Goal: Task Accomplishment & Management: Manage account settings

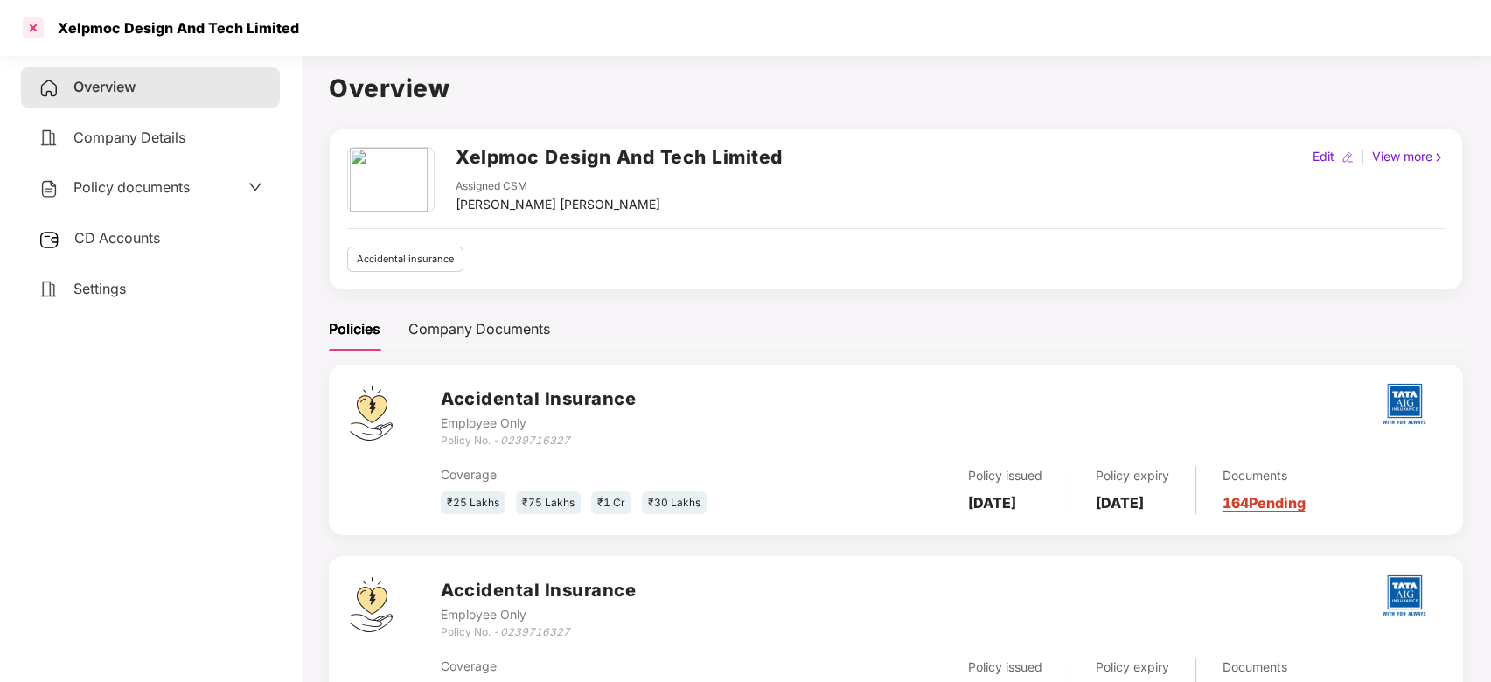
click at [28, 29] on div at bounding box center [33, 28] width 28 height 28
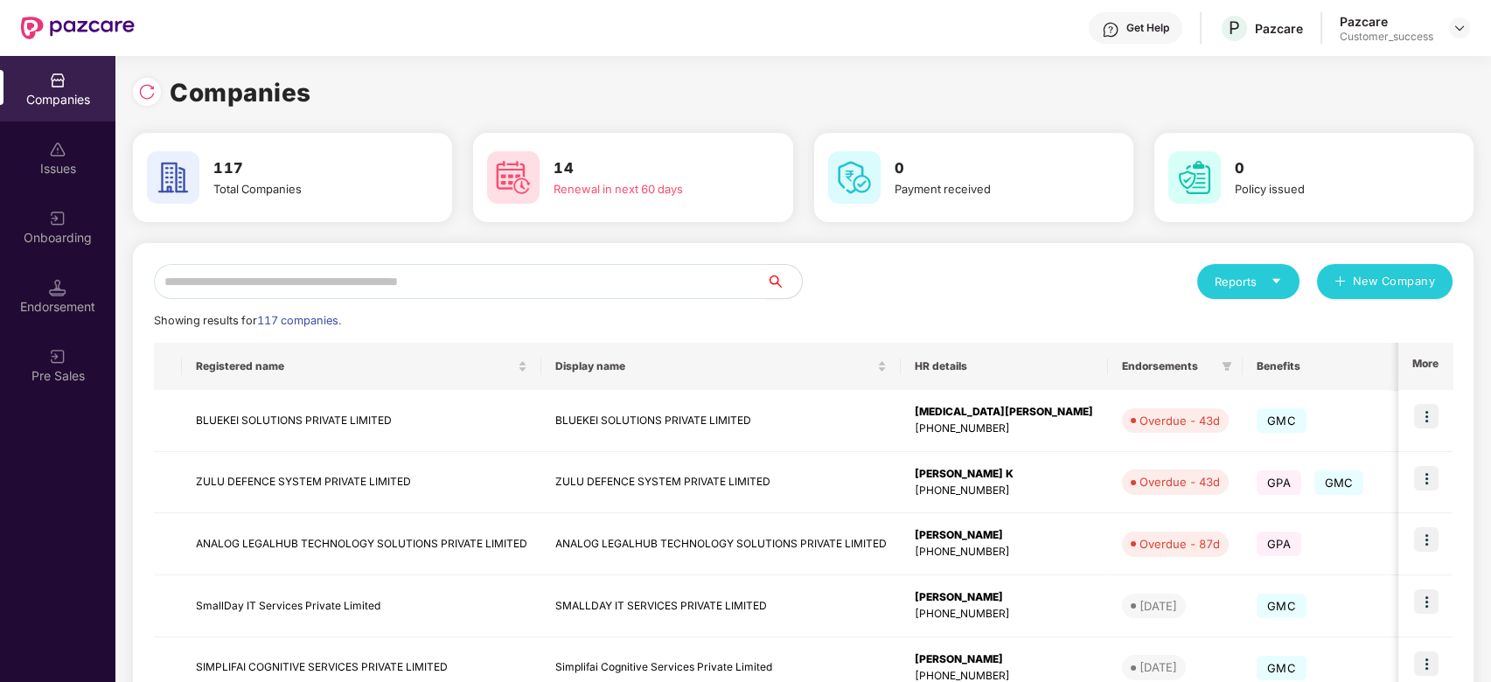
click at [389, 282] on input "text" at bounding box center [460, 281] width 613 height 35
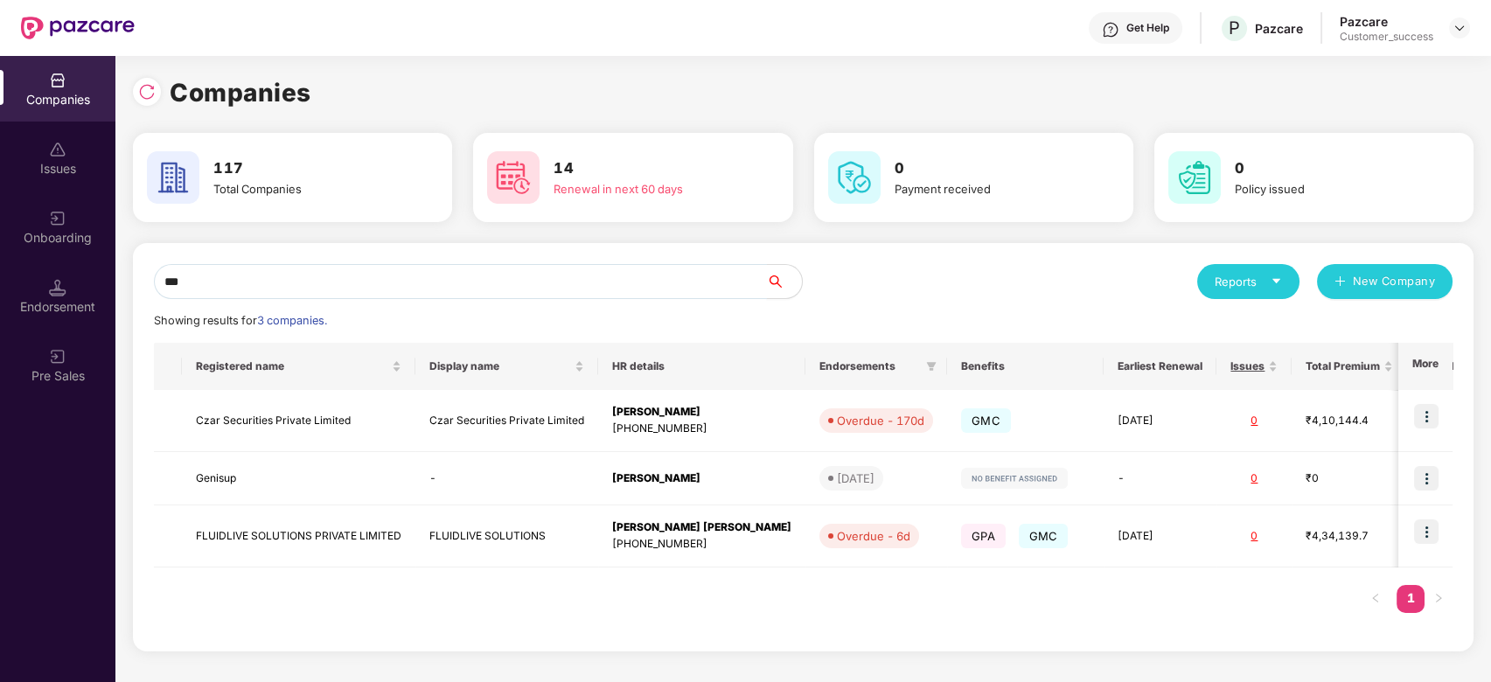
type input "***"
click at [1437, 412] on img at bounding box center [1426, 416] width 24 height 24
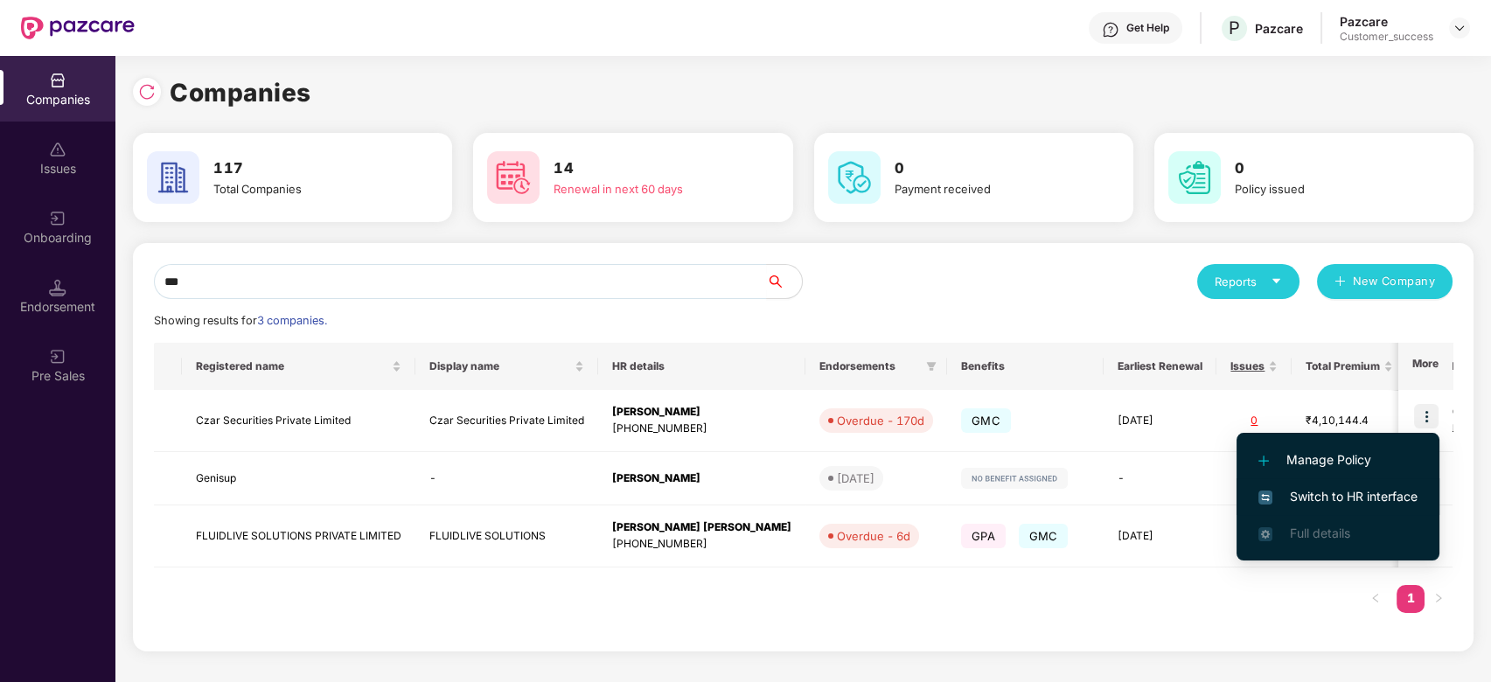
click at [1353, 493] on span "Switch to HR interface" at bounding box center [1337, 496] width 159 height 19
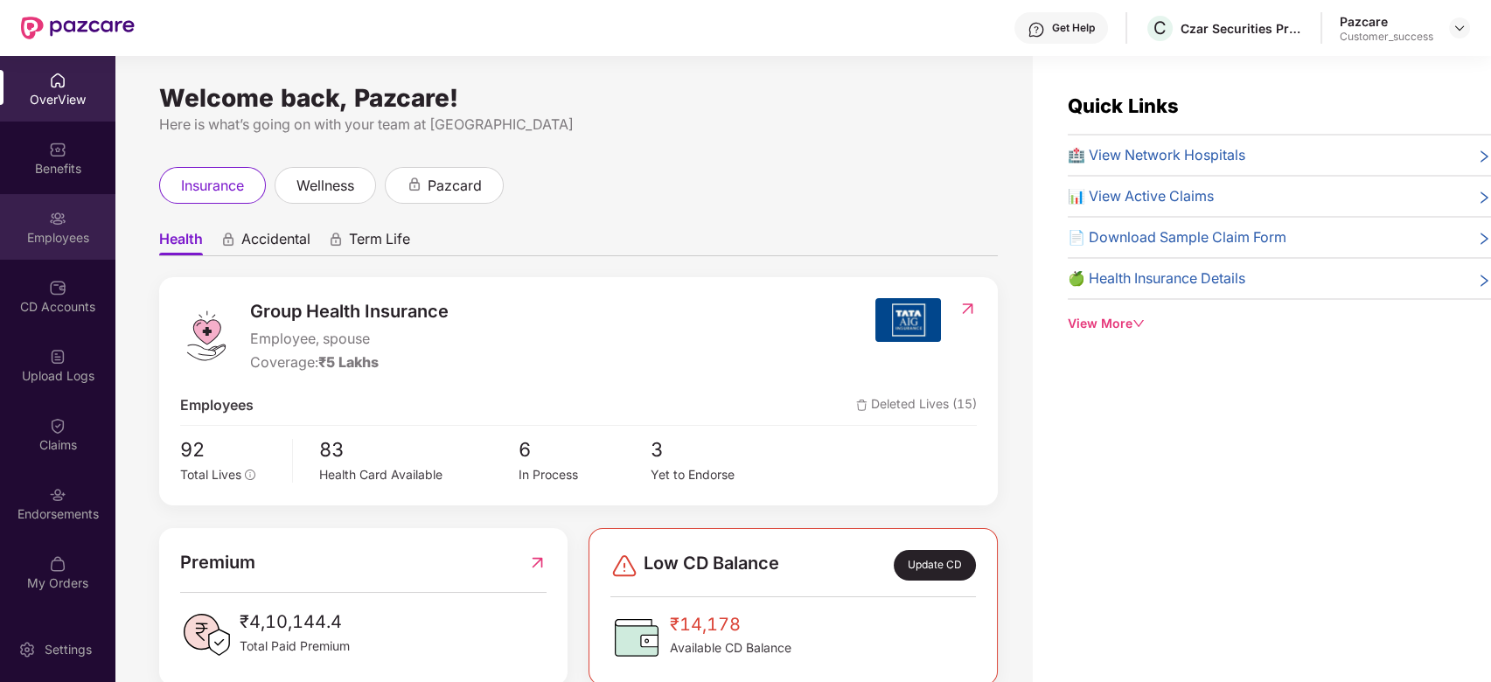
click at [42, 224] on div "Employees" at bounding box center [57, 227] width 115 height 66
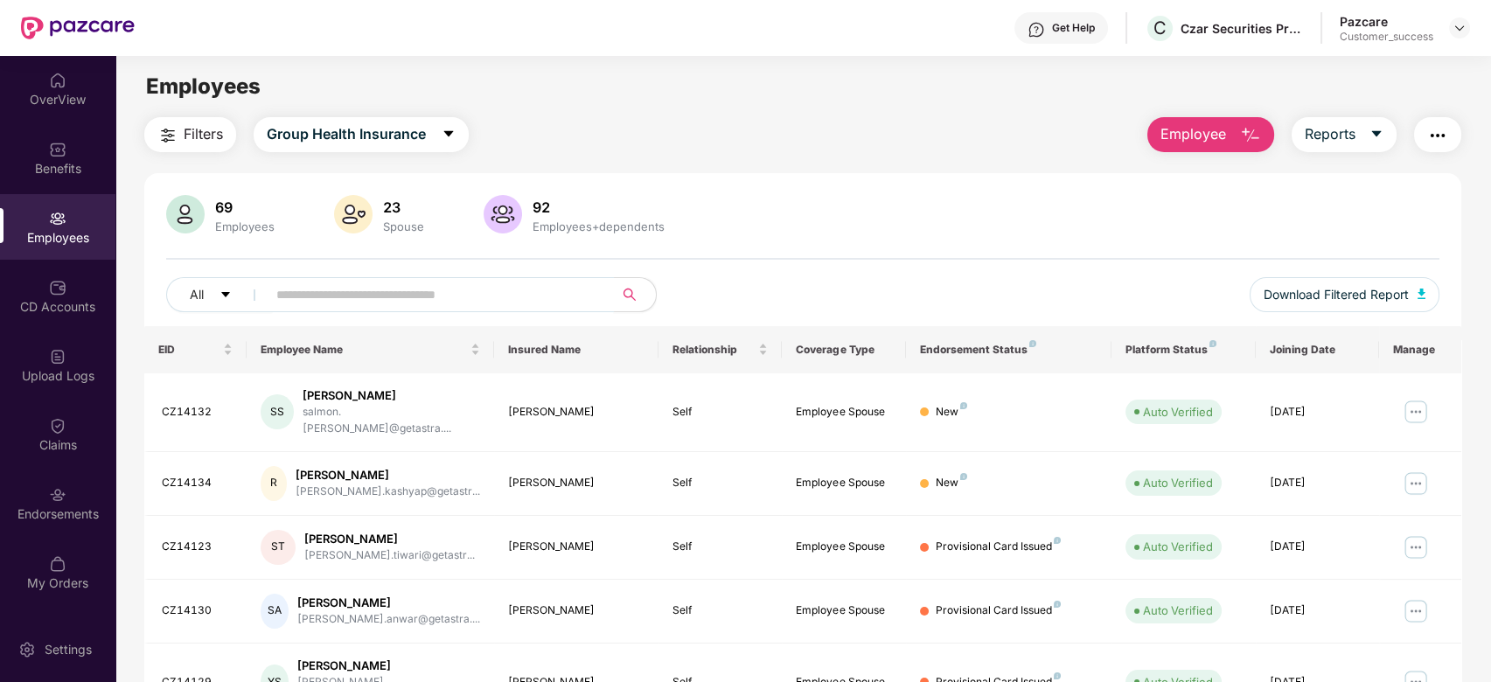
click at [417, 304] on input "text" at bounding box center [433, 295] width 314 height 26
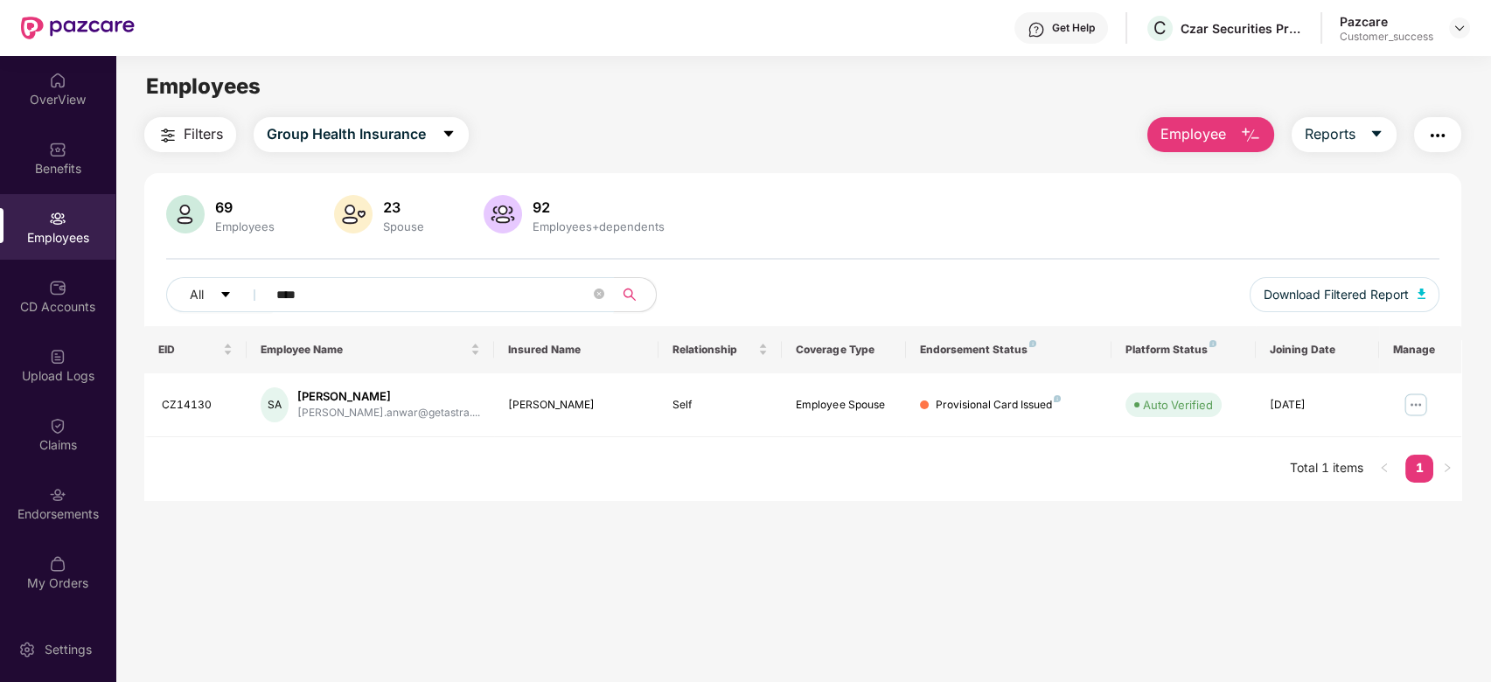
type input "****"
click at [1247, 137] on img "button" at bounding box center [1250, 135] width 21 height 21
click at [918, 184] on div "69 Employees 23 Spouse 92 Employees+dependents All **** Download Filtered Repor…" at bounding box center [803, 336] width 1318 height 327
click at [1410, 409] on img at bounding box center [1415, 405] width 28 height 28
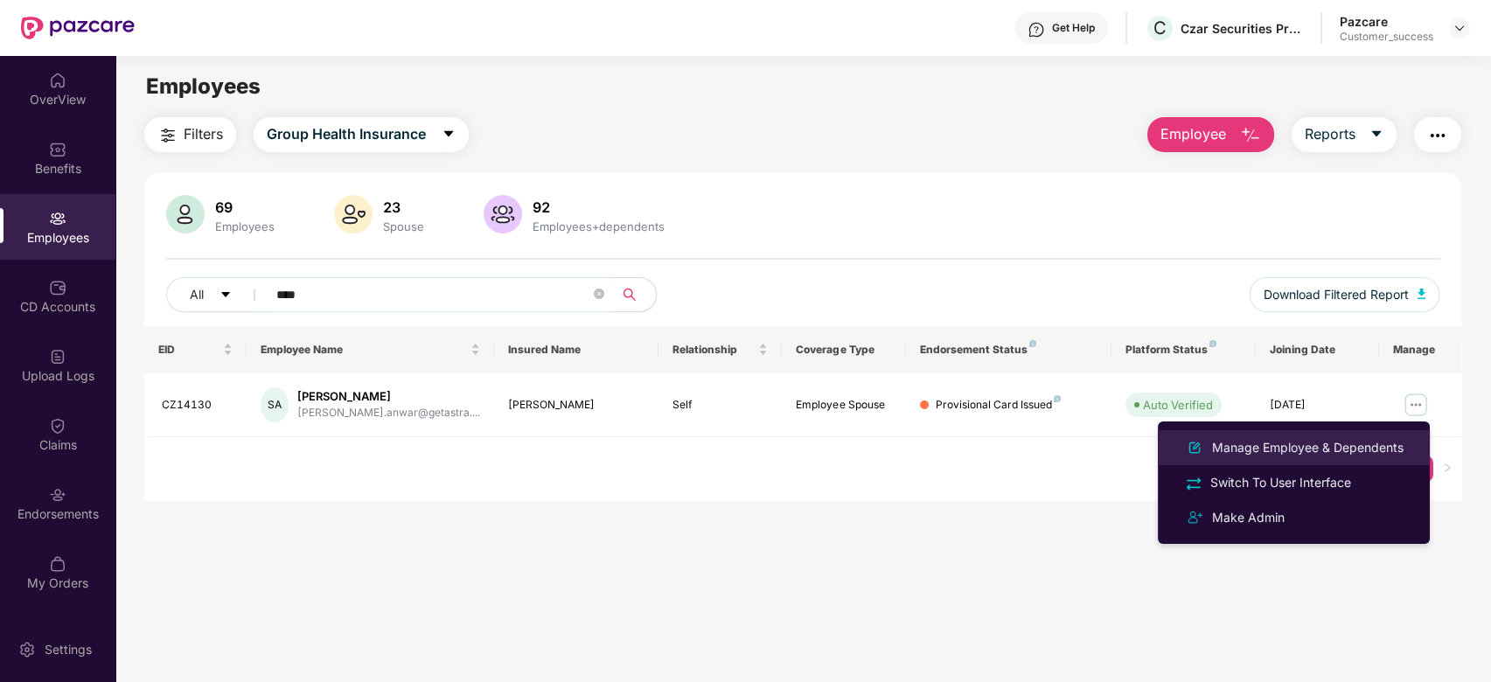
click at [1268, 451] on div "Manage Employee & Dependents" at bounding box center [1307, 447] width 198 height 19
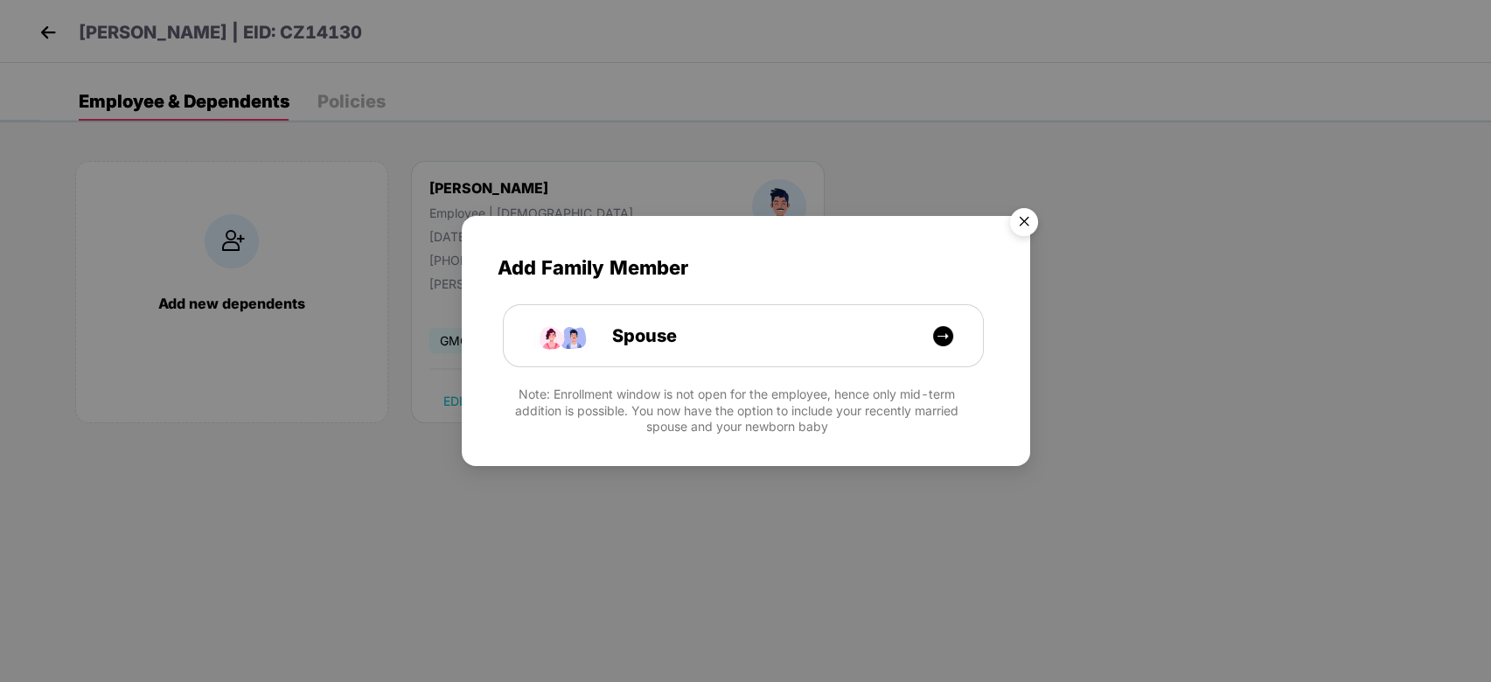
click at [1016, 219] on img "Close" at bounding box center [1023, 224] width 49 height 49
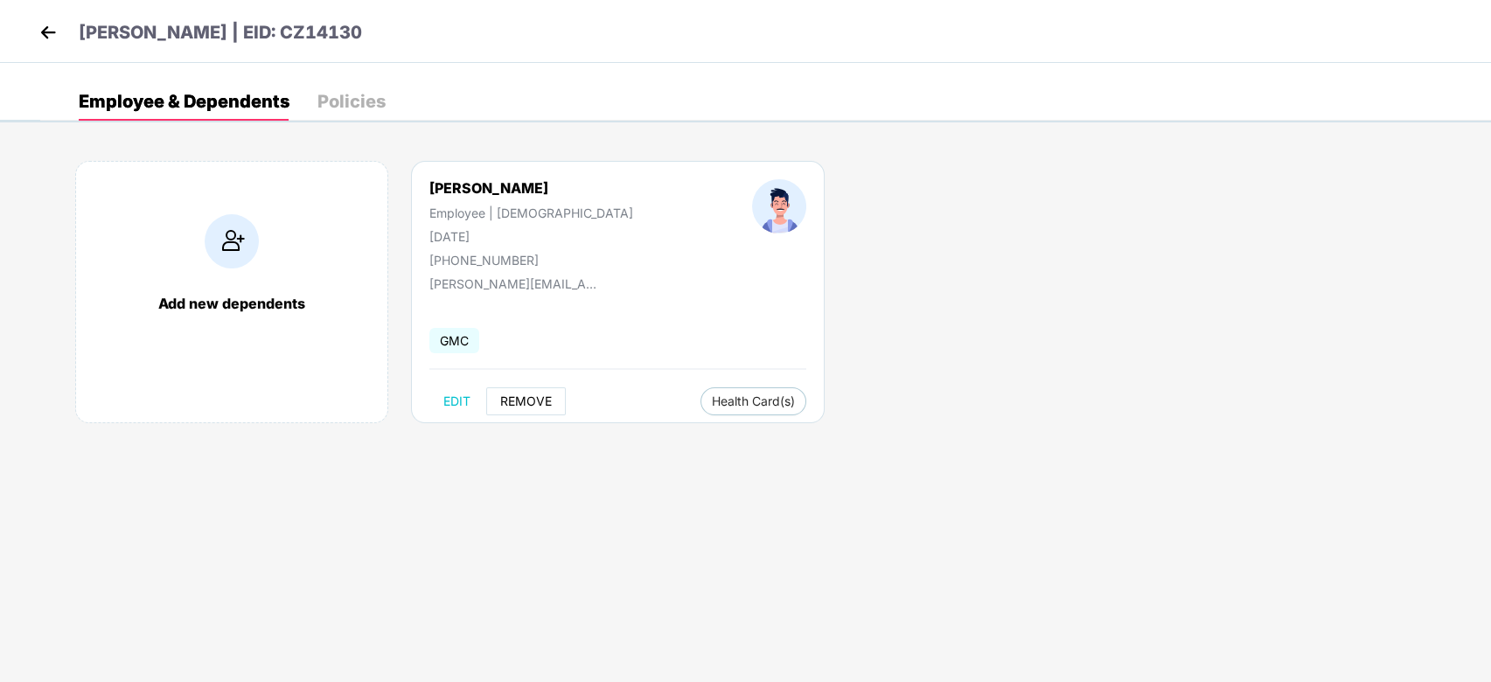
click at [532, 394] on span "REMOVE" at bounding box center [526, 401] width 52 height 14
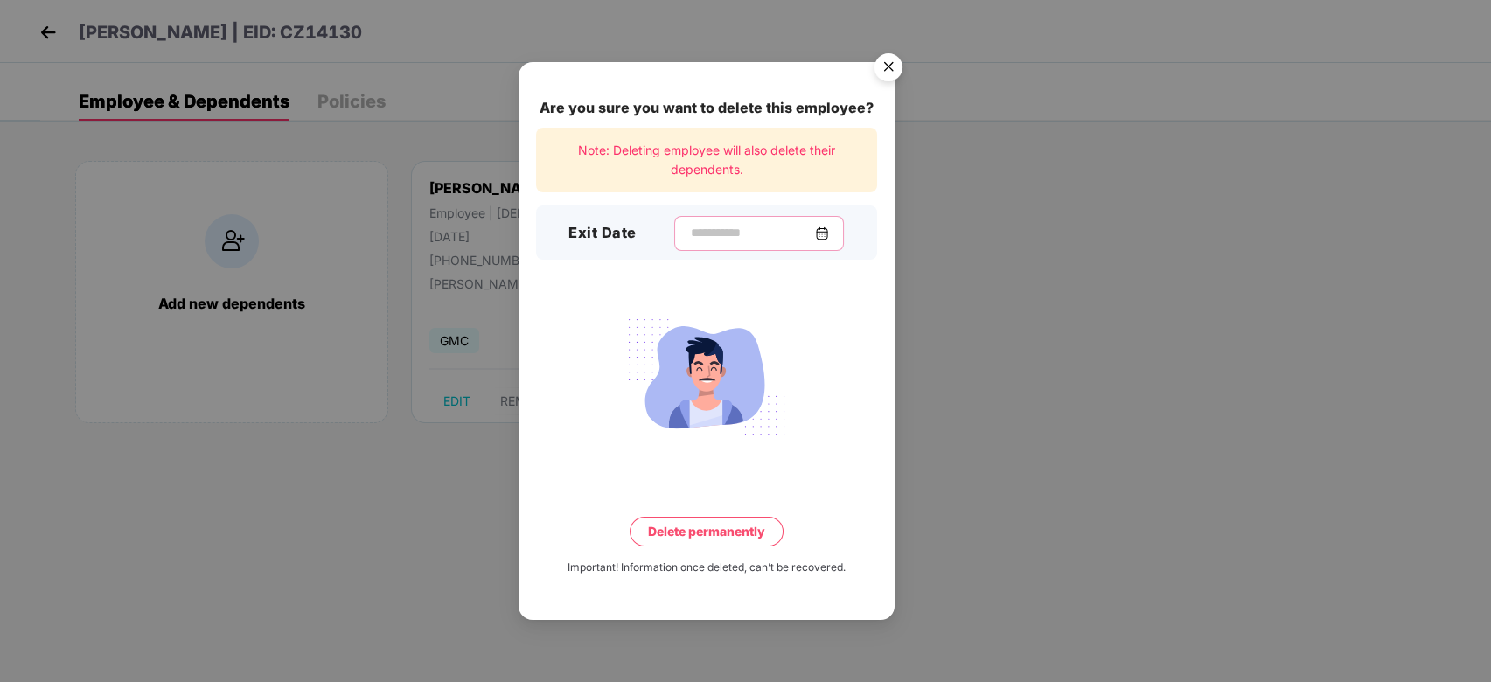
click at [689, 233] on input at bounding box center [752, 233] width 126 height 18
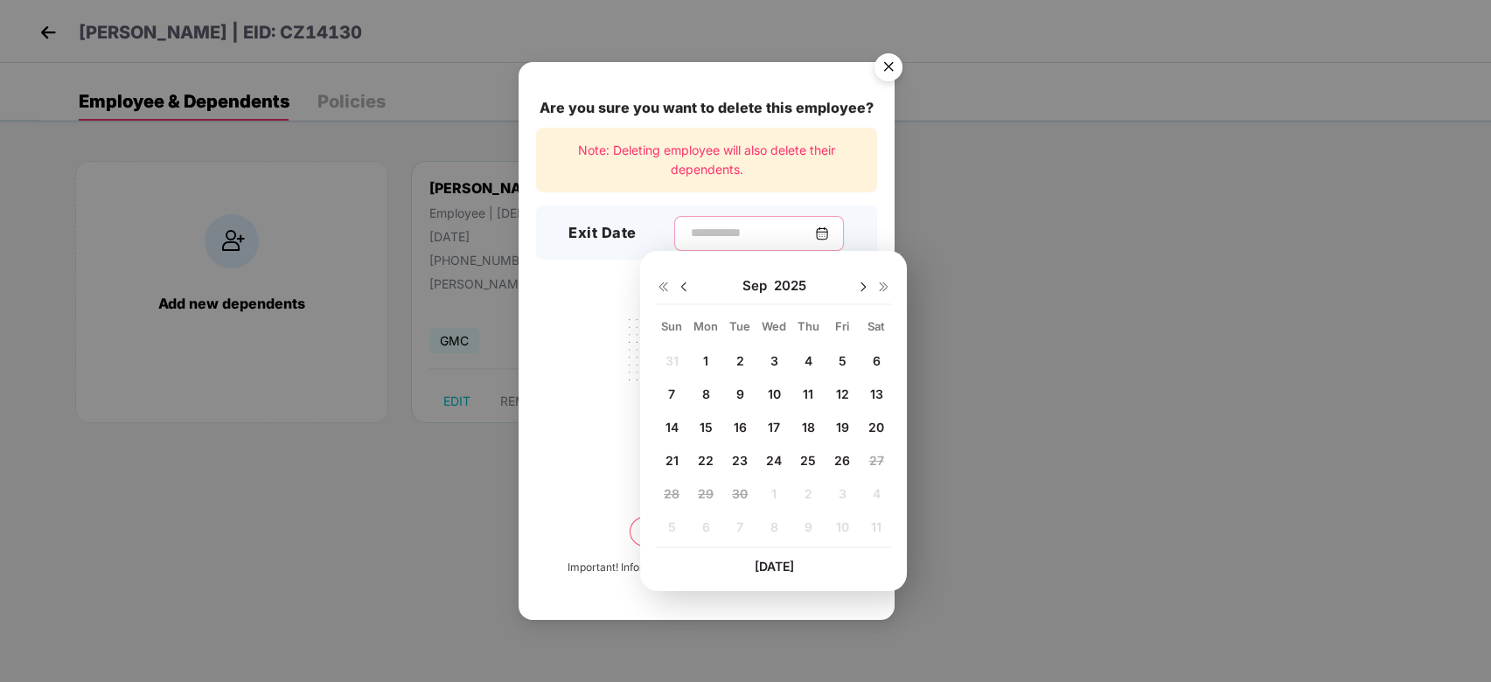
click at [689, 233] on input at bounding box center [752, 233] width 126 height 18
click at [839, 427] on span "19" at bounding box center [841, 427] width 13 height 15
type input "**********"
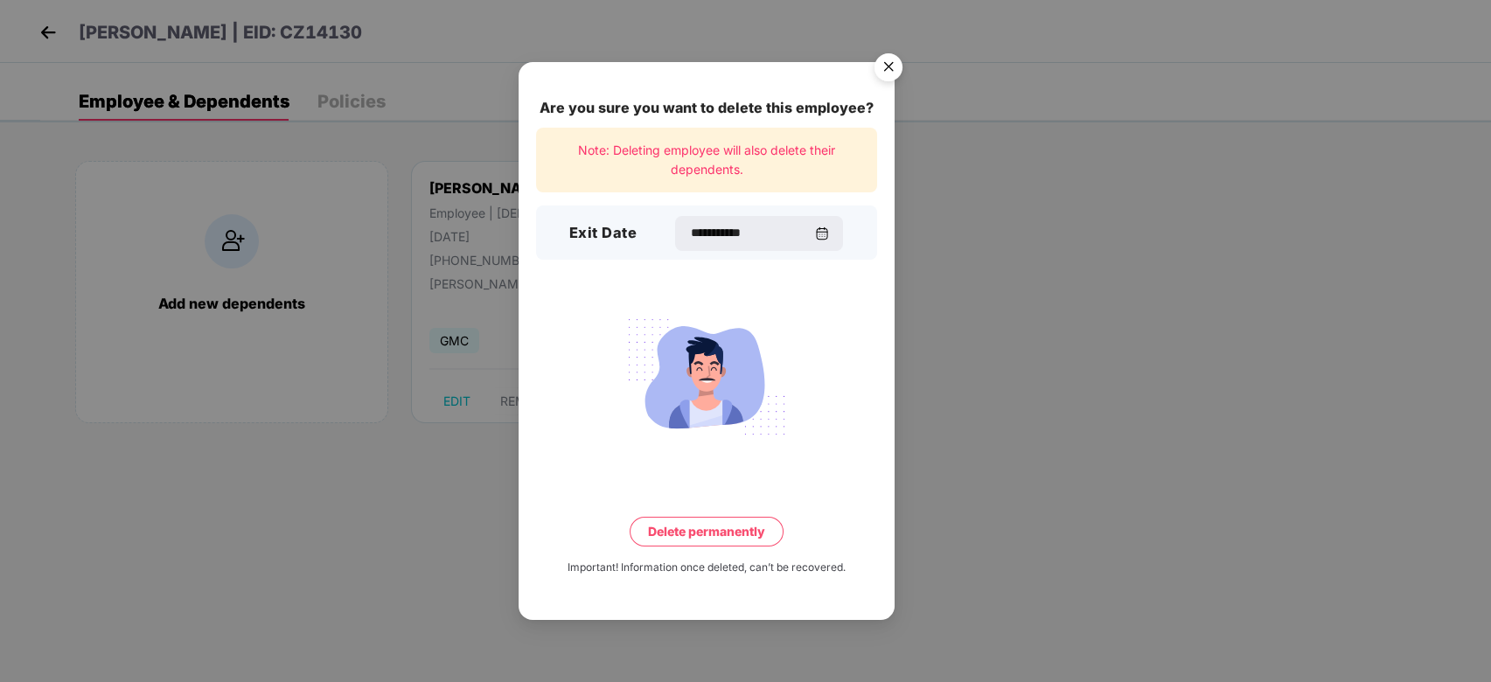
click at [664, 532] on button "Delete permanently" at bounding box center [706, 532] width 154 height 30
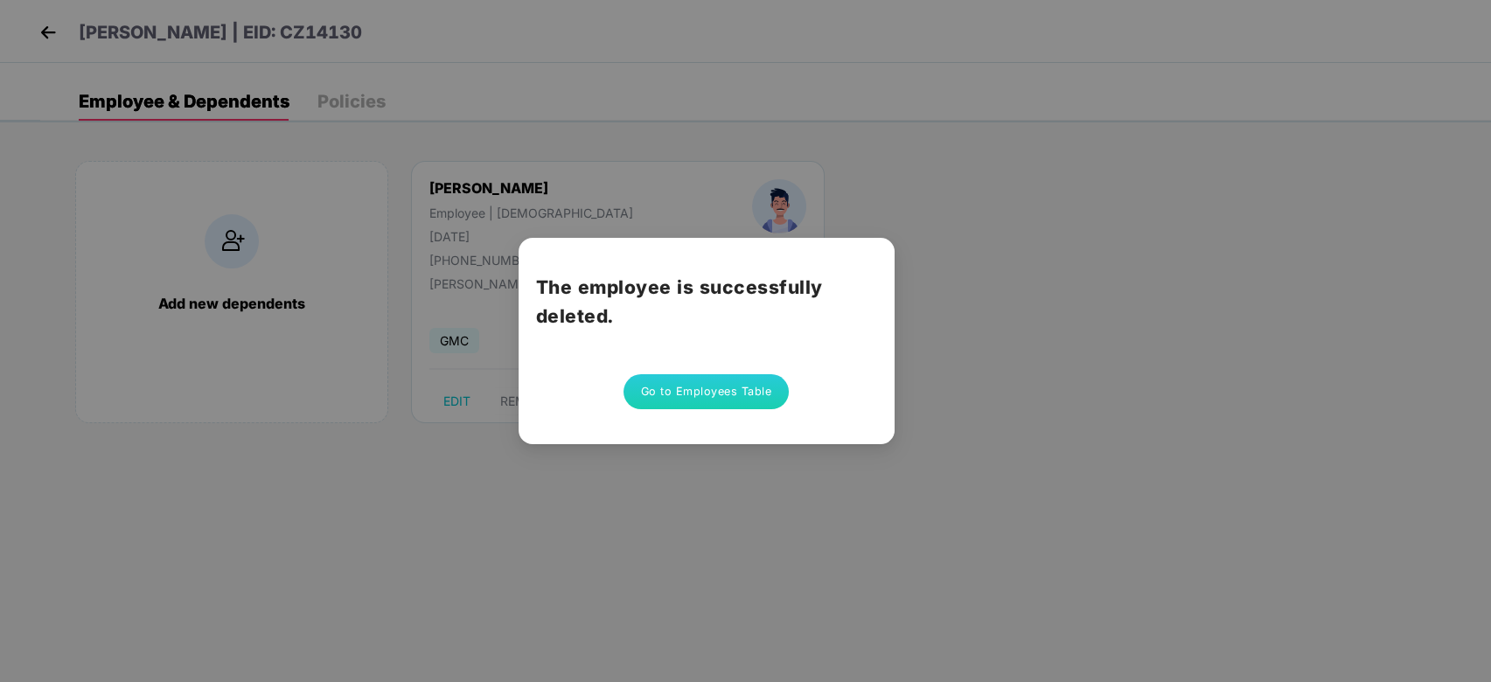
click at [734, 393] on button "Go to Employees Table" at bounding box center [706, 391] width 166 height 35
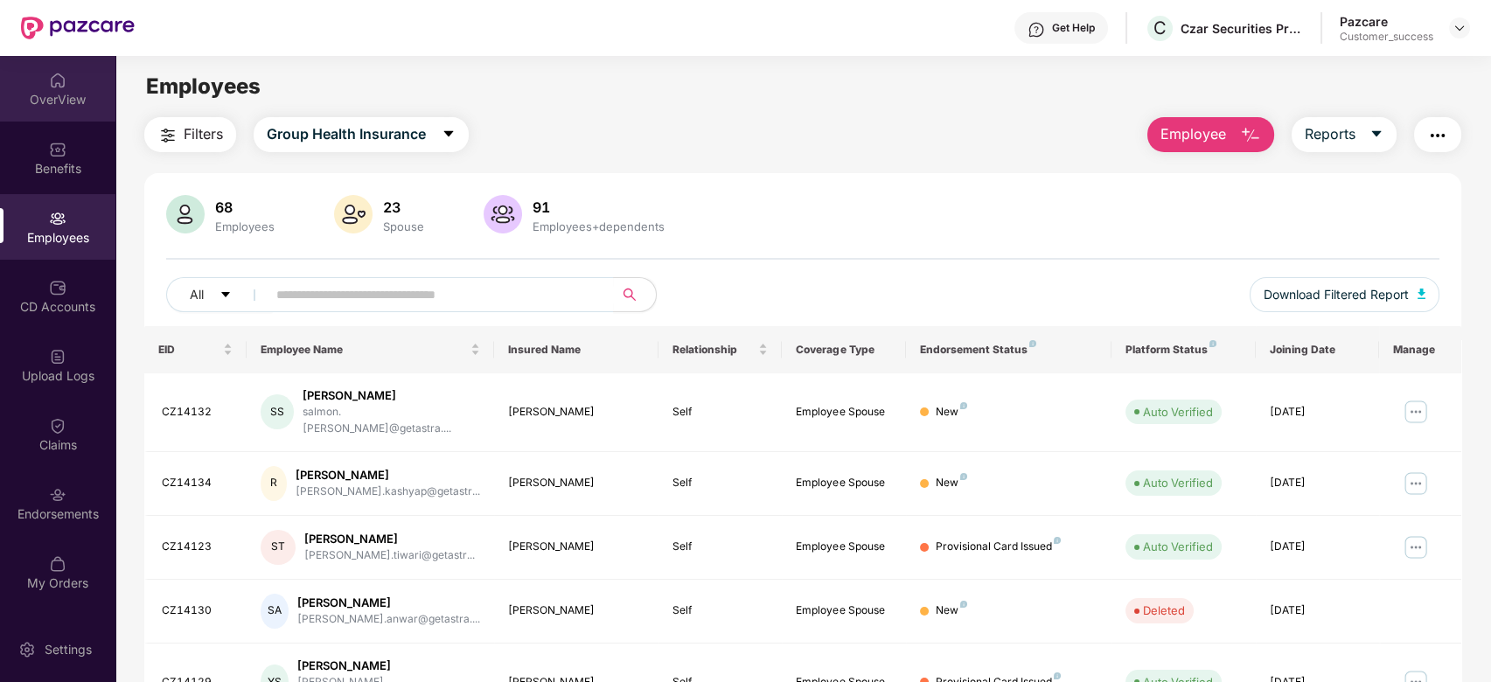
click at [63, 81] on img at bounding box center [57, 80] width 17 height 17
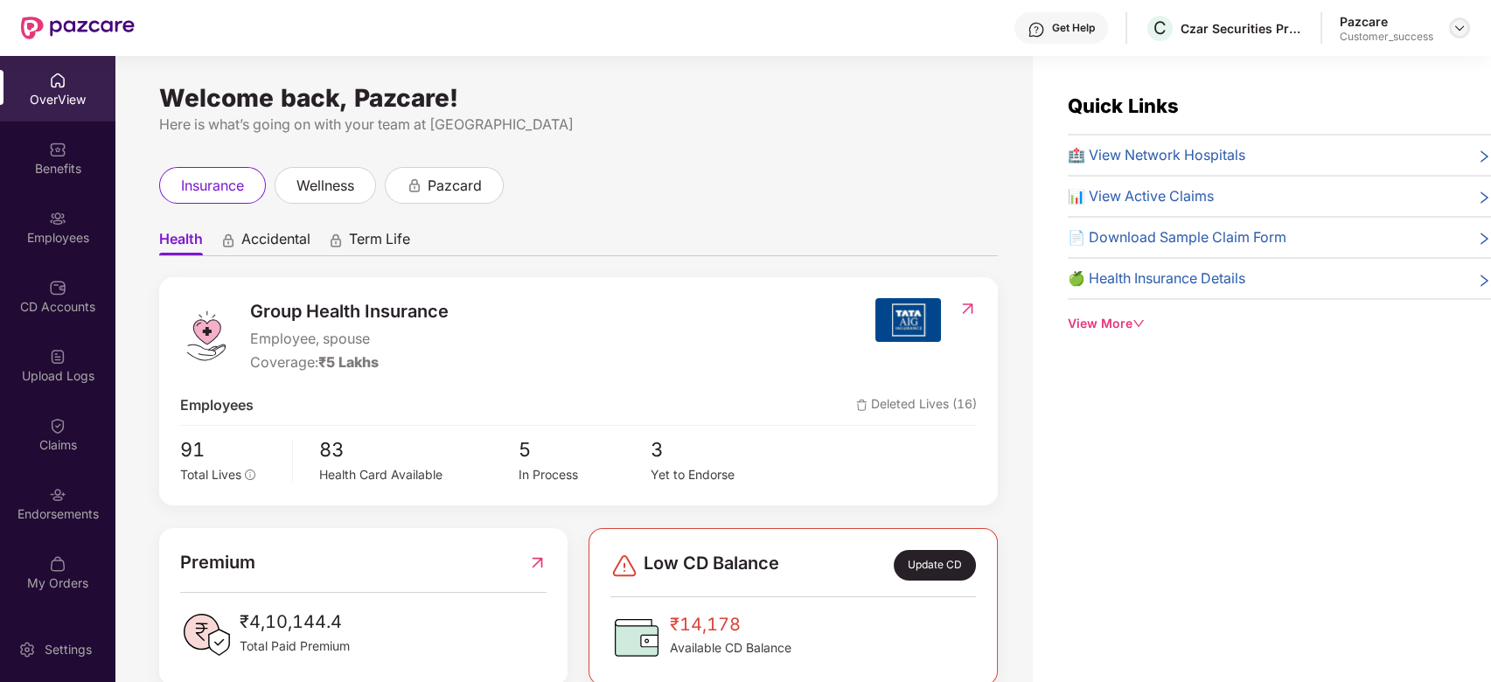
click at [1449, 26] on div at bounding box center [1459, 27] width 21 height 21
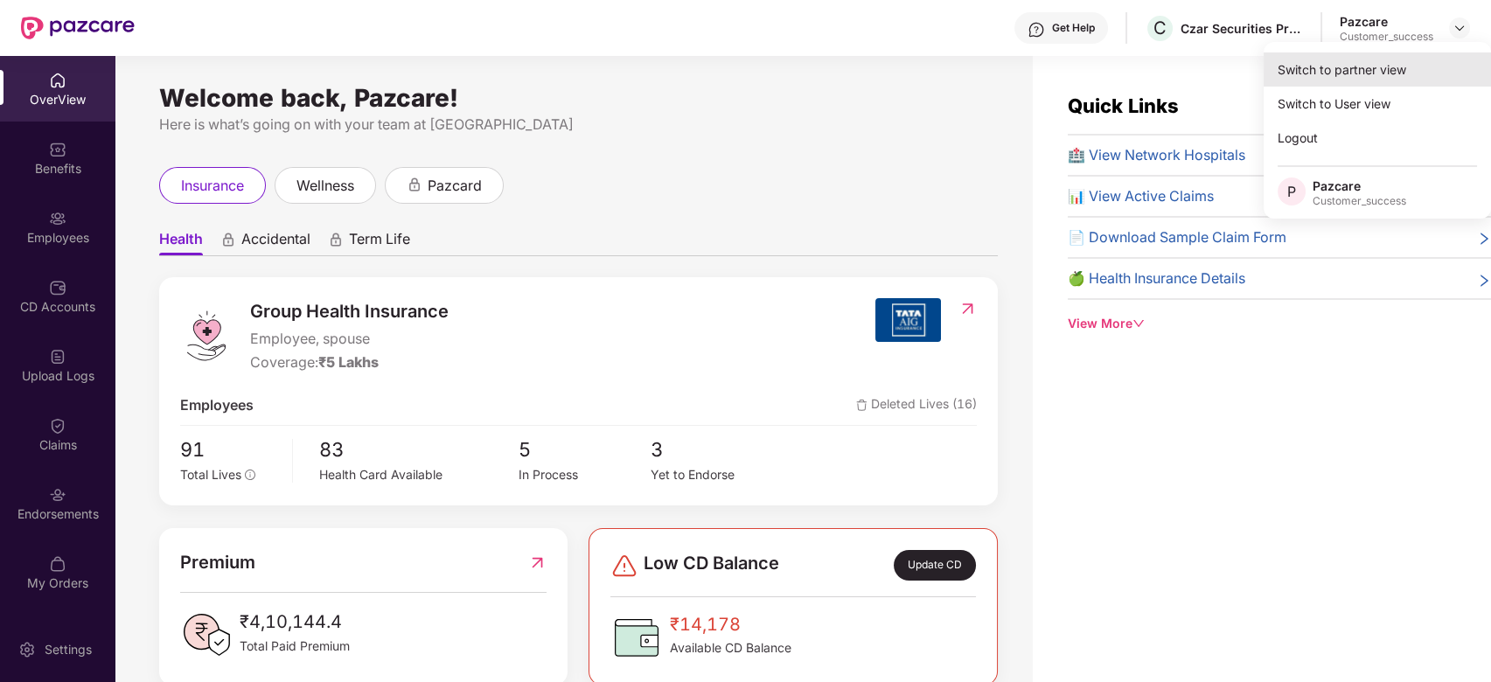
click at [1359, 73] on div "Switch to partner view" at bounding box center [1376, 69] width 227 height 34
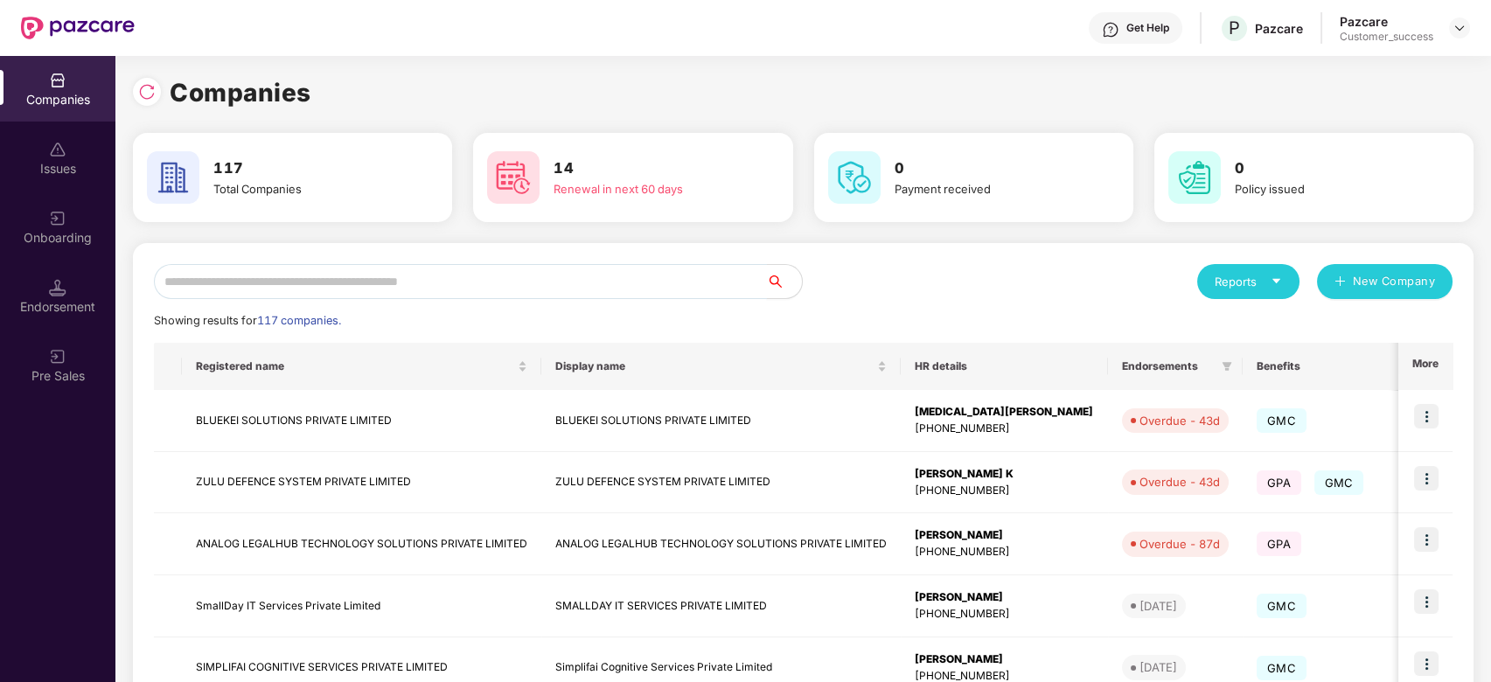
click at [331, 284] on input "text" at bounding box center [460, 281] width 613 height 35
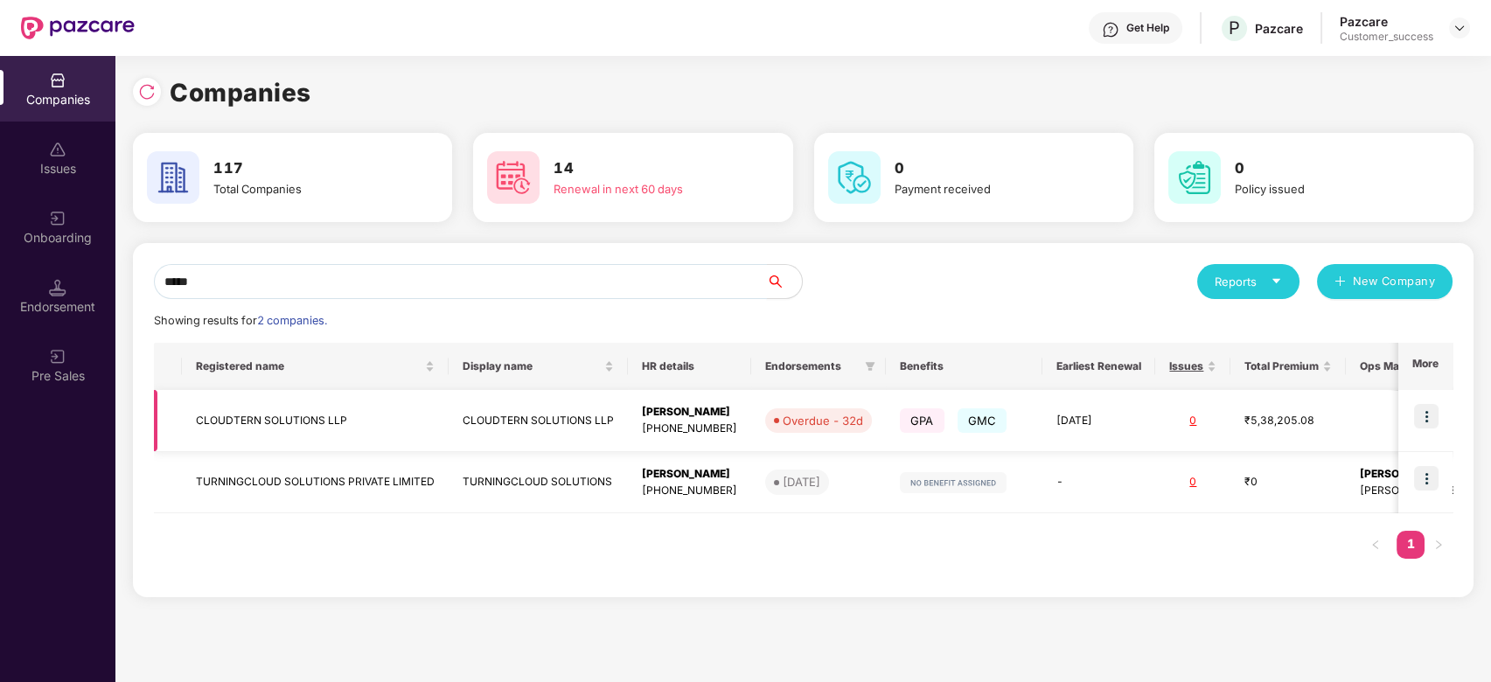
type input "*****"
click at [319, 423] on td "CLOUDTERN SOLUTIONS LLP" at bounding box center [315, 421] width 267 height 62
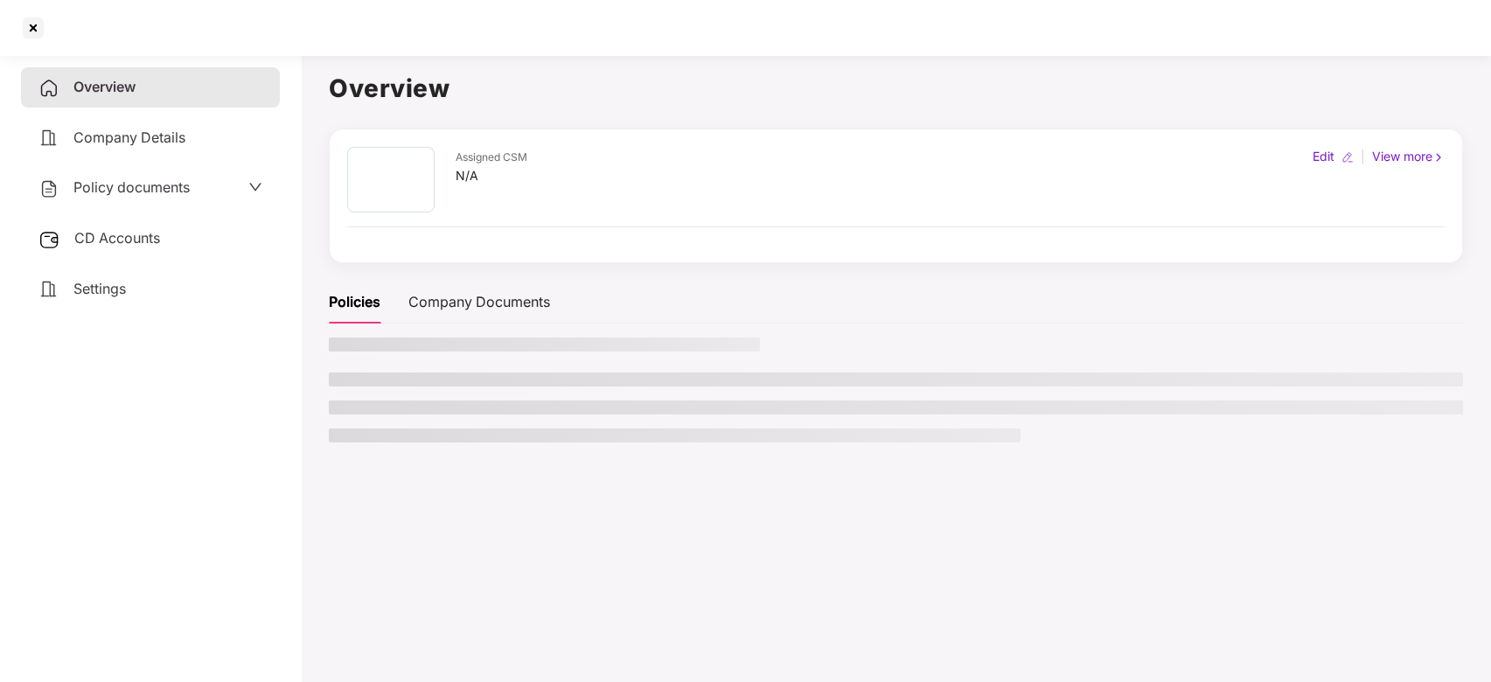
click at [319, 423] on main "Overview Assigned CSM N/A Edit | View more Policies Company Documents" at bounding box center [896, 389] width 1190 height 682
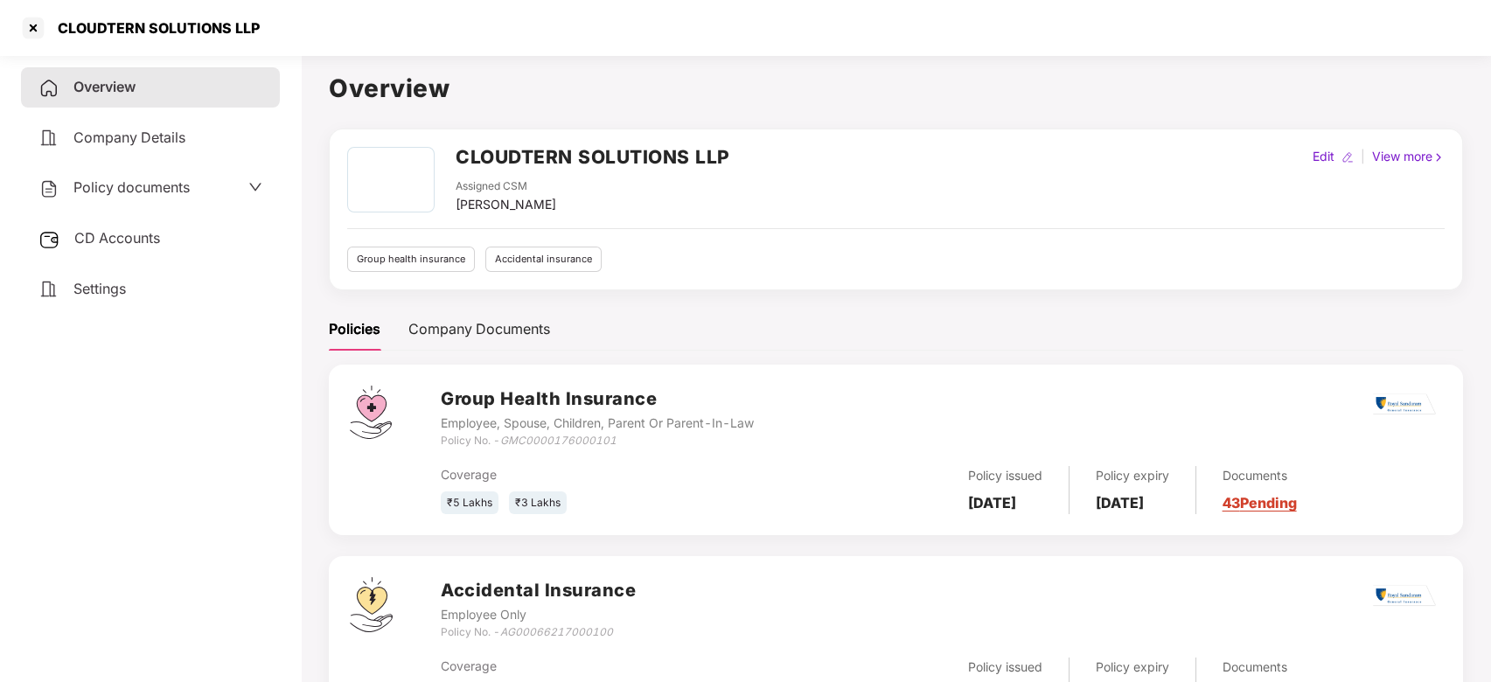
click at [138, 185] on span "Policy documents" at bounding box center [131, 186] width 116 height 17
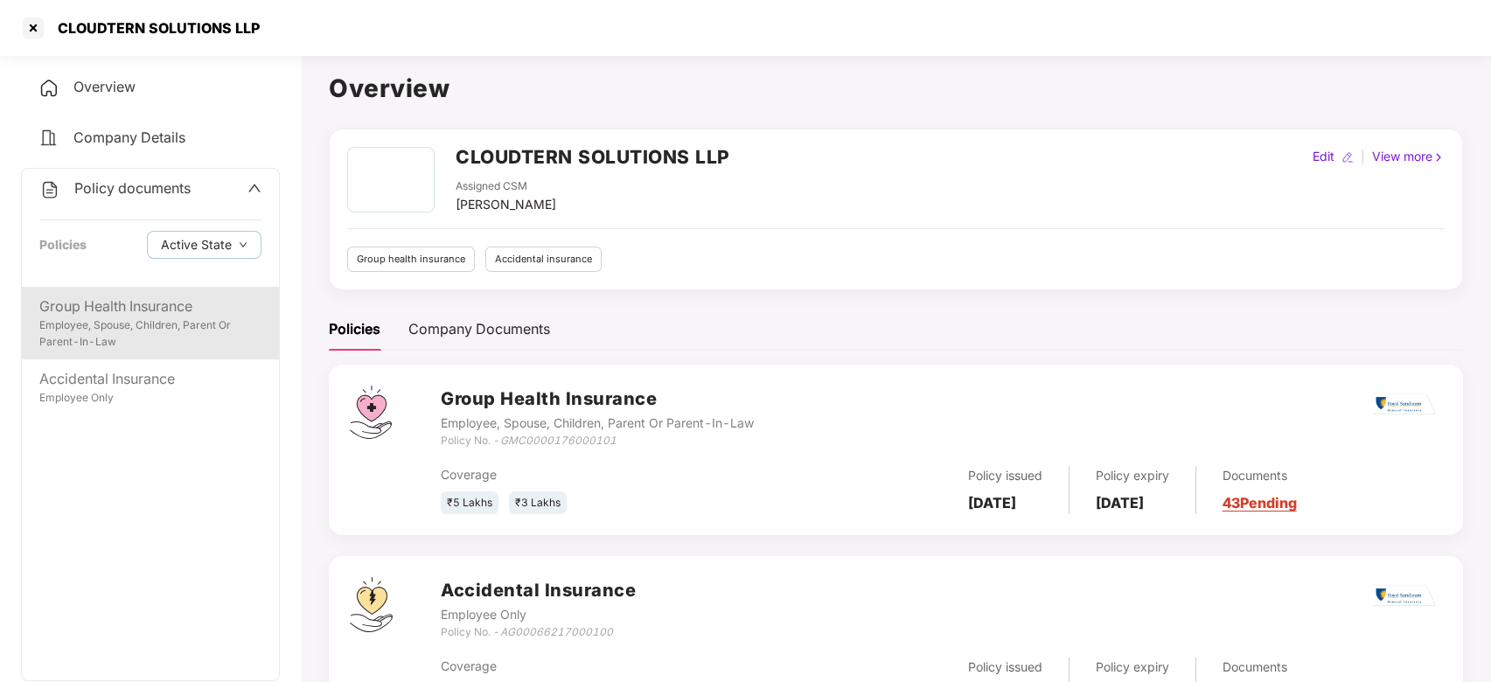
click at [137, 337] on div "Employee, Spouse, Children, Parent Or Parent-In-Law" at bounding box center [150, 333] width 222 height 33
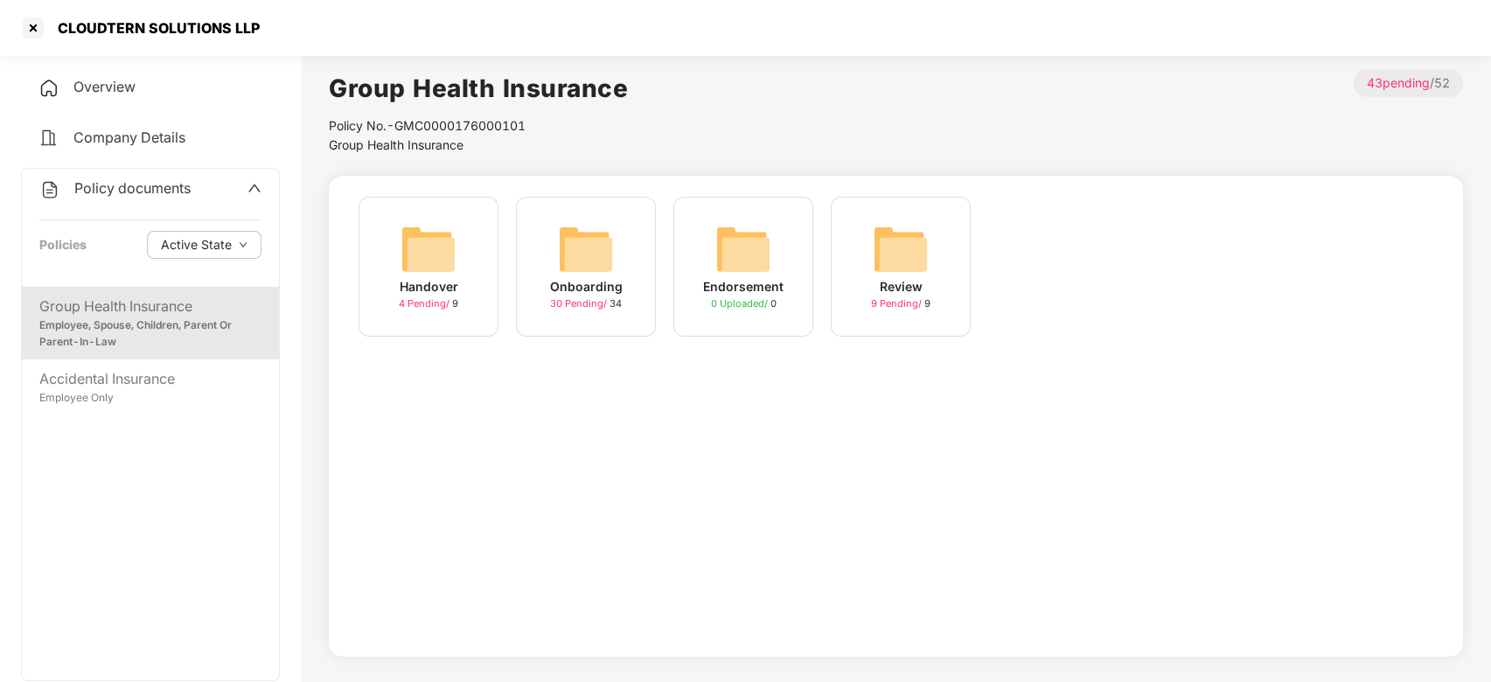
click at [588, 254] on img at bounding box center [586, 249] width 56 height 56
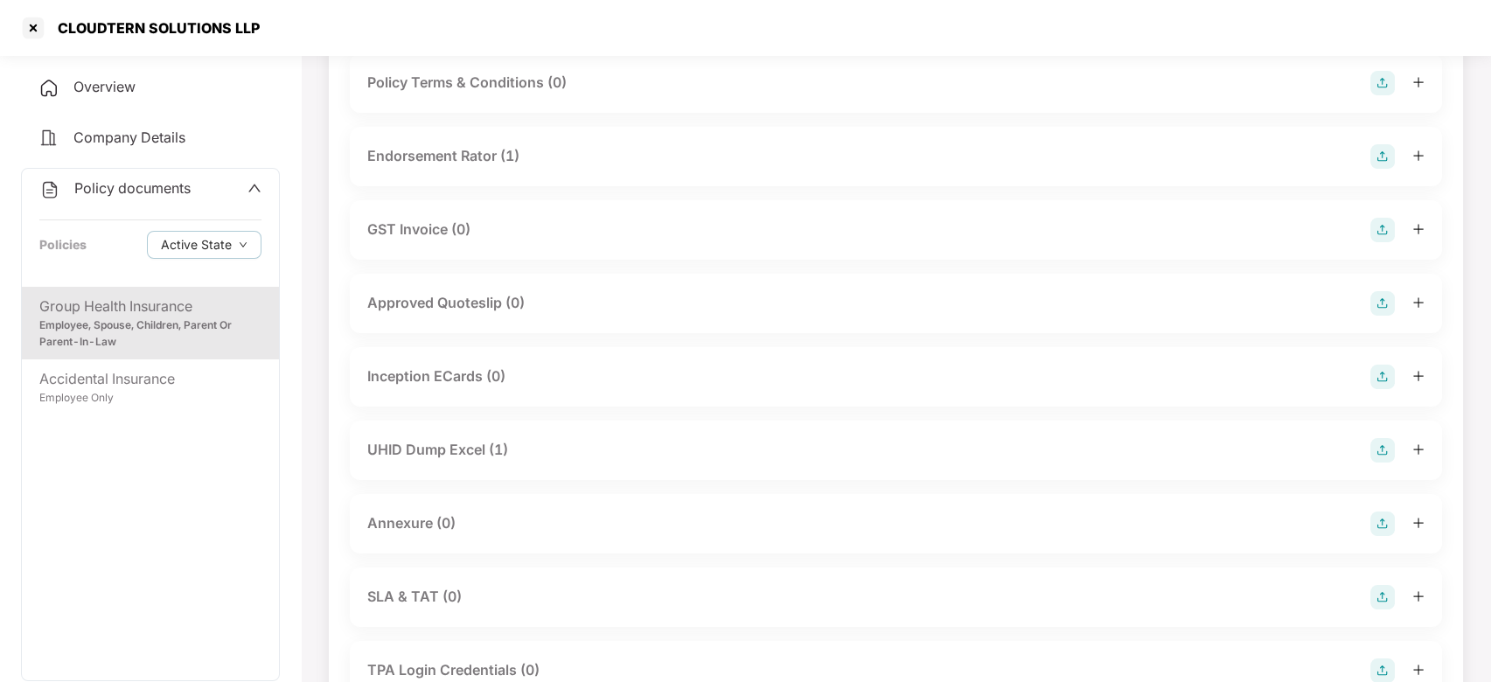
scroll to position [519, 0]
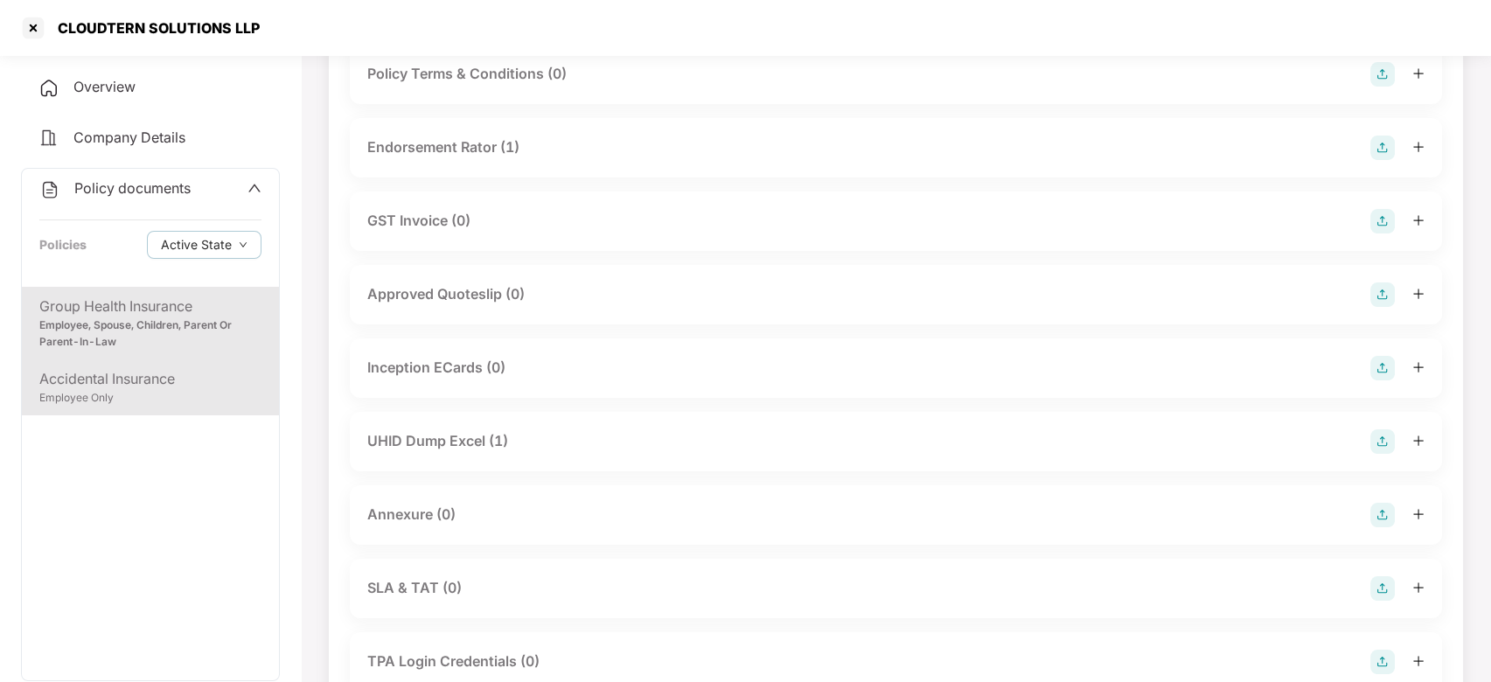
click at [139, 368] on div "Accidental Insurance" at bounding box center [150, 379] width 222 height 22
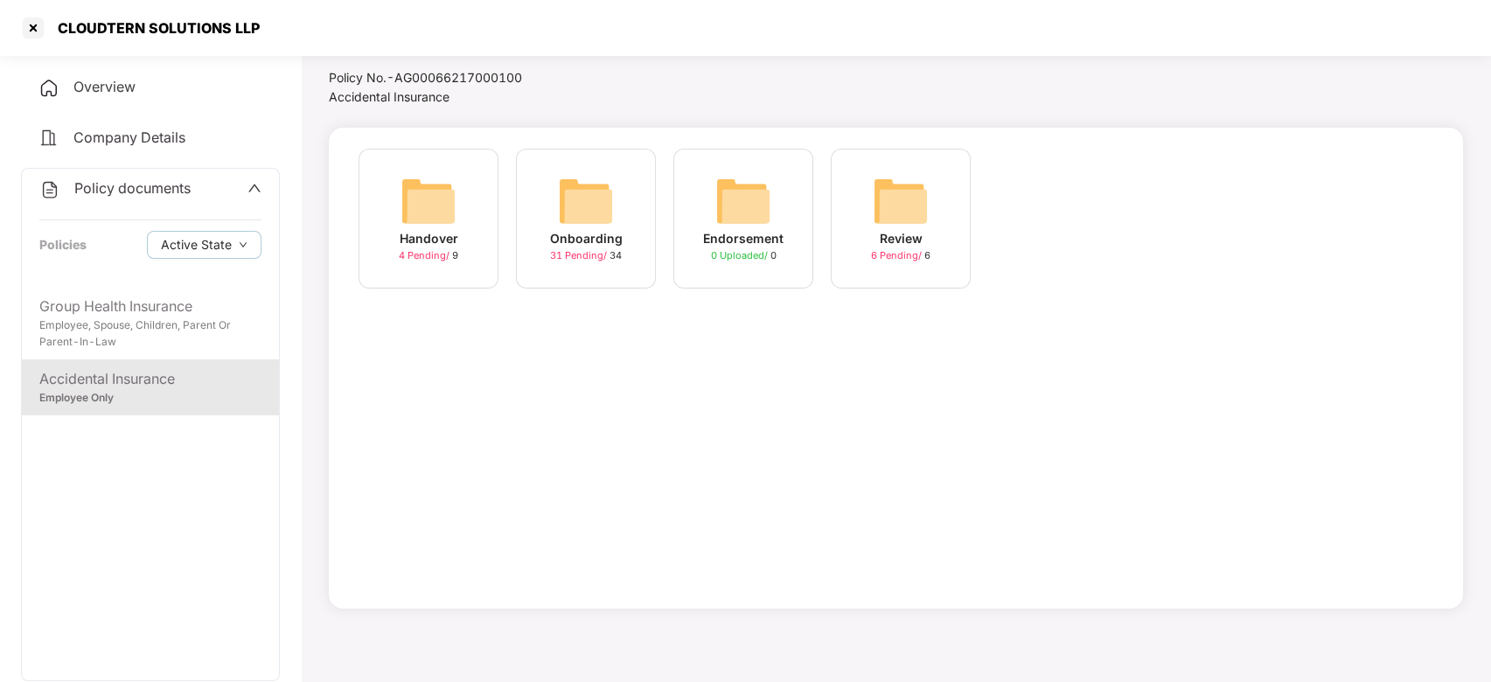
click at [599, 224] on img at bounding box center [586, 201] width 56 height 56
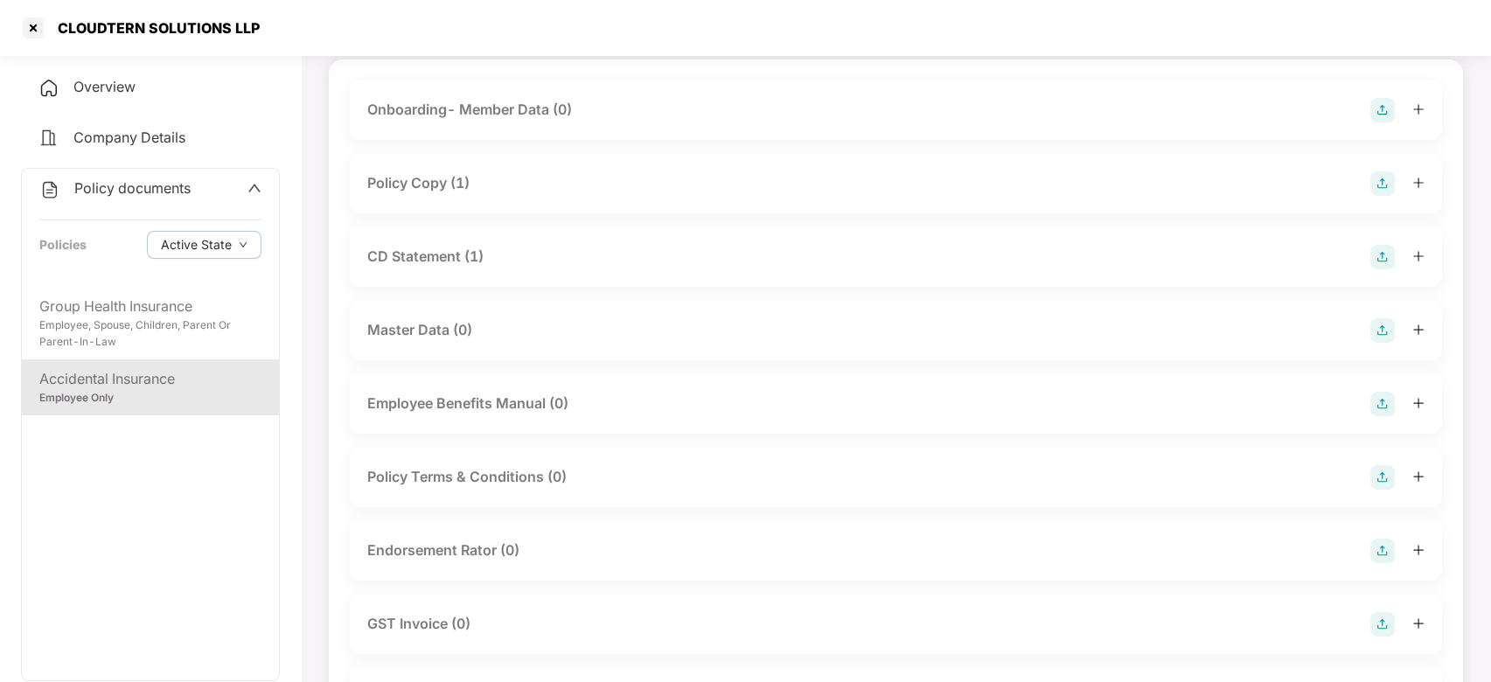
scroll to position [0, 0]
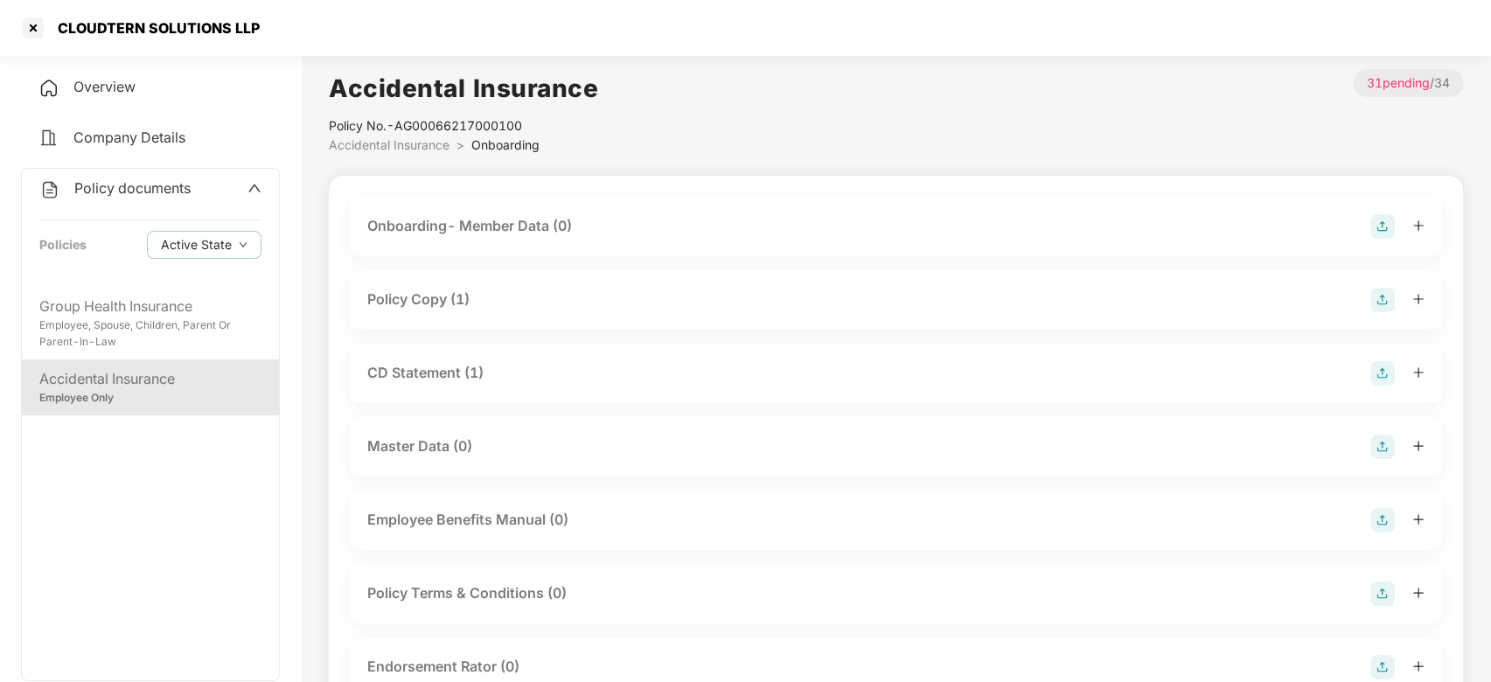
click at [469, 284] on div "Policy Copy (1)" at bounding box center [896, 299] width 1092 height 59
click at [460, 299] on div "Policy Copy (1)" at bounding box center [418, 300] width 102 height 22
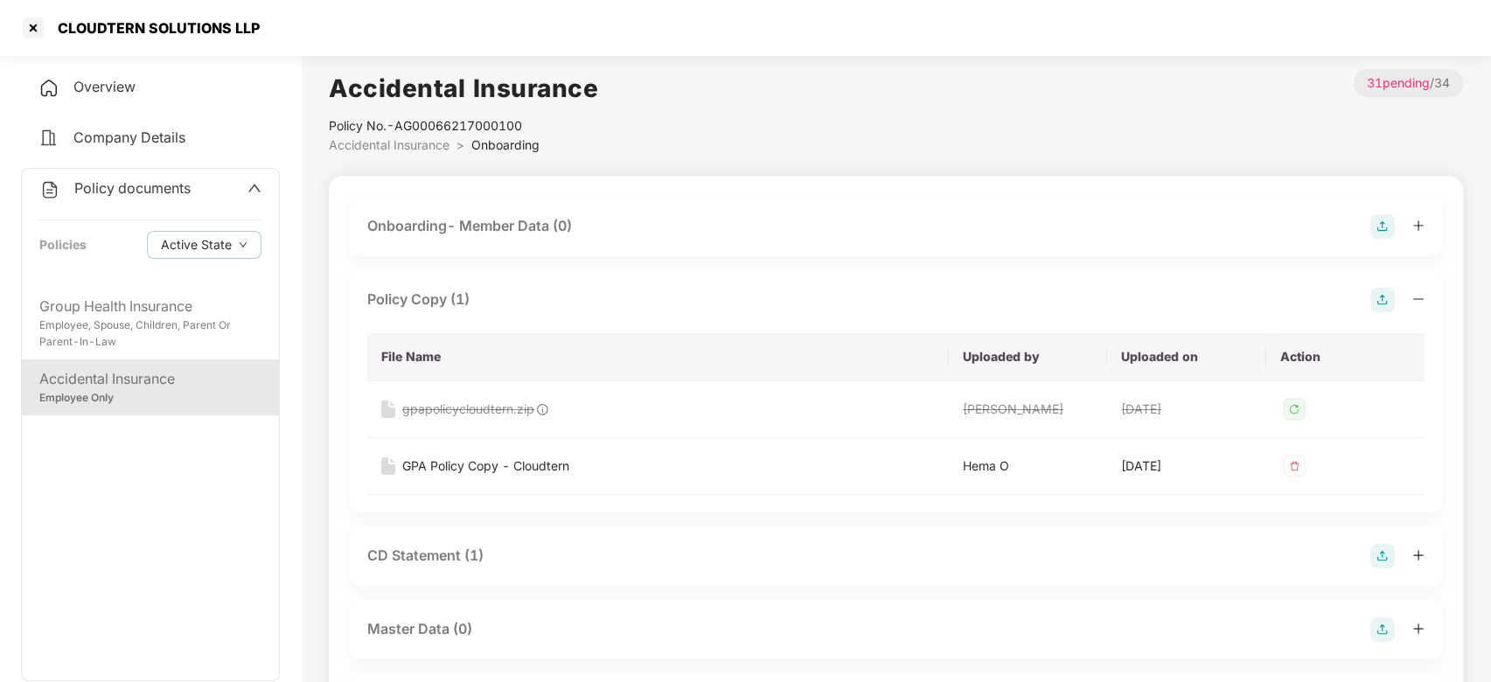
click at [460, 299] on div "Policy Copy (1)" at bounding box center [418, 300] width 102 height 22
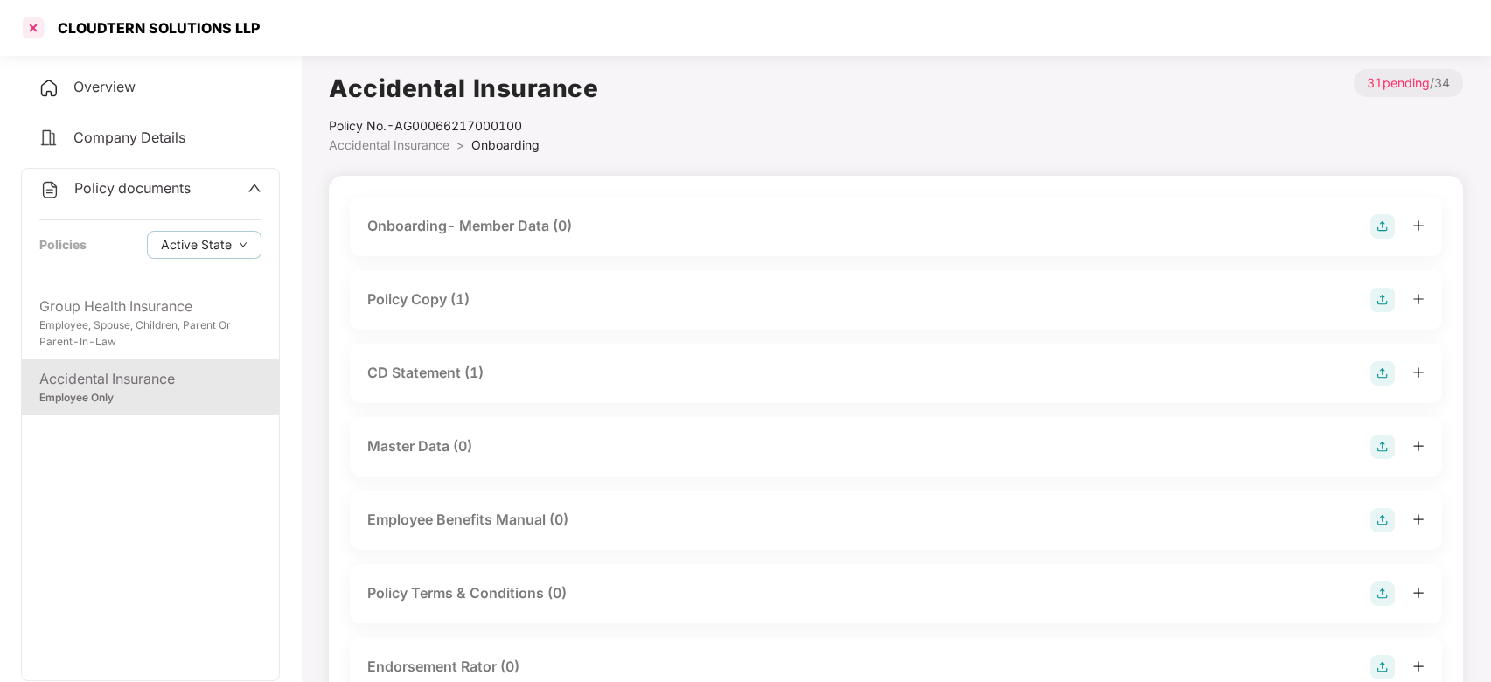
click at [35, 35] on div at bounding box center [33, 28] width 28 height 28
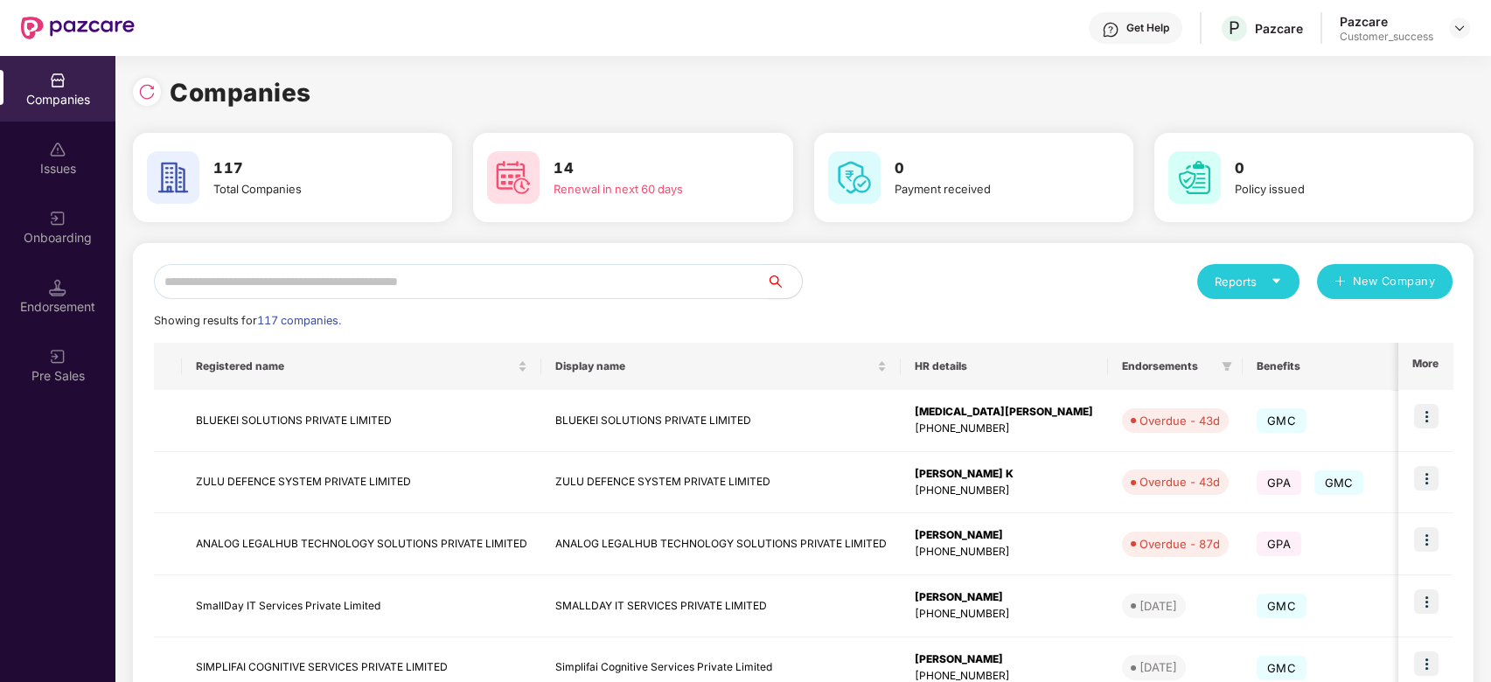
click at [282, 289] on input "text" at bounding box center [460, 281] width 613 height 35
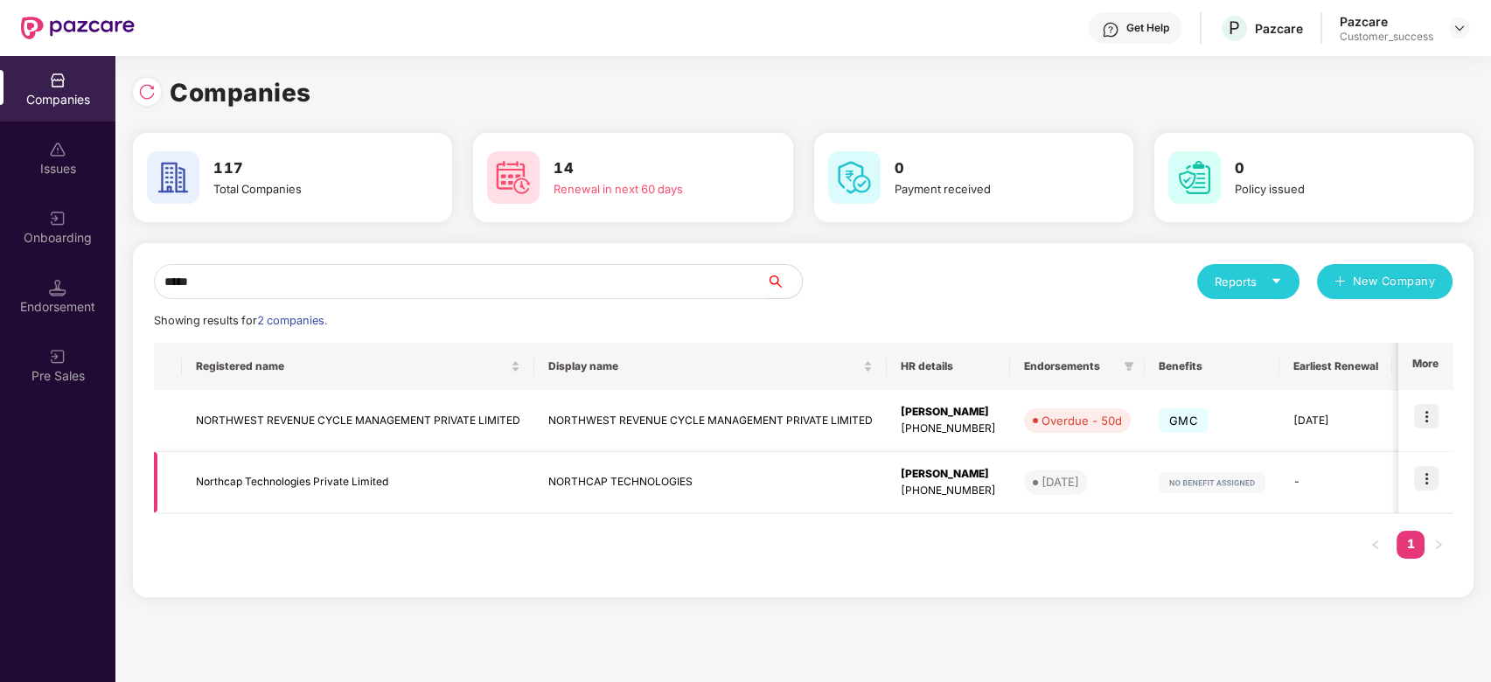
type input "*****"
click at [318, 476] on td "Northcap Technologies Private Limited" at bounding box center [358, 483] width 352 height 62
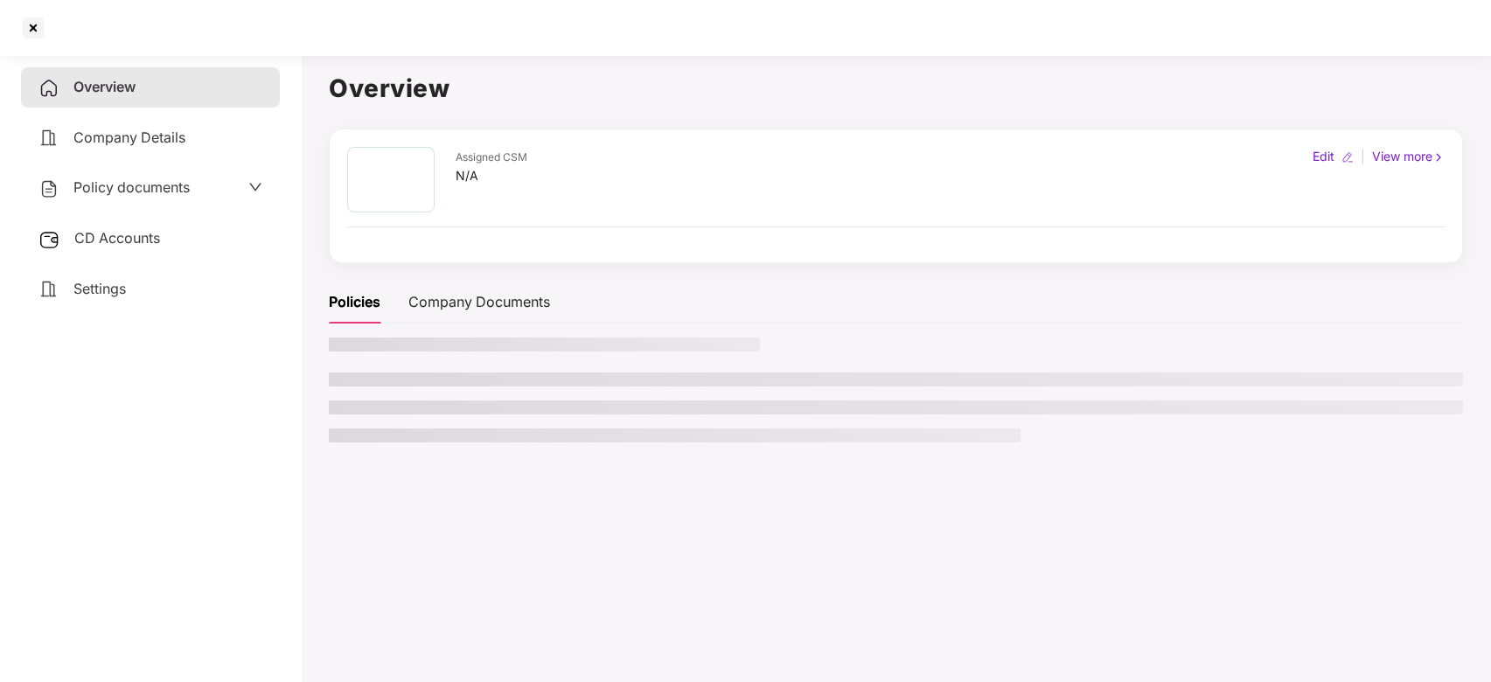
click at [318, 476] on main "Overview Assigned CSM N/A Edit | View more Policies Company Documents" at bounding box center [896, 389] width 1190 height 682
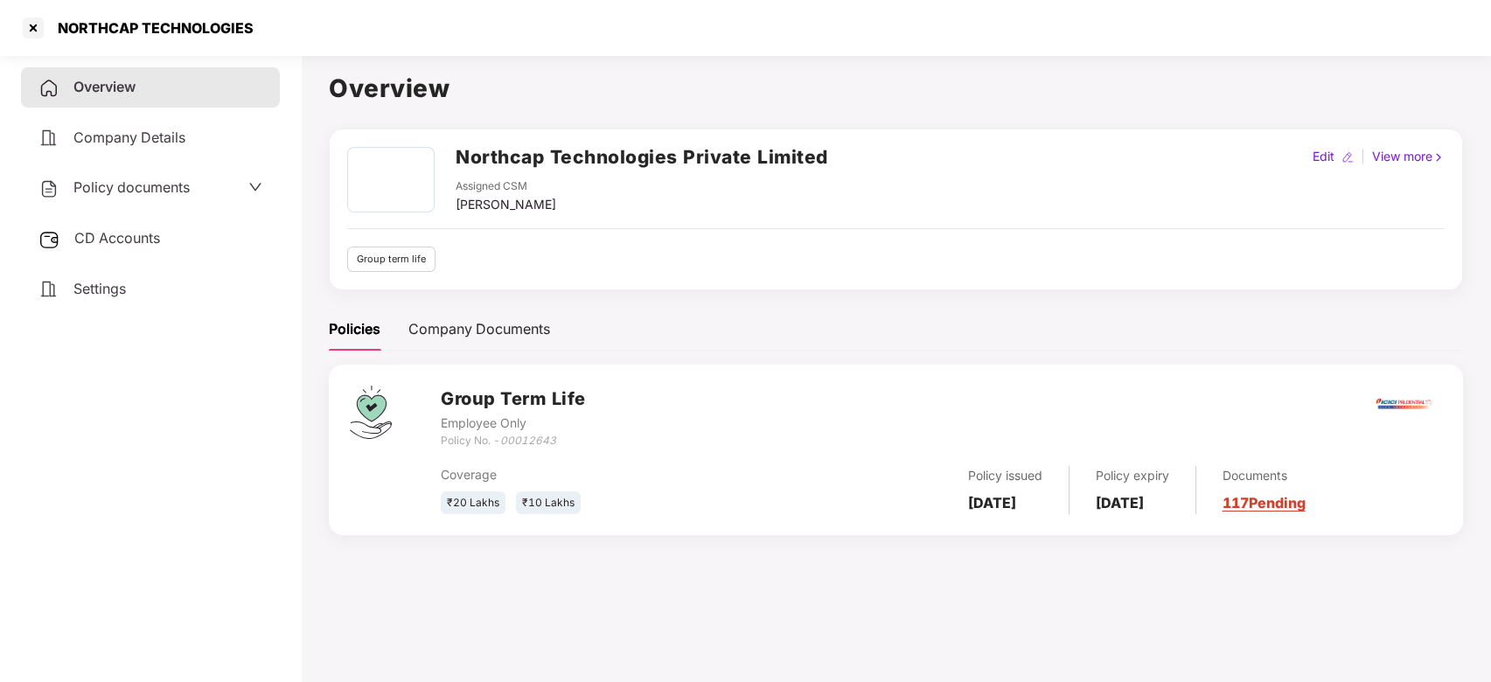
click at [174, 179] on span "Policy documents" at bounding box center [131, 186] width 116 height 17
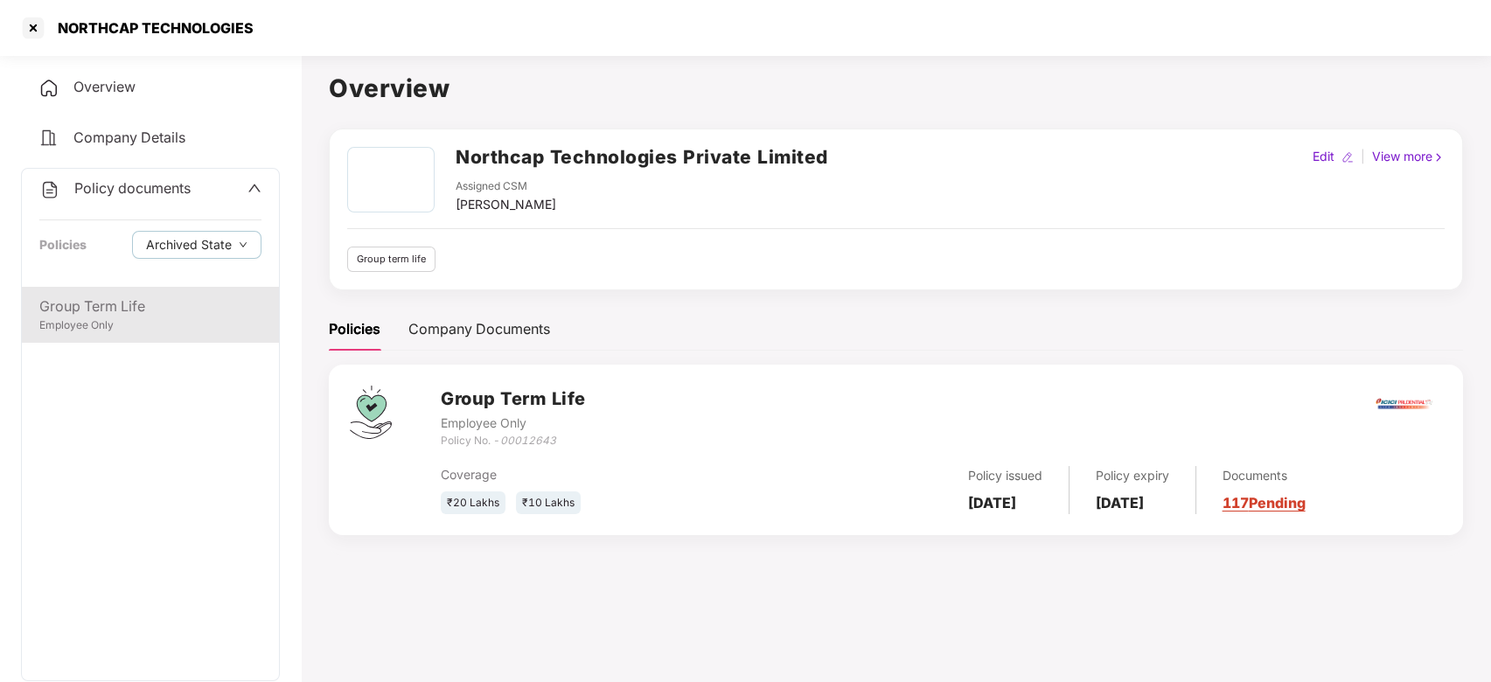
click at [163, 313] on div "Group Term Life" at bounding box center [150, 307] width 222 height 22
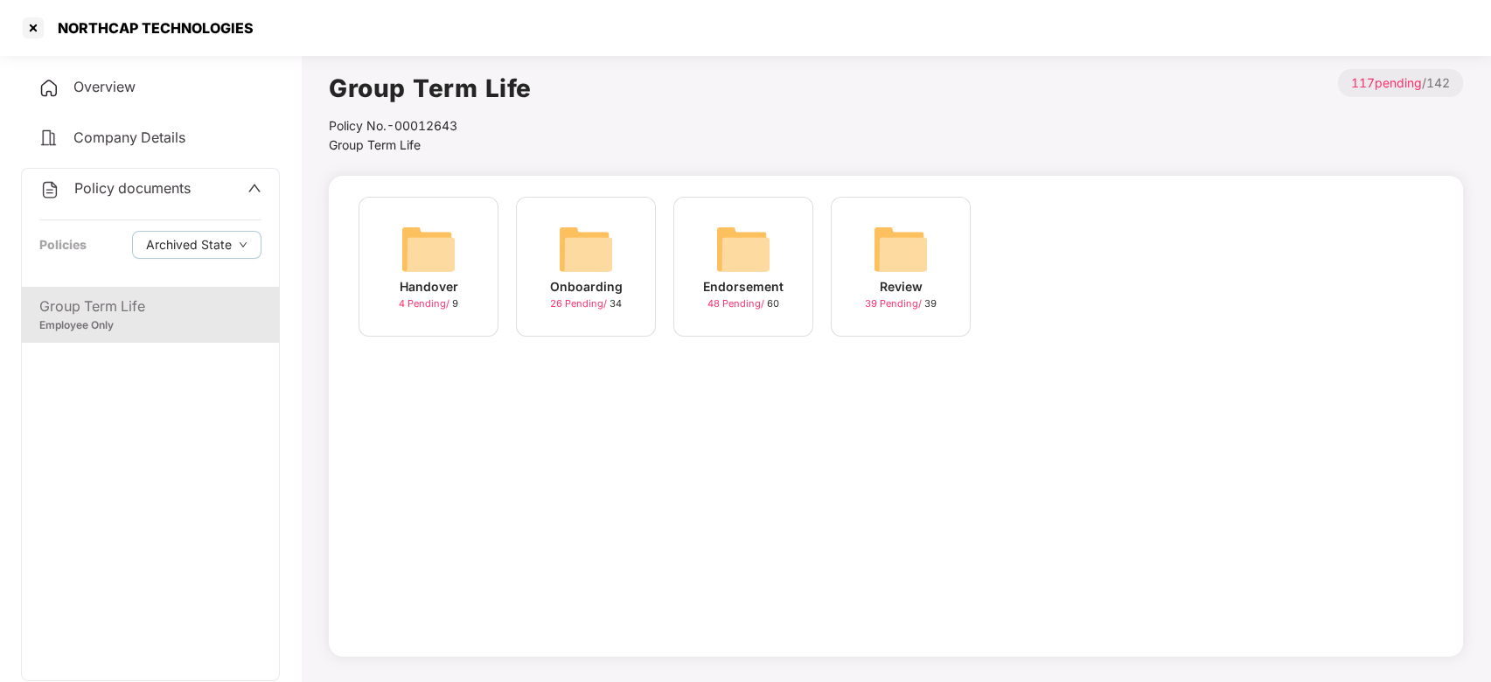
click at [574, 280] on div "Onboarding" at bounding box center [586, 286] width 73 height 19
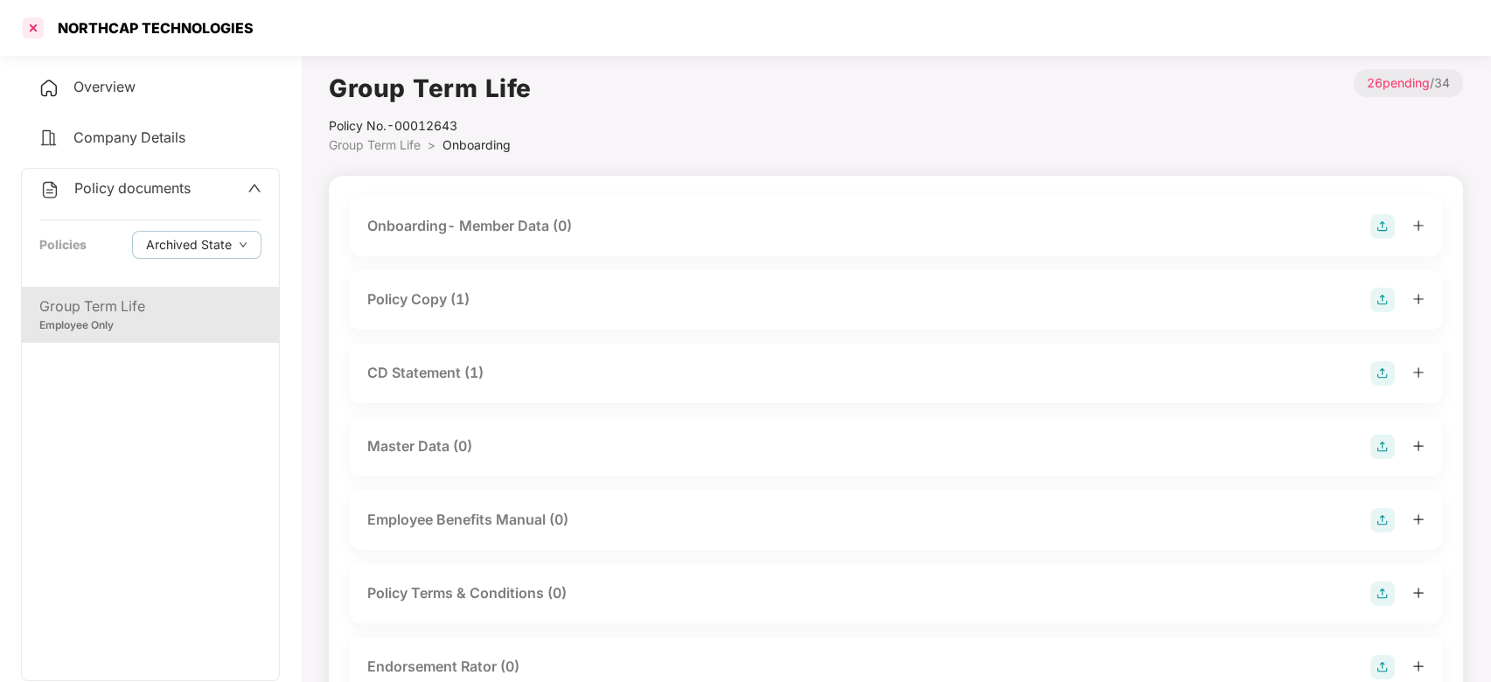
click at [34, 31] on div at bounding box center [33, 28] width 28 height 28
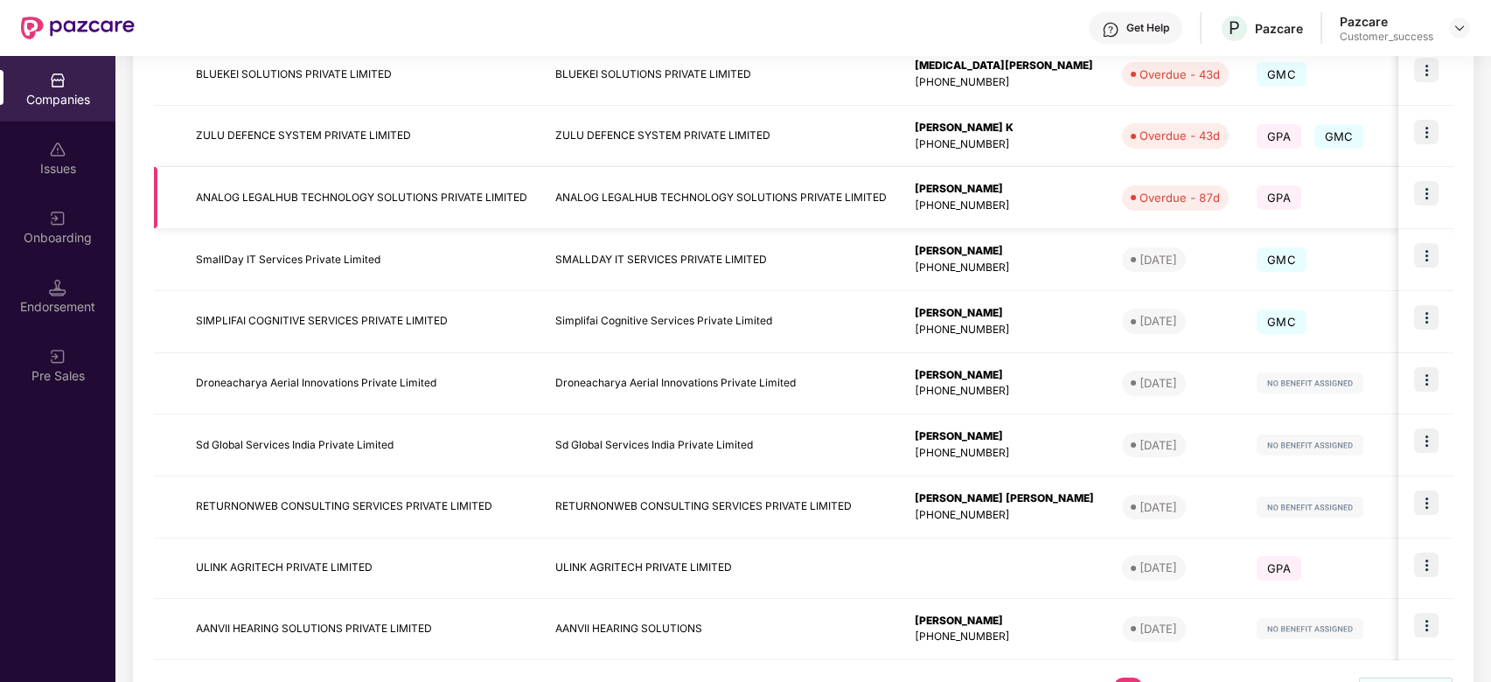
scroll to position [349, 0]
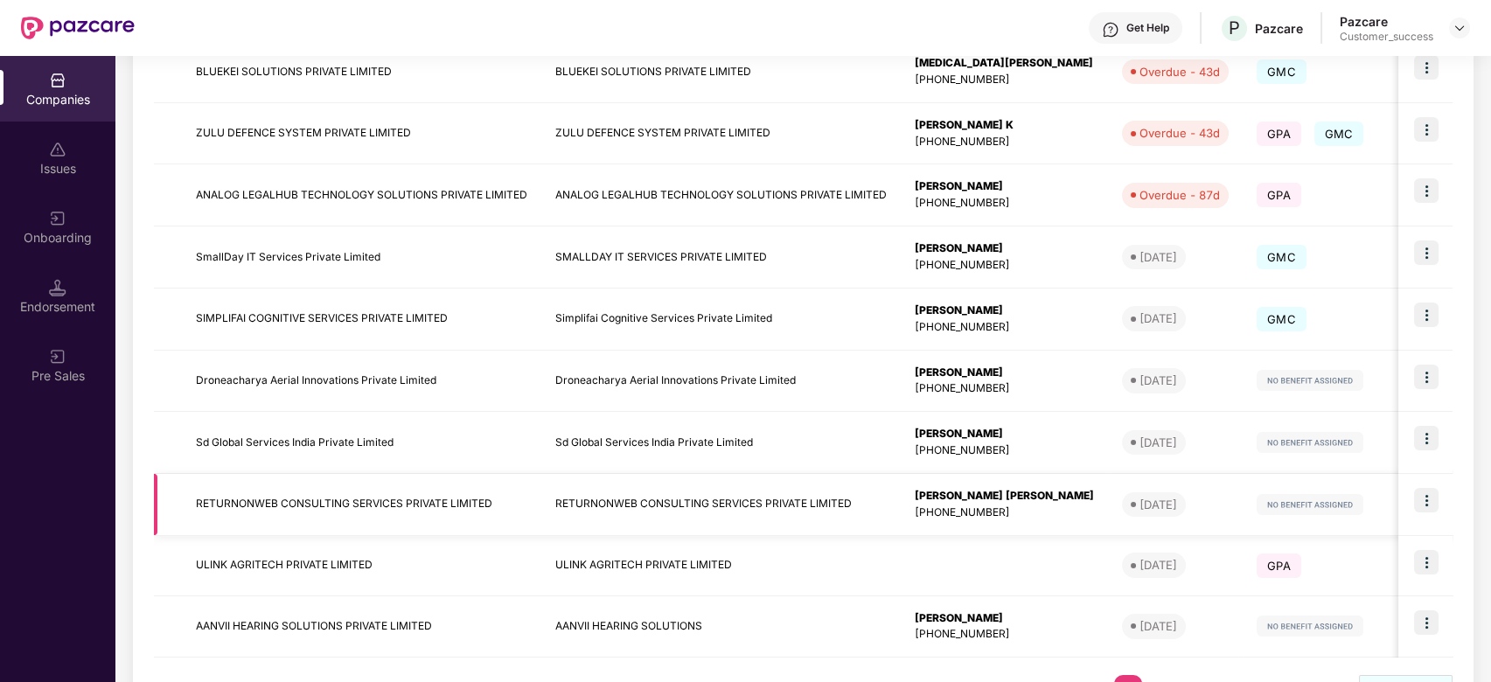
click at [319, 500] on td "RETURNONWEB CONSULTING SERVICES PRIVATE LIMITED" at bounding box center [361, 505] width 359 height 62
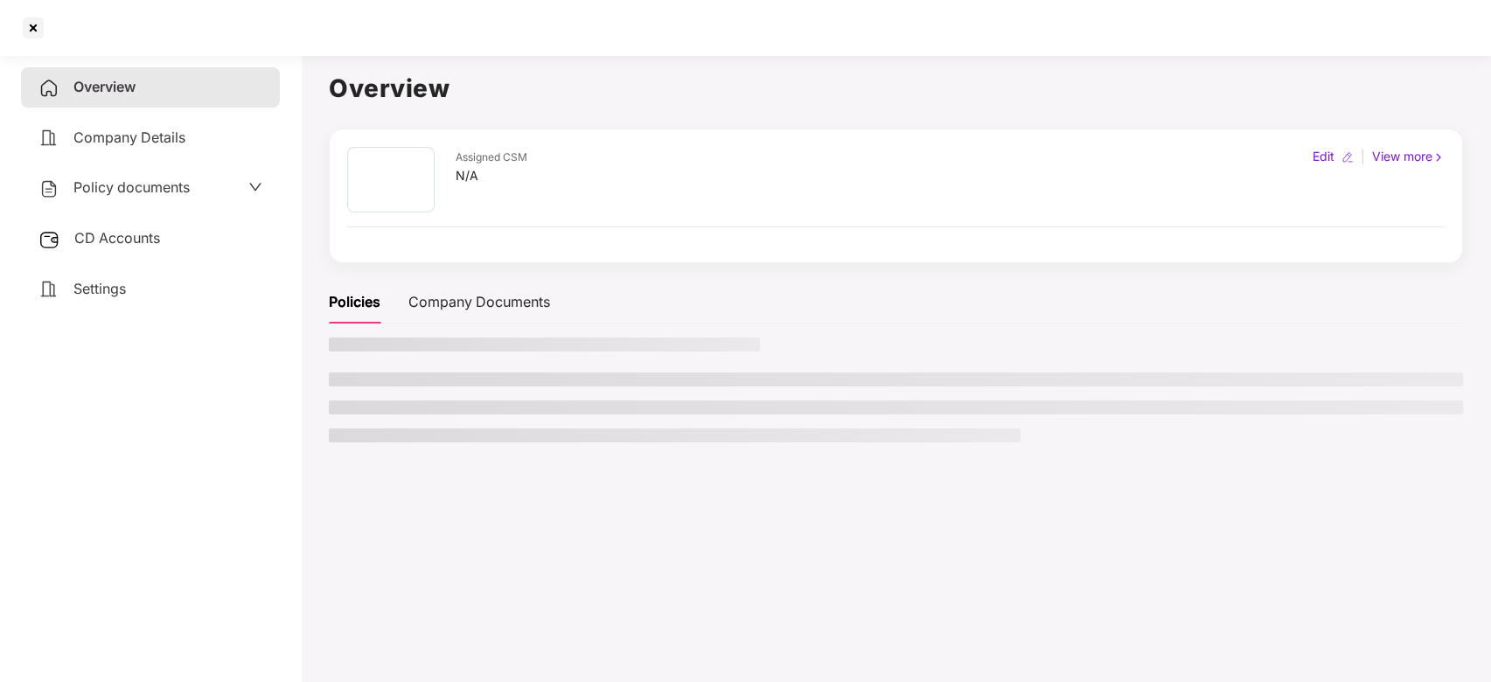
click at [319, 500] on main "Overview Assigned CSM N/A Edit | View more Policies Company Documents" at bounding box center [896, 389] width 1190 height 682
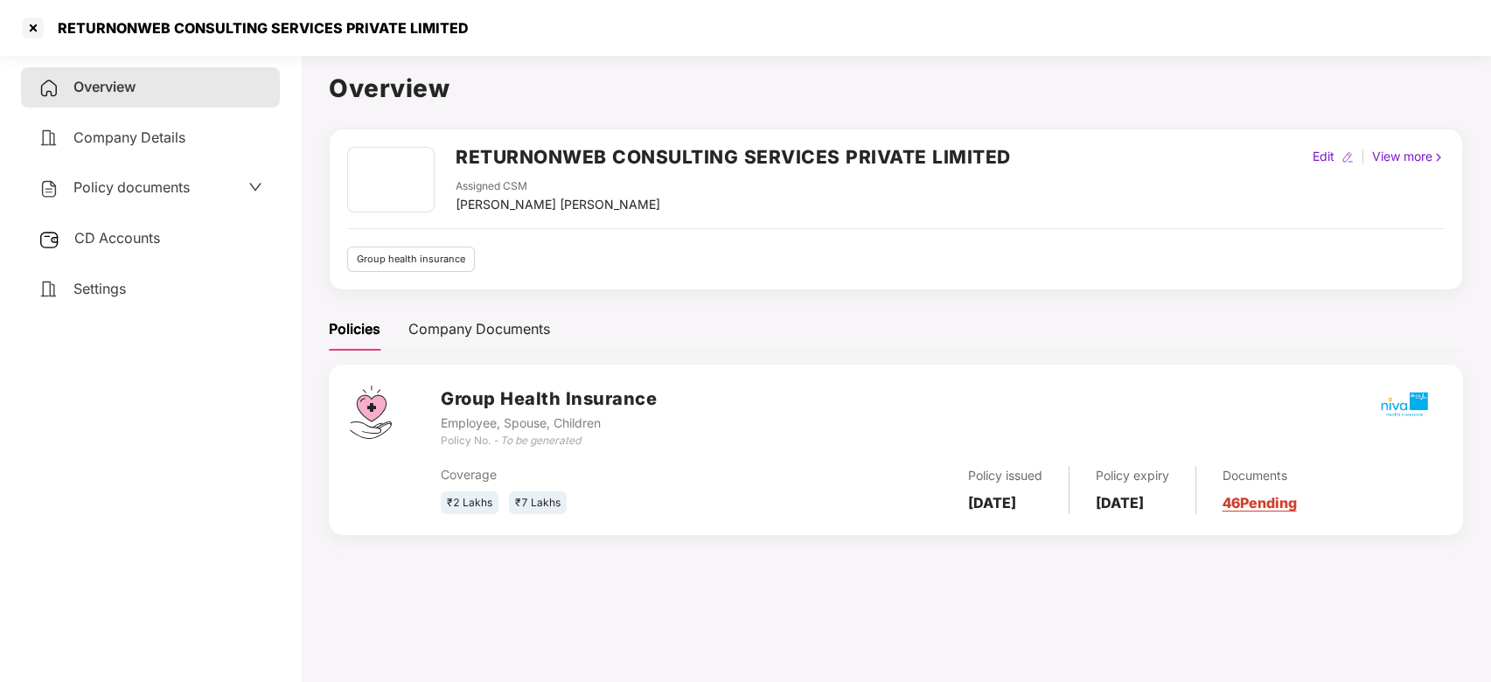
click at [1131, 107] on h1 "Overview" at bounding box center [896, 88] width 1134 height 38
drag, startPoint x: 301, startPoint y: 47, endPoint x: 476, endPoint y: -226, distance: 324.5
click at [476, 0] on html "RETURNONWEB CONSULTING SERVICES PRIVATE LIMITED Overview Company Details Policy…" at bounding box center [745, 341] width 1491 height 682
click at [34, 36] on div at bounding box center [33, 28] width 28 height 28
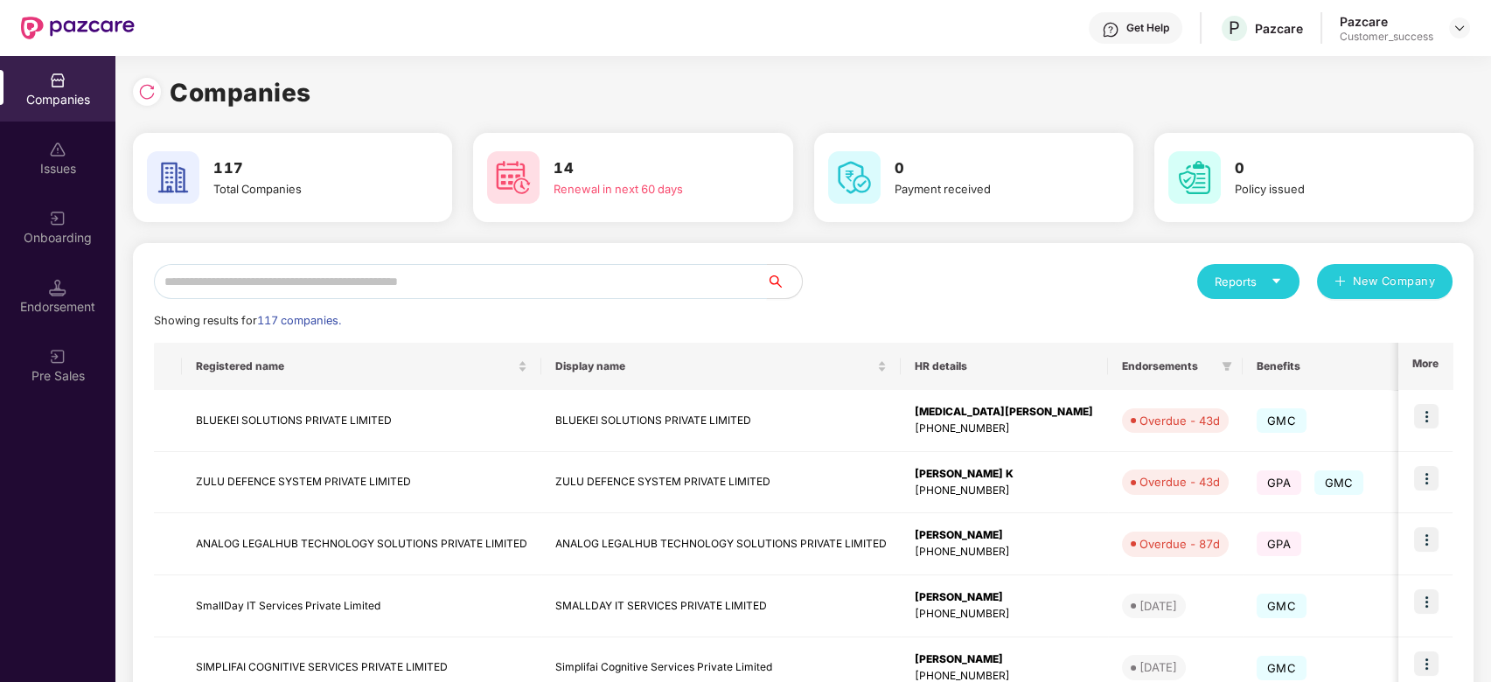
click at [295, 286] on input "text" at bounding box center [460, 281] width 613 height 35
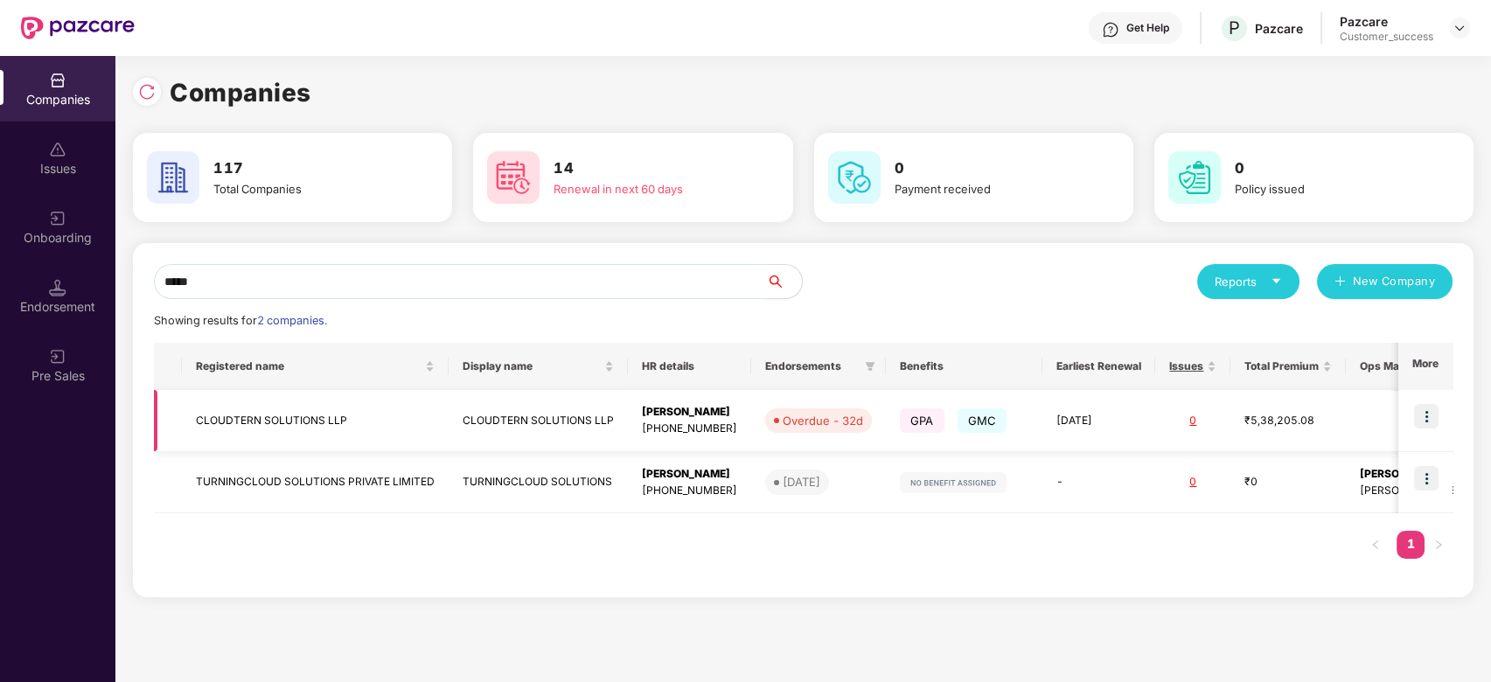
type input "*****"
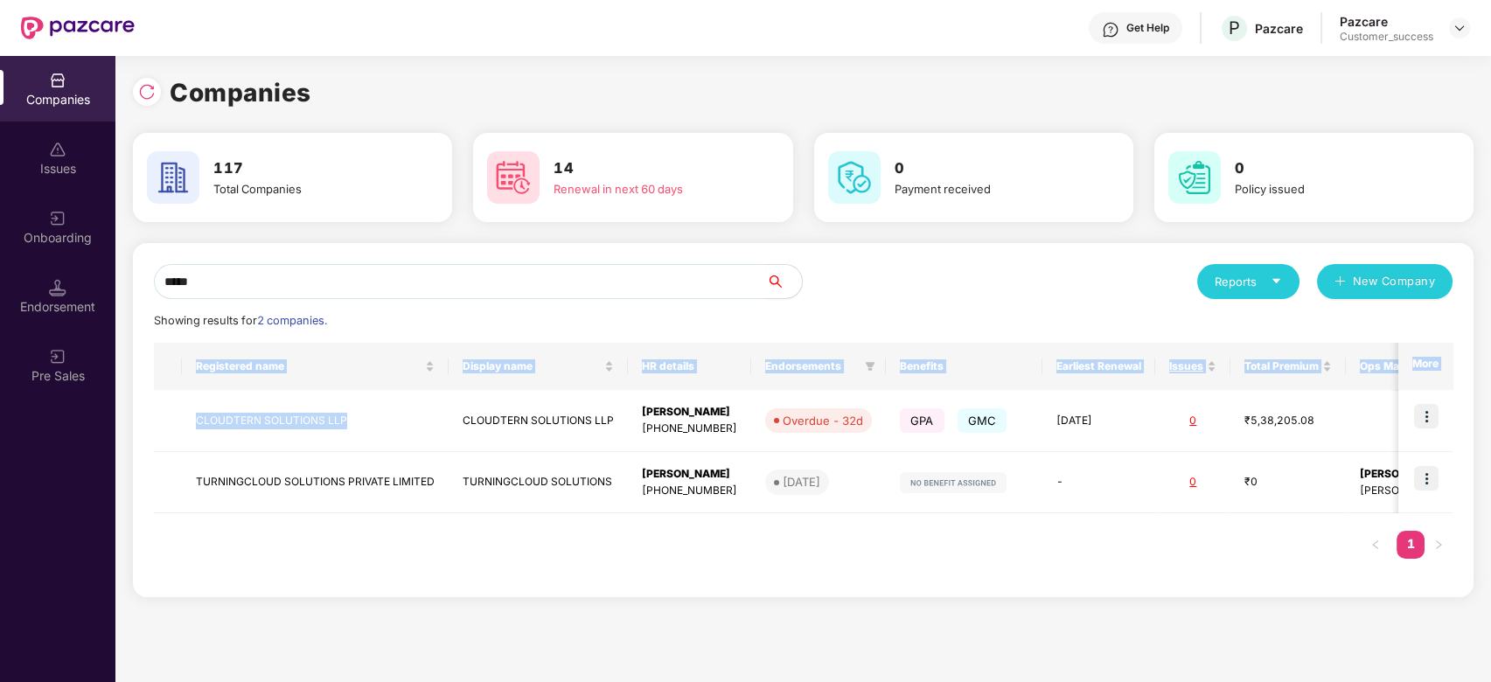
drag, startPoint x: 352, startPoint y: 408, endPoint x: 140, endPoint y: 422, distance: 212.9
click at [140, 422] on div "***** Reports New Company Showing results for 2 companies. Registered name Disp…" at bounding box center [803, 420] width 1340 height 354
click at [311, 414] on td "CLOUDTERN SOLUTIONS LLP" at bounding box center [315, 421] width 267 height 62
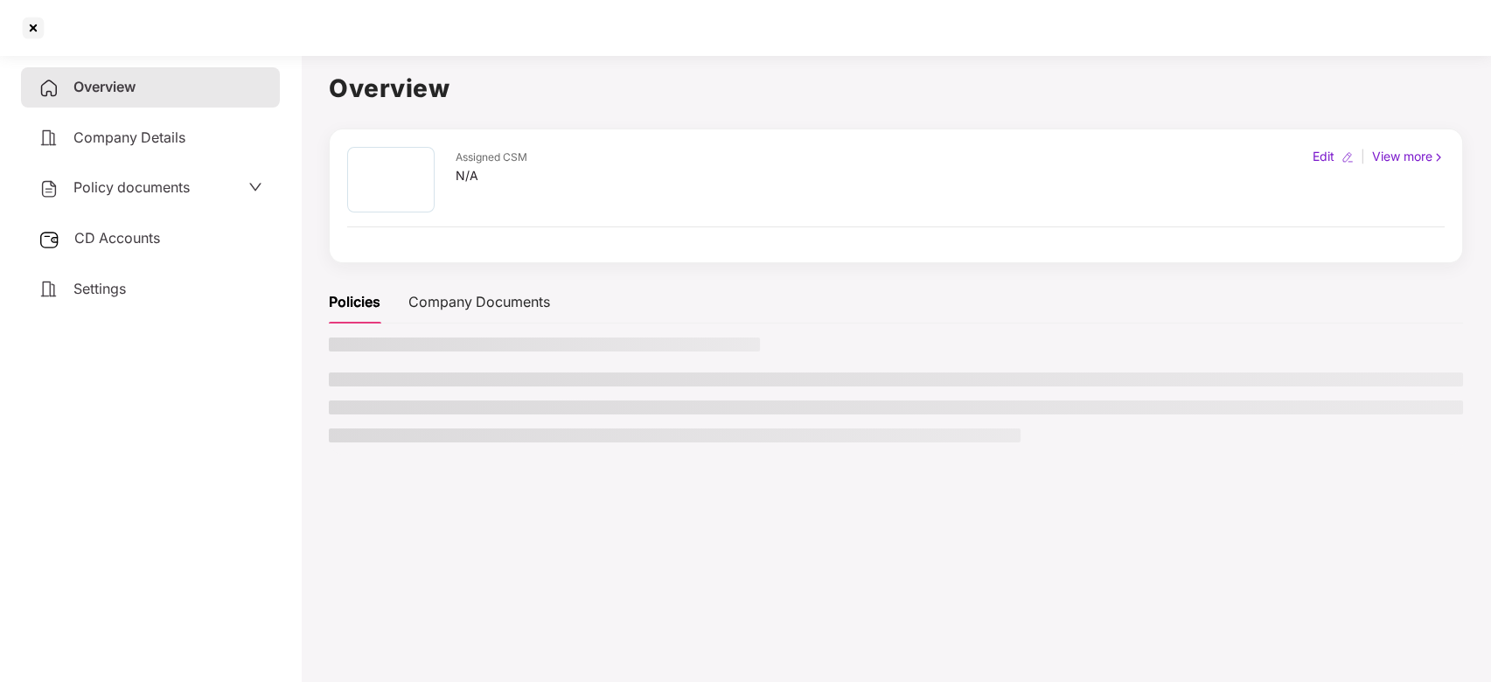
click at [311, 414] on main "Overview Assigned CSM N/A Edit | View more Policies Company Documents" at bounding box center [896, 389] width 1190 height 682
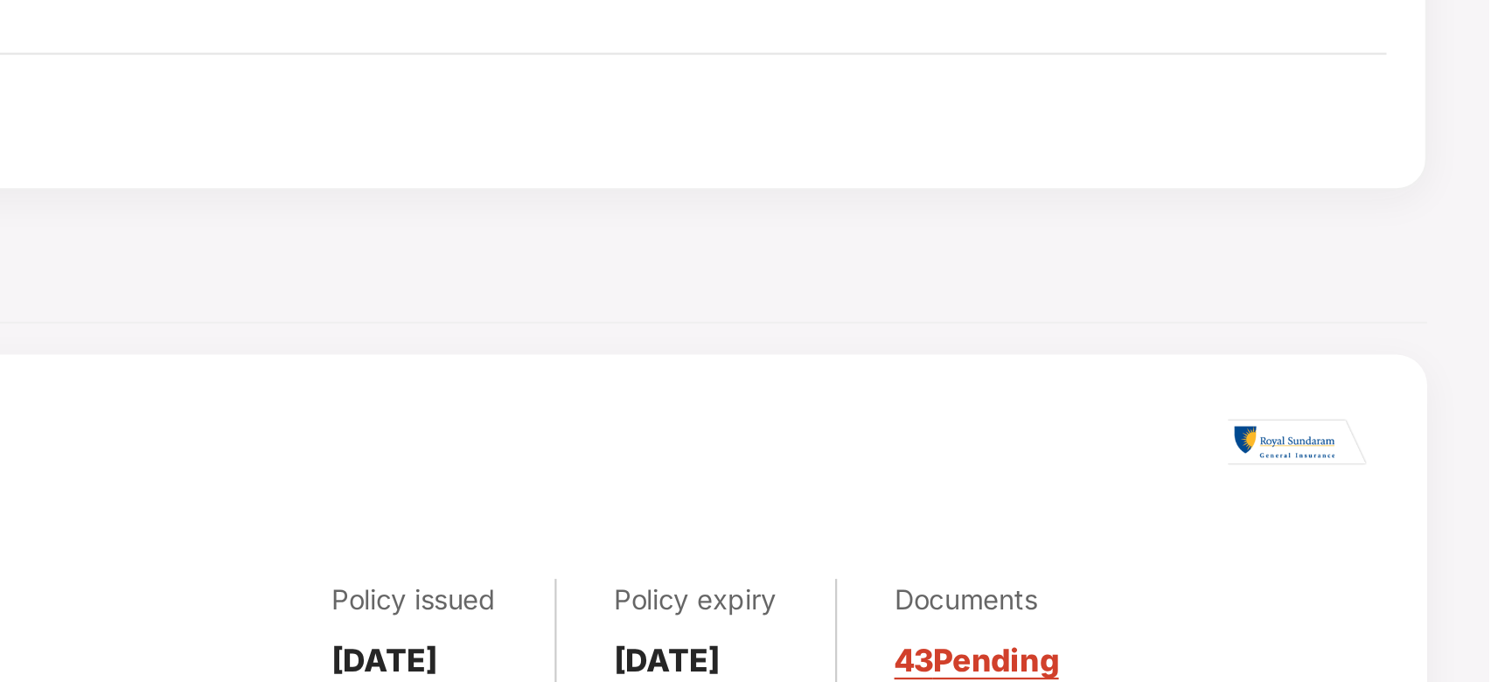
scroll to position [0, 0]
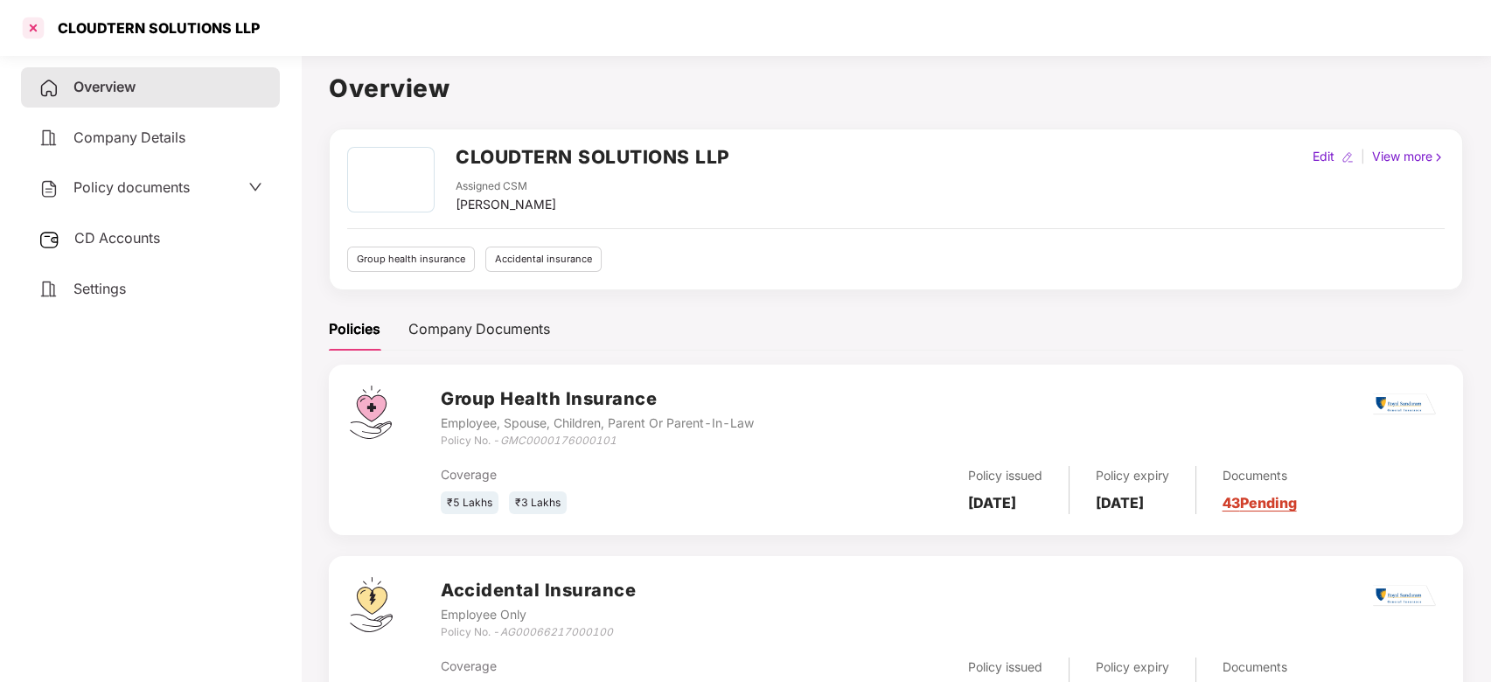
click at [28, 31] on div at bounding box center [33, 28] width 28 height 28
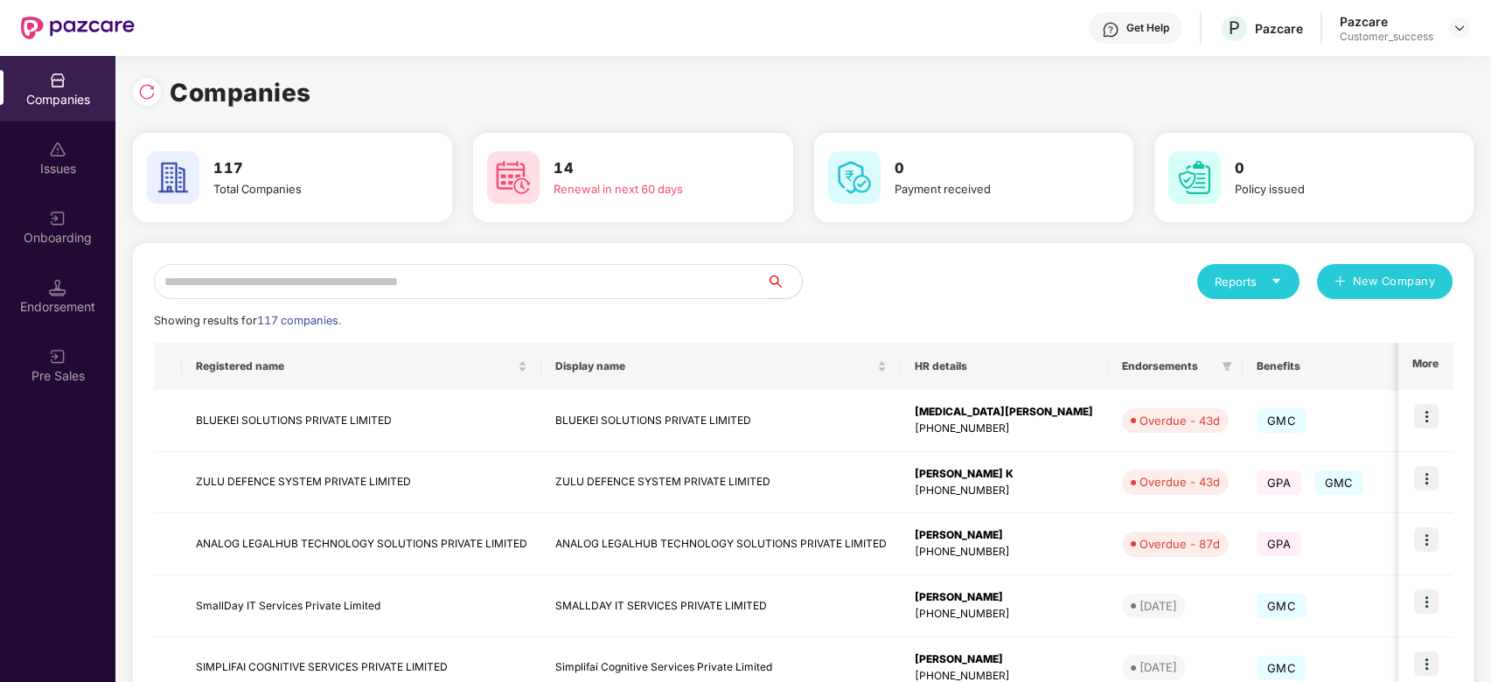
click at [393, 285] on input "text" at bounding box center [460, 281] width 613 height 35
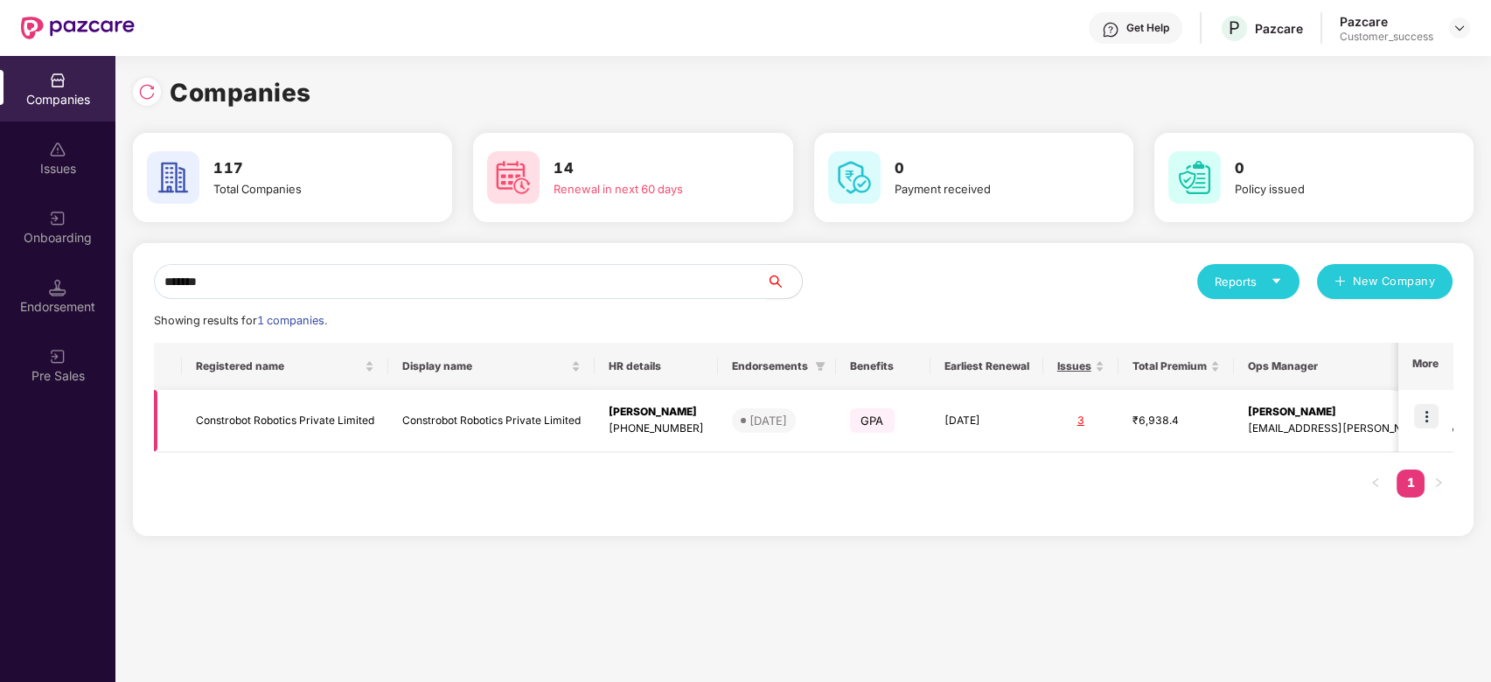
type input "*******"
click at [1427, 416] on img at bounding box center [1426, 416] width 24 height 24
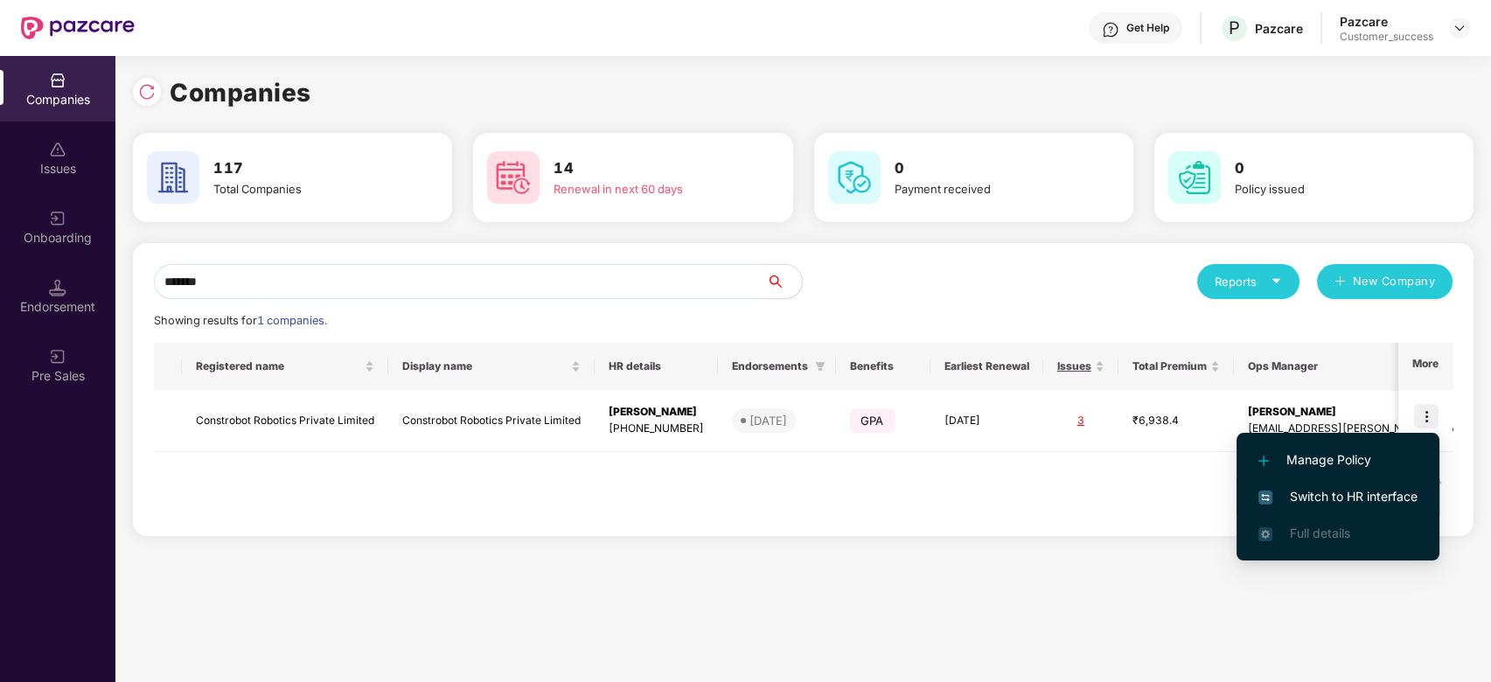
click at [1327, 491] on span "Switch to HR interface" at bounding box center [1337, 496] width 159 height 19
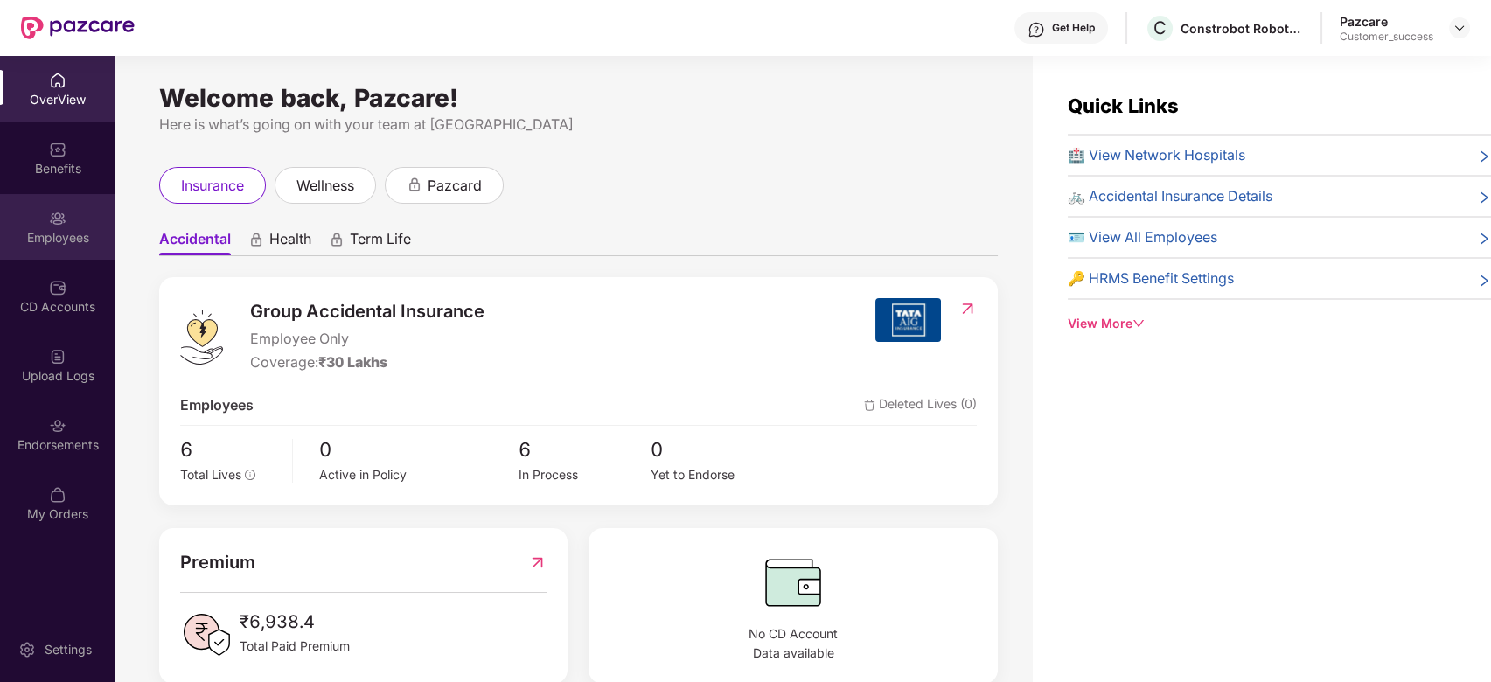
click at [48, 230] on div "Employees" at bounding box center [57, 237] width 115 height 17
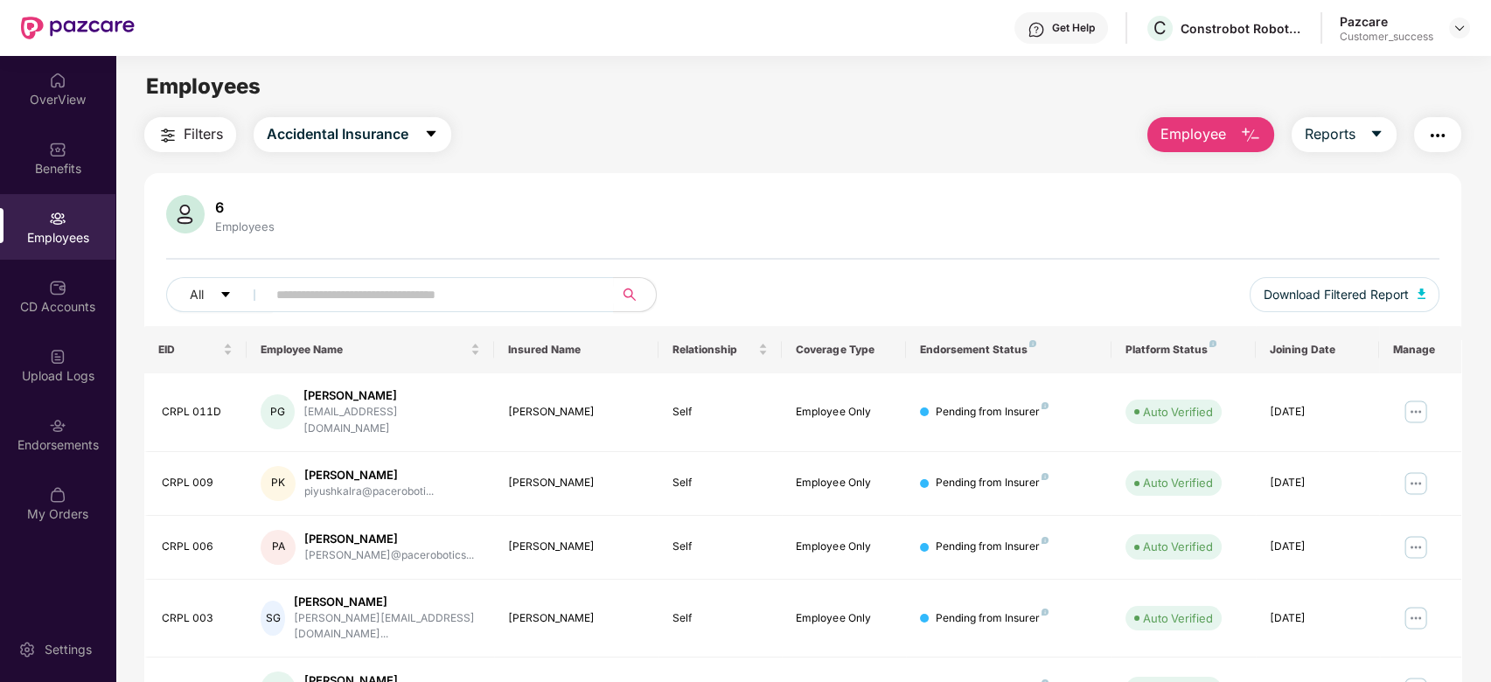
click at [1203, 136] on span "Employee" at bounding box center [1193, 134] width 66 height 22
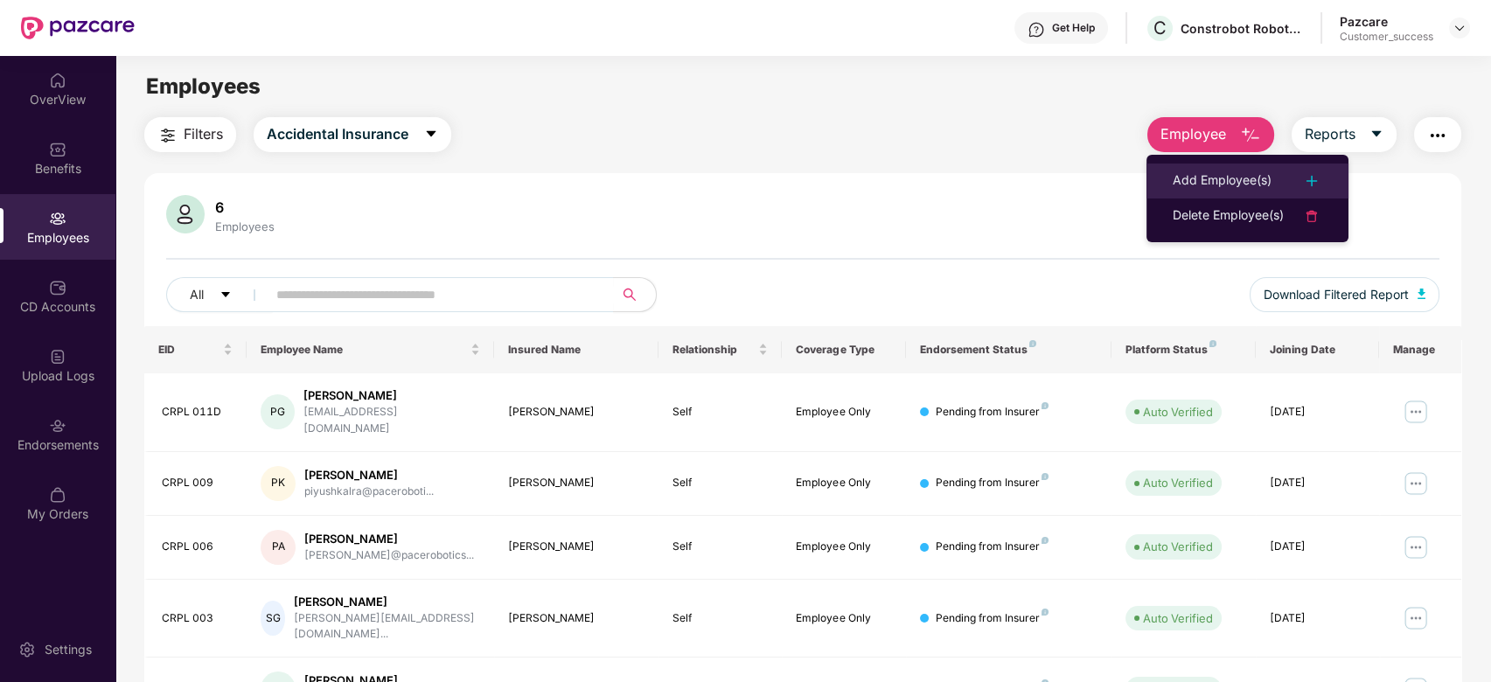
click at [1229, 179] on div "Add Employee(s)" at bounding box center [1221, 180] width 99 height 21
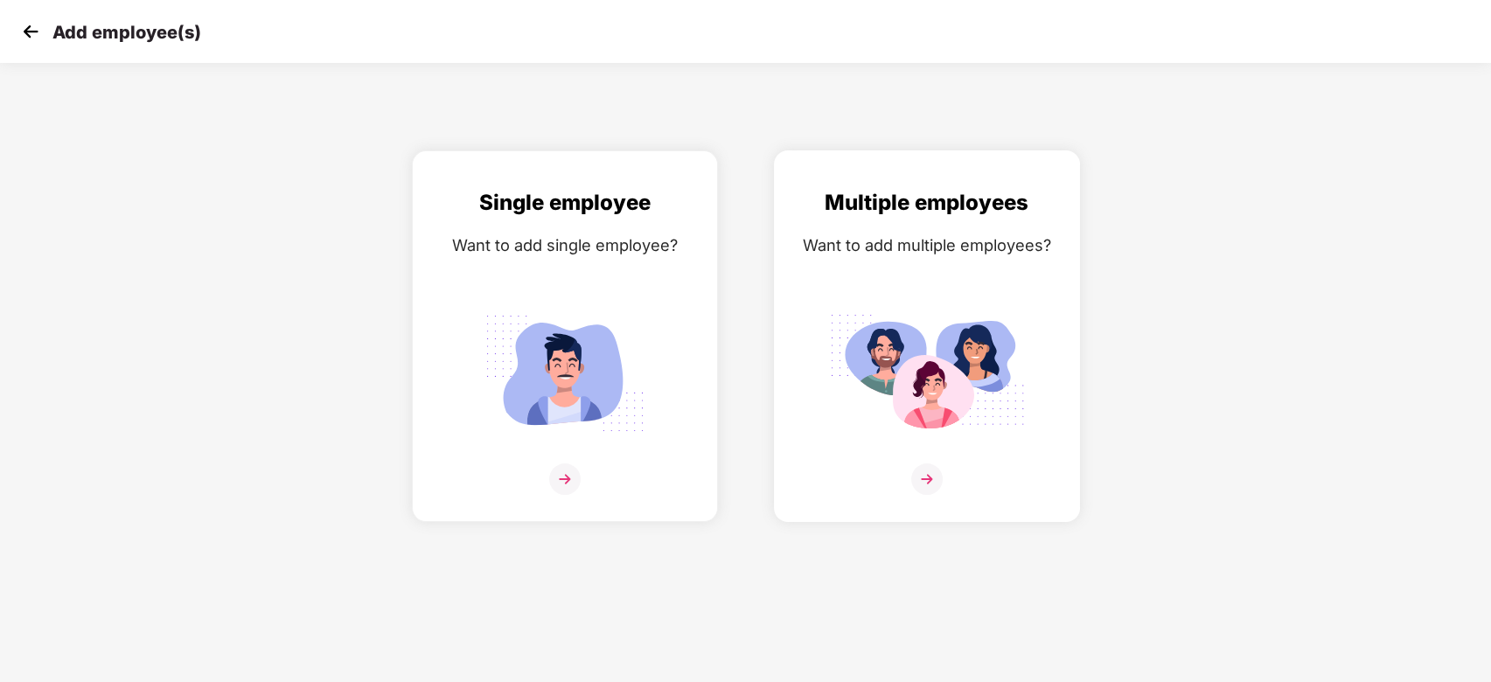
click at [931, 480] on img at bounding box center [926, 478] width 31 height 31
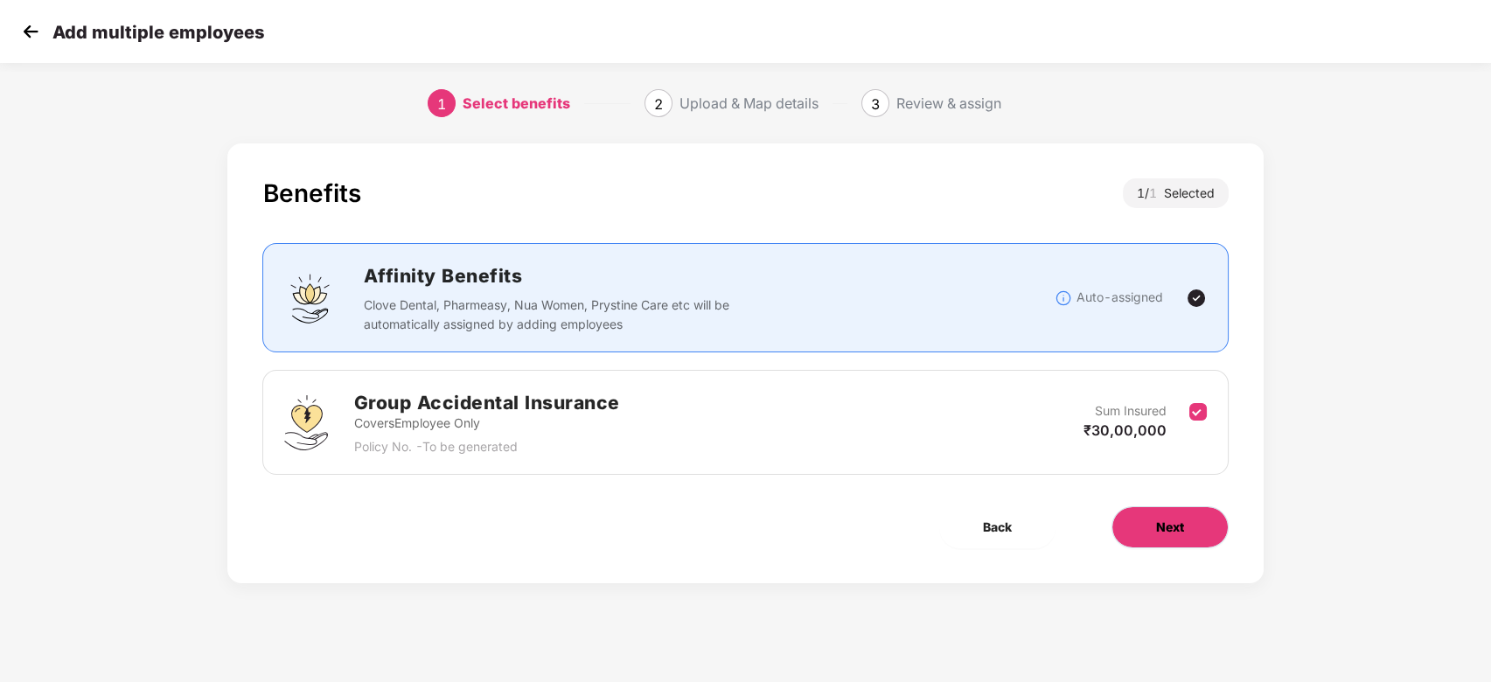
click at [1164, 531] on span "Next" at bounding box center [1170, 527] width 28 height 19
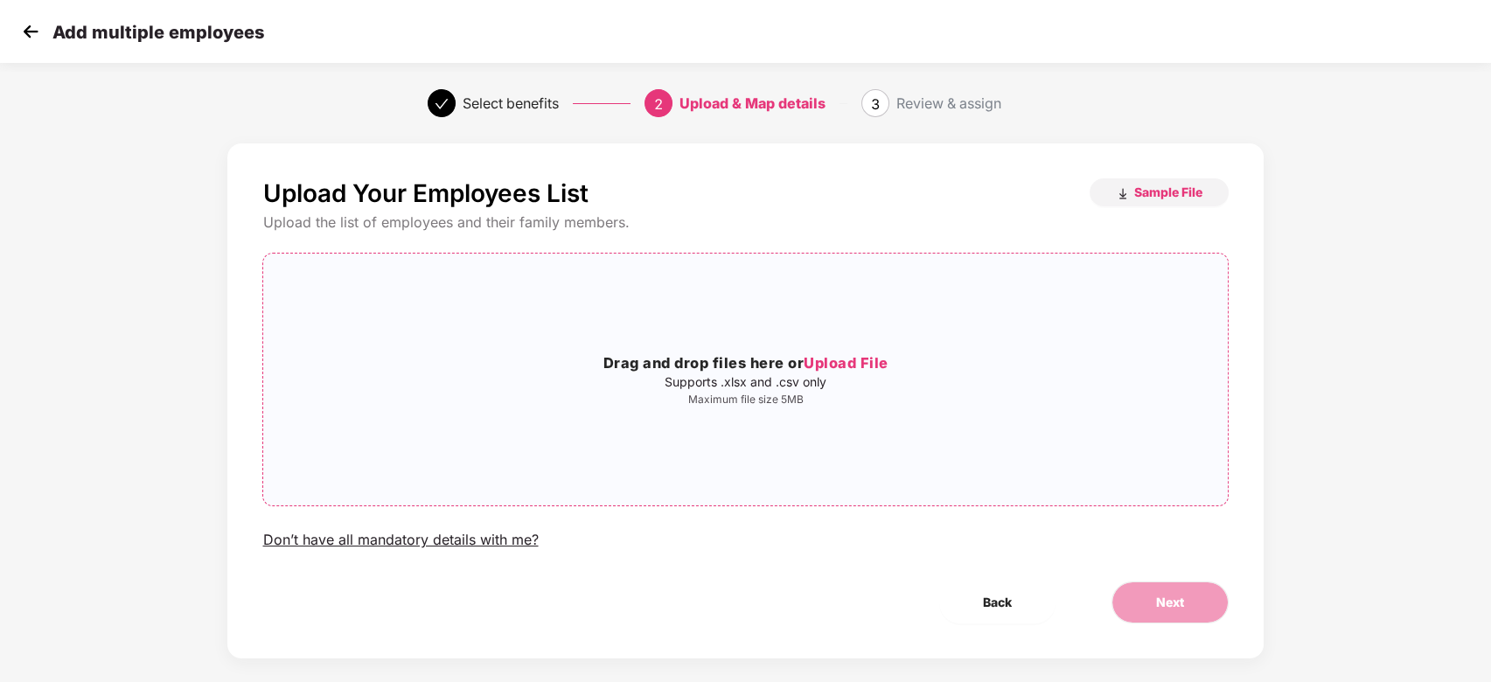
click at [831, 353] on h3 "Drag and drop files here or Upload File" at bounding box center [744, 363] width 963 height 23
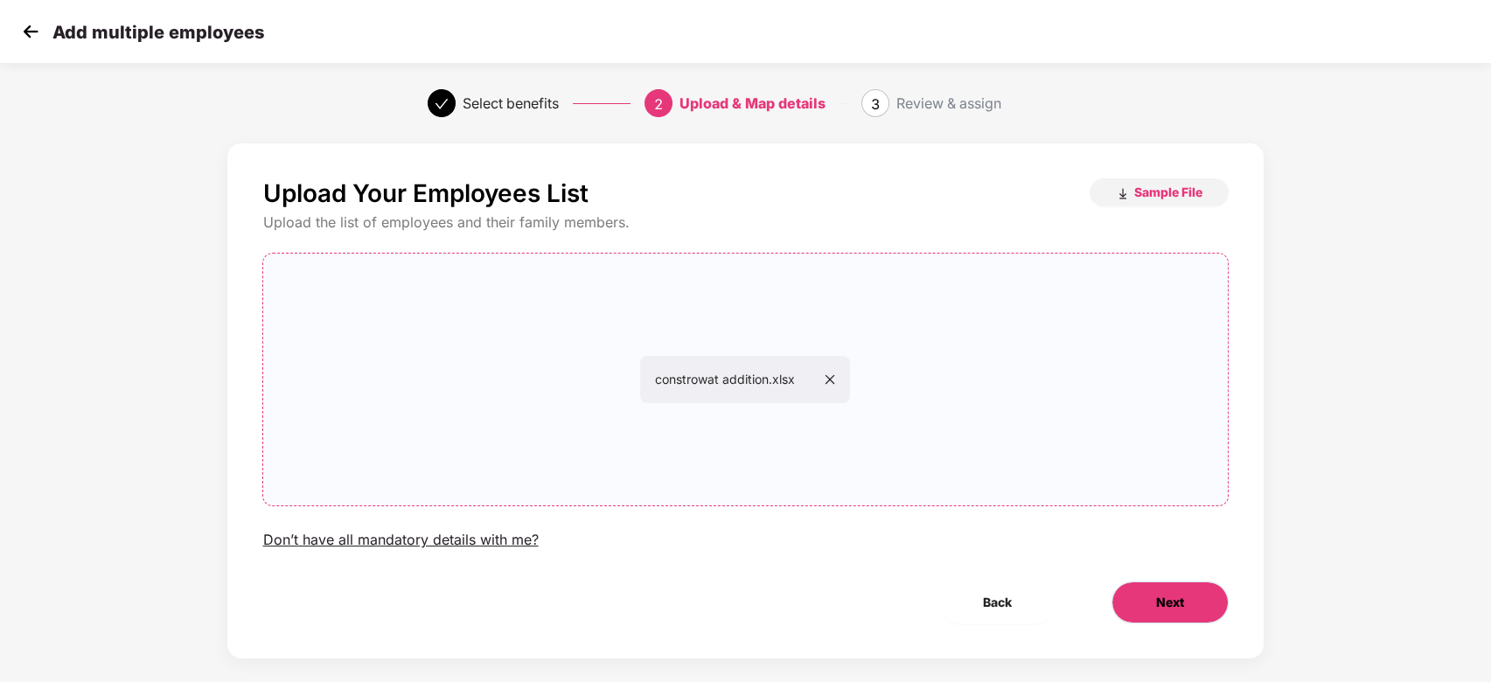
click at [1194, 595] on button "Next" at bounding box center [1169, 602] width 117 height 42
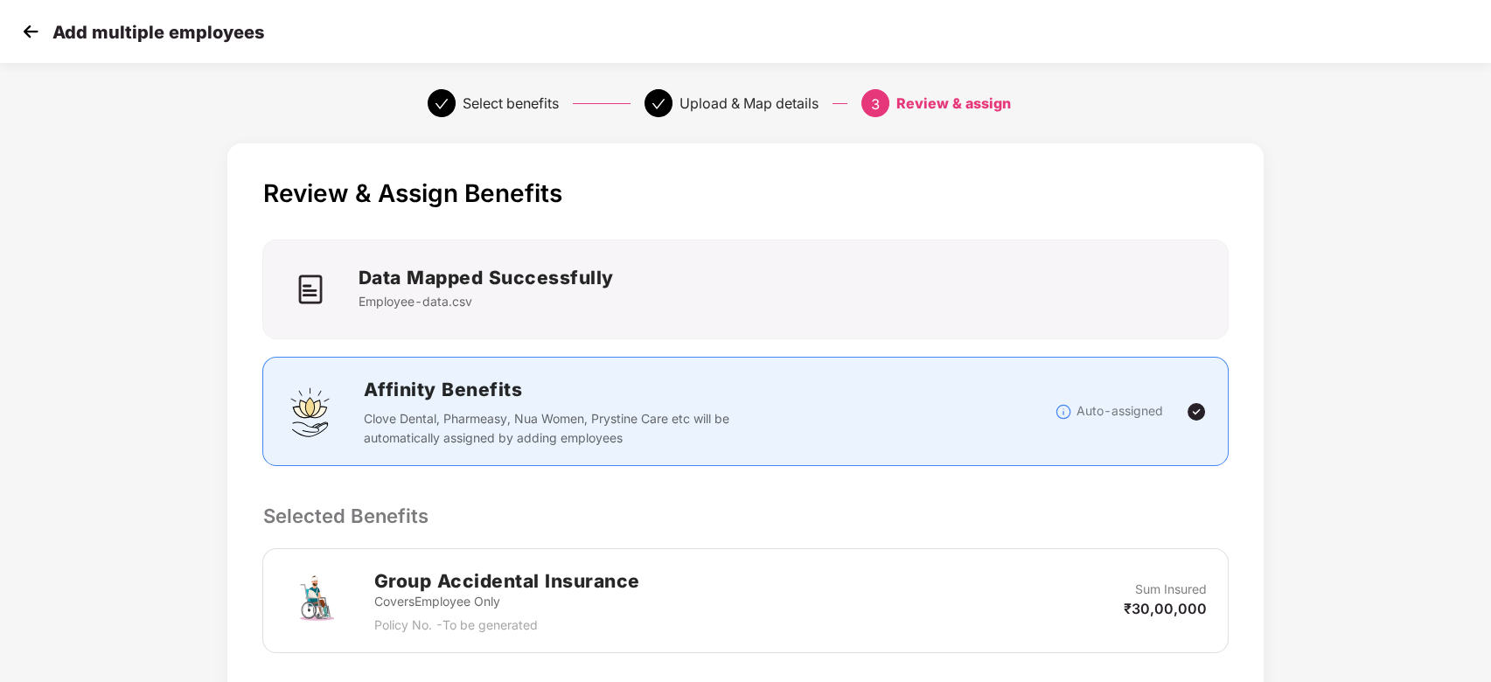
scroll to position [291, 0]
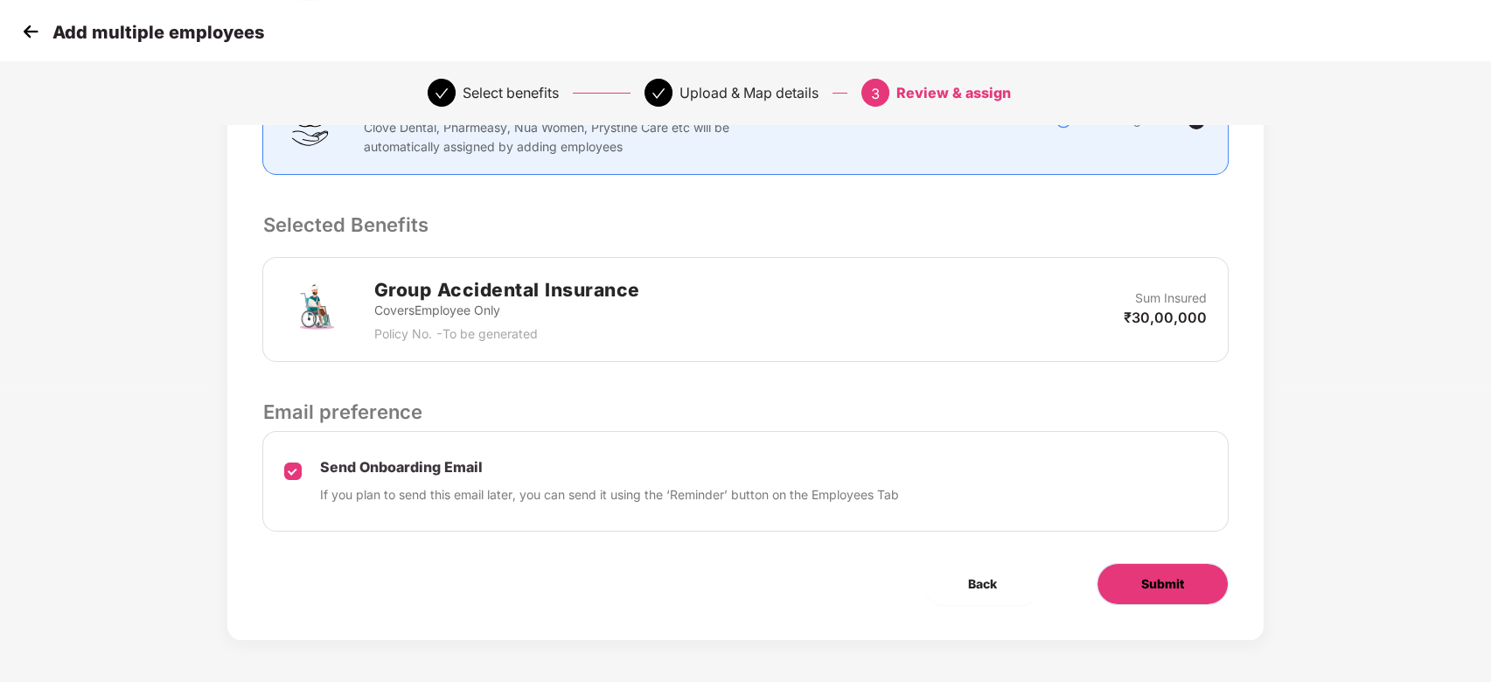
click at [1156, 591] on span "Submit" at bounding box center [1162, 583] width 43 height 19
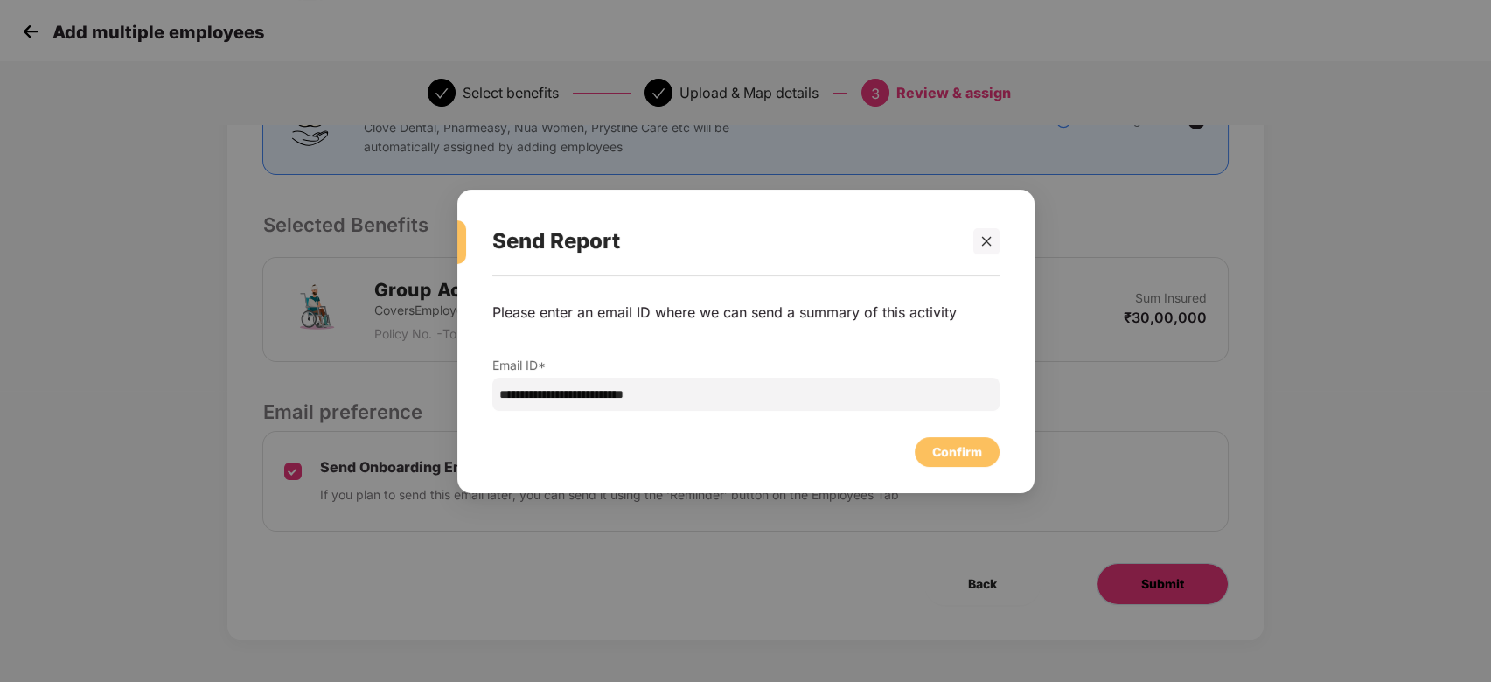
scroll to position [0, 0]
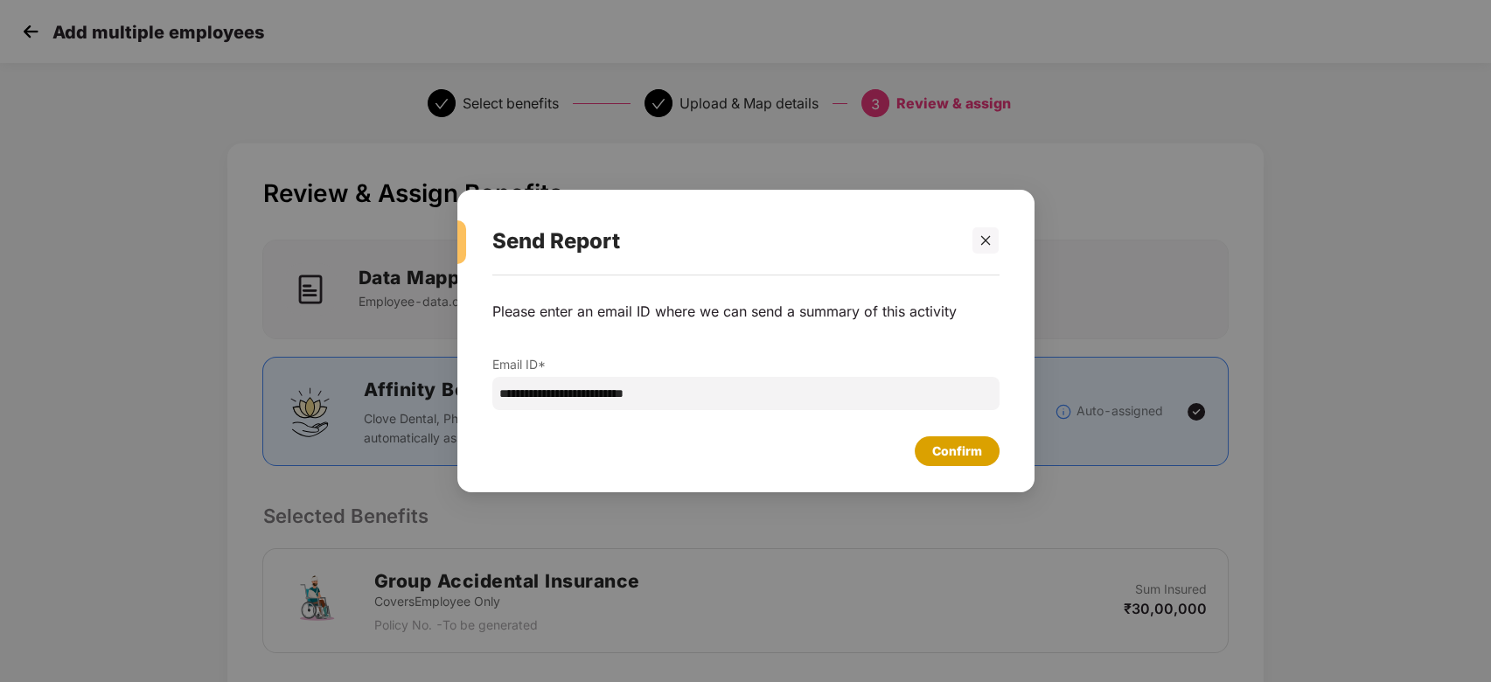
click at [950, 458] on div "Confirm" at bounding box center [957, 451] width 50 height 19
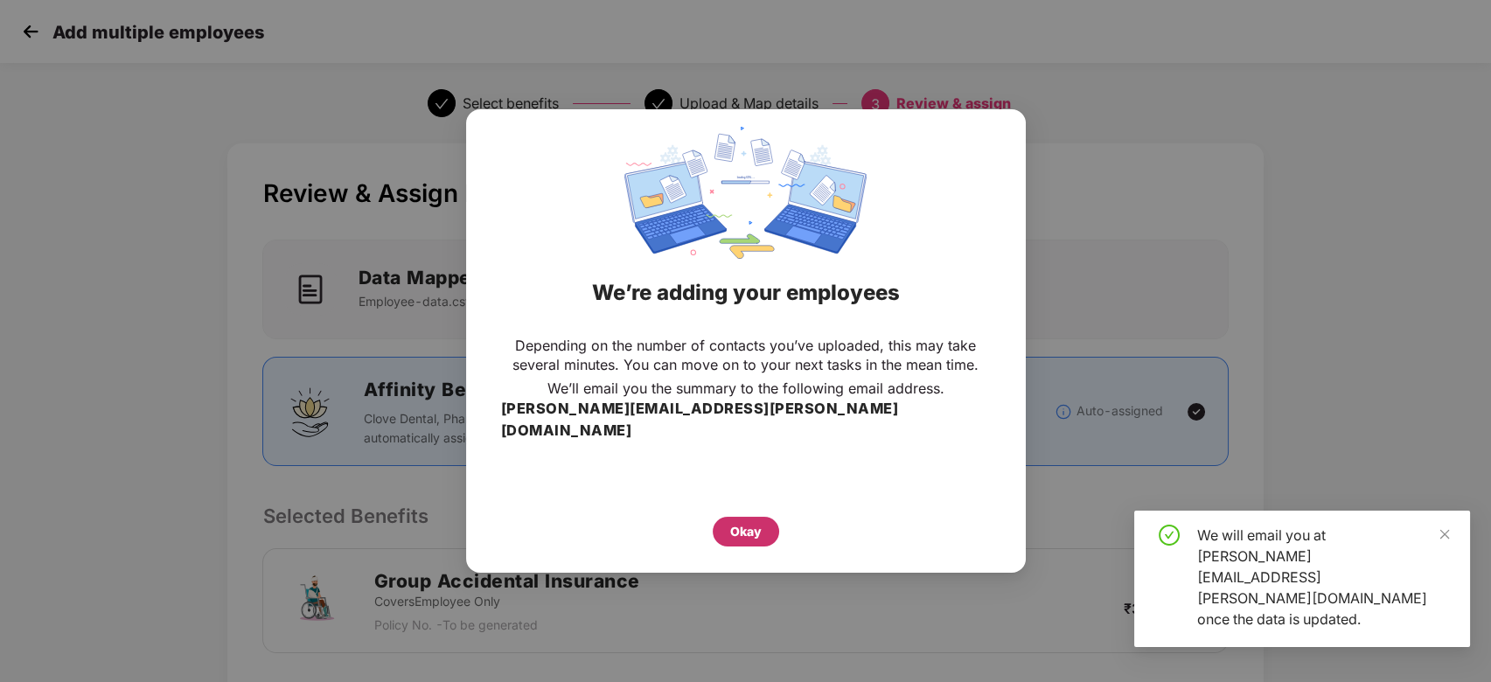
click at [757, 522] on div "Okay" at bounding box center [745, 531] width 31 height 19
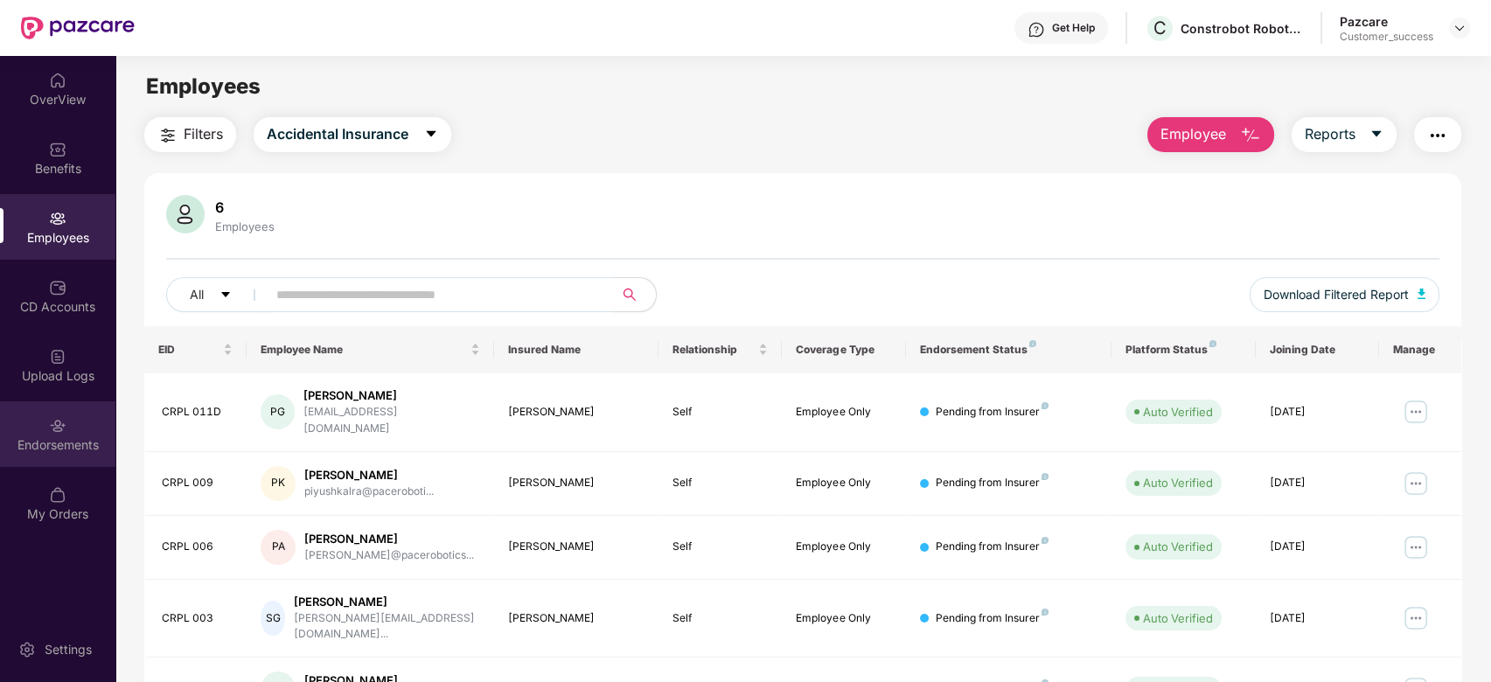
click at [43, 417] on div "Endorsements" at bounding box center [57, 434] width 115 height 66
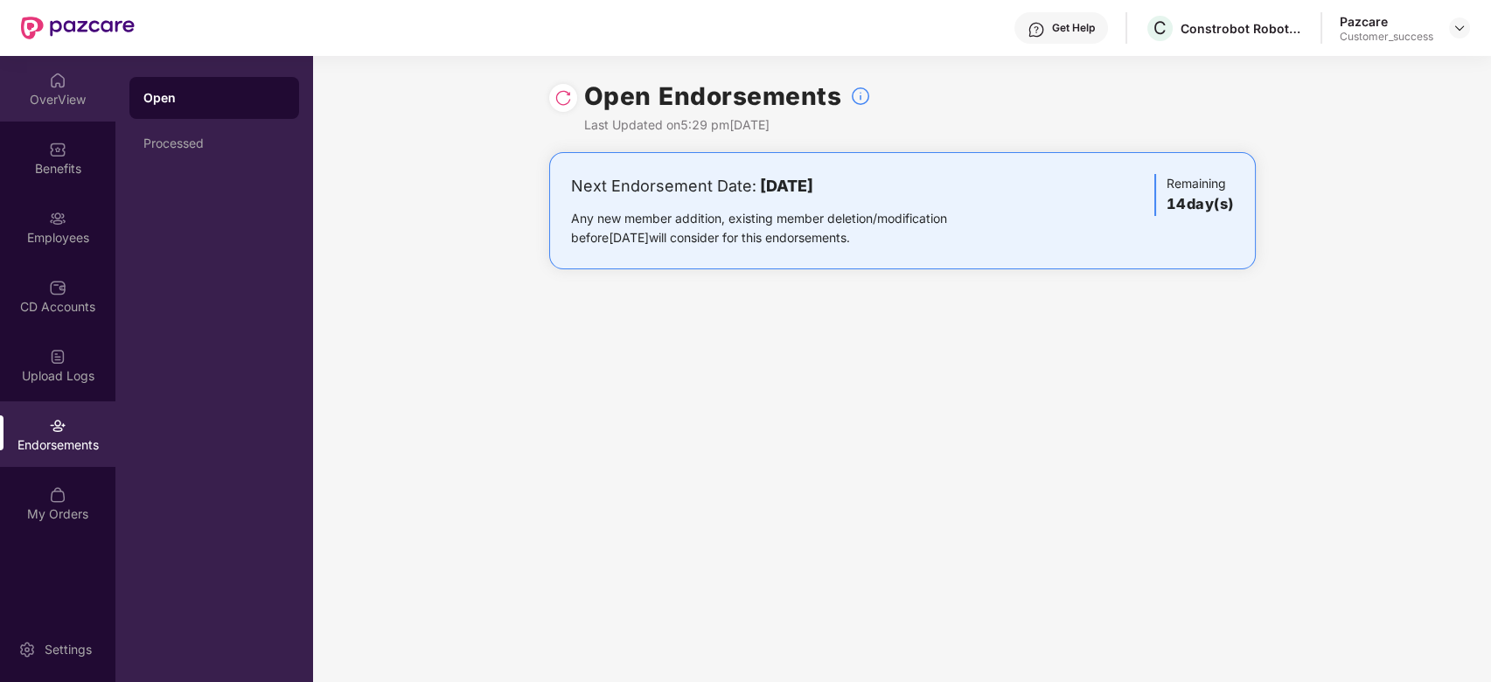
click at [63, 94] on div "OverView" at bounding box center [57, 99] width 115 height 17
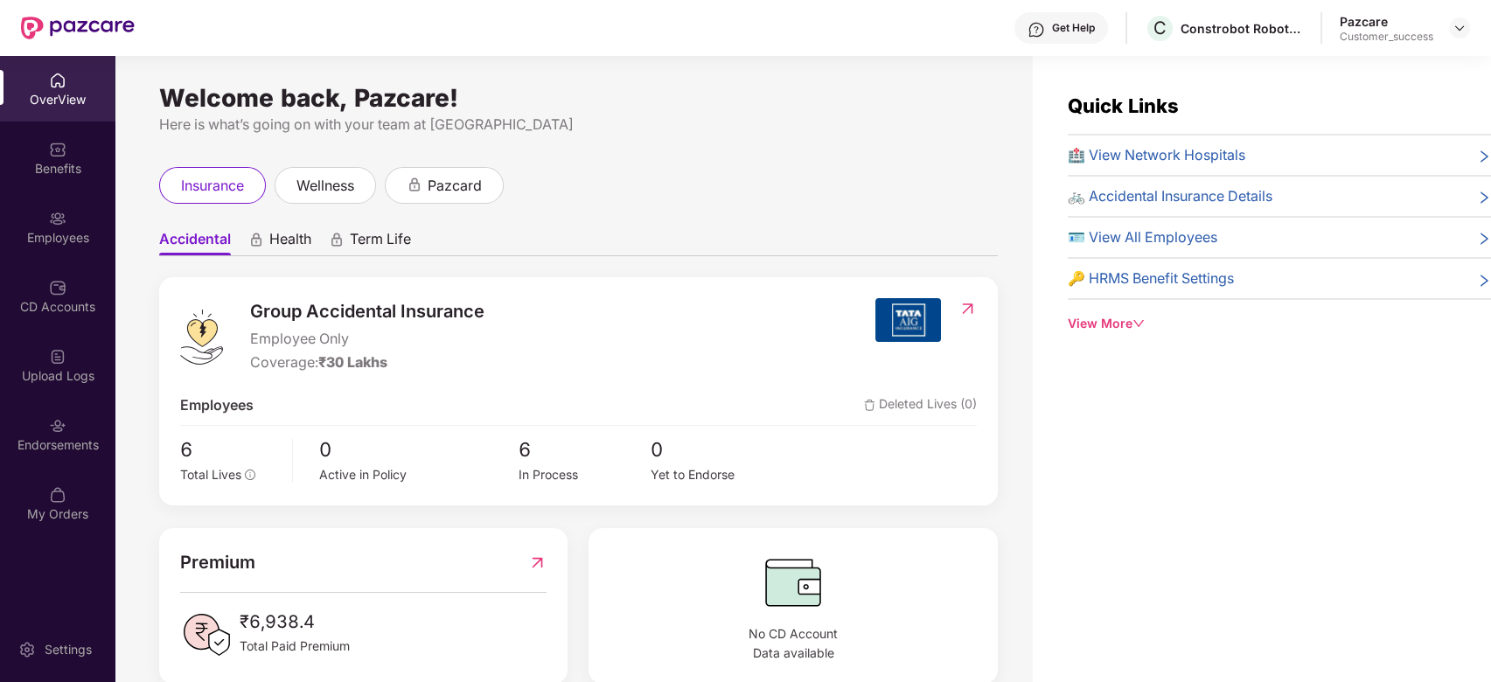
click at [69, 92] on div "OverView" at bounding box center [57, 99] width 115 height 17
click at [1460, 24] on img at bounding box center [1459, 28] width 14 height 14
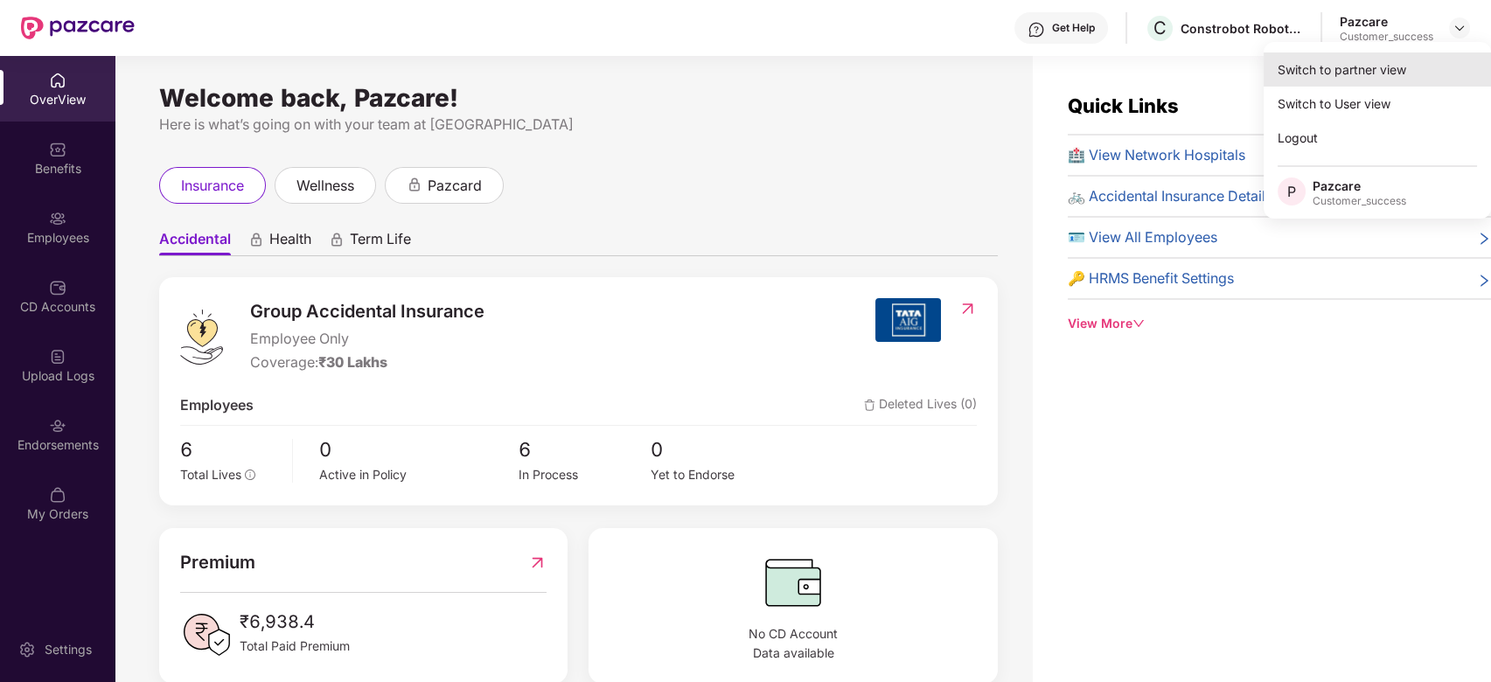
click at [1366, 72] on div "Switch to partner view" at bounding box center [1376, 69] width 227 height 34
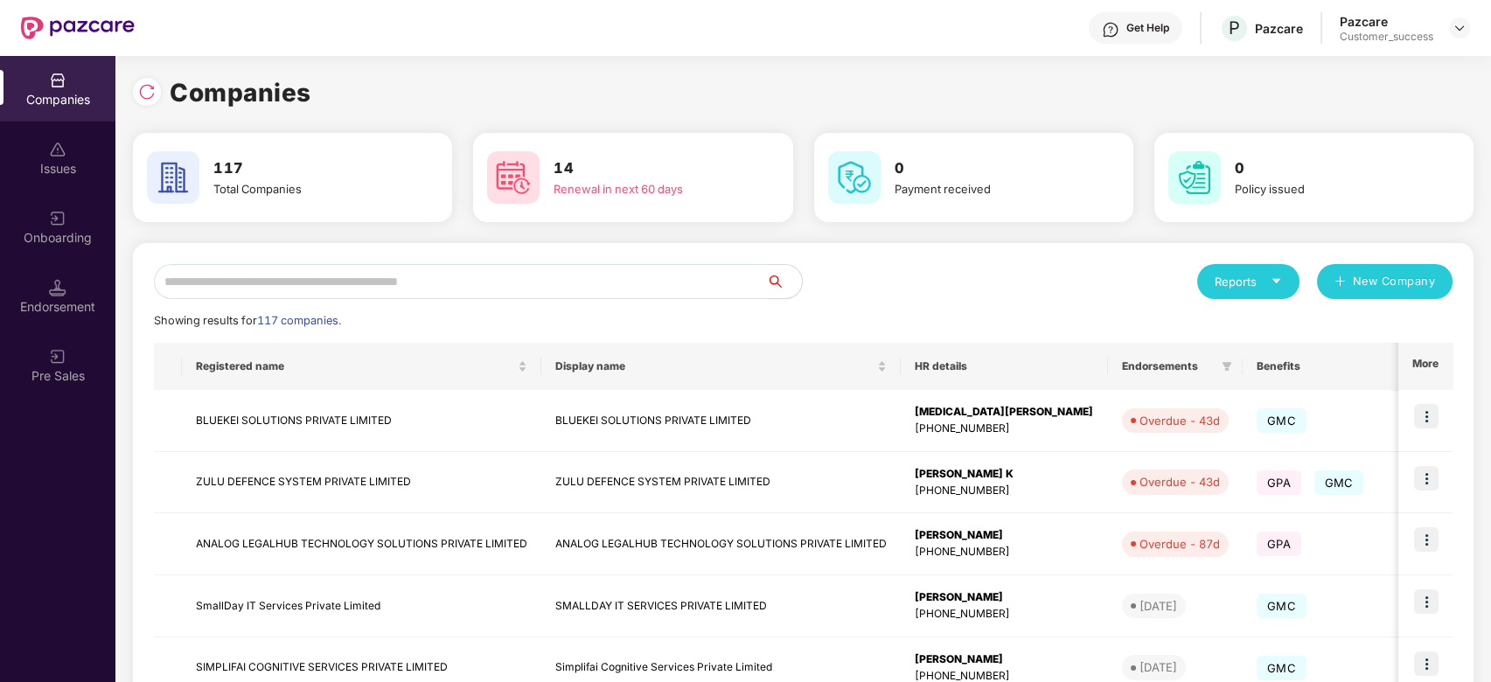
click at [259, 284] on input "text" at bounding box center [460, 281] width 613 height 35
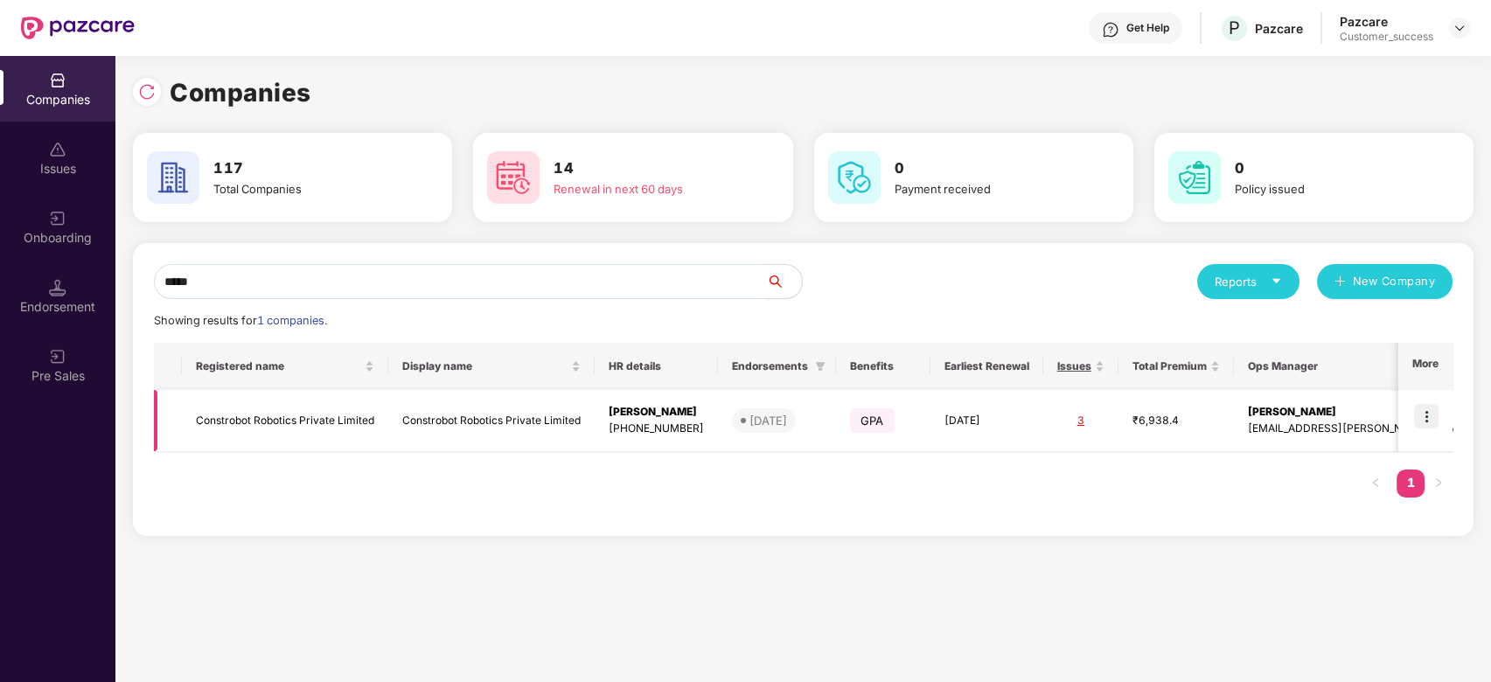
type input "*****"
click at [295, 422] on td "Constrobot Robotics Private Limited" at bounding box center [285, 421] width 206 height 62
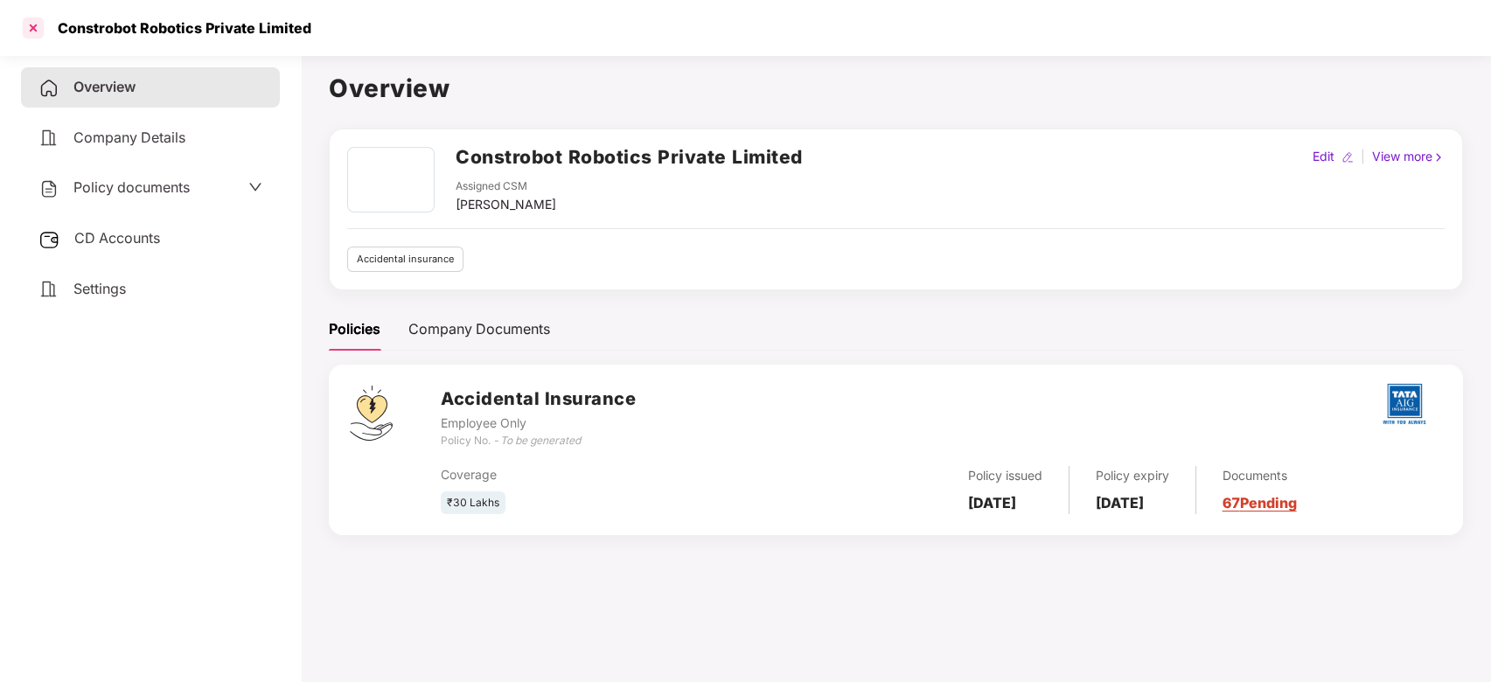
click at [27, 33] on div at bounding box center [33, 28] width 28 height 28
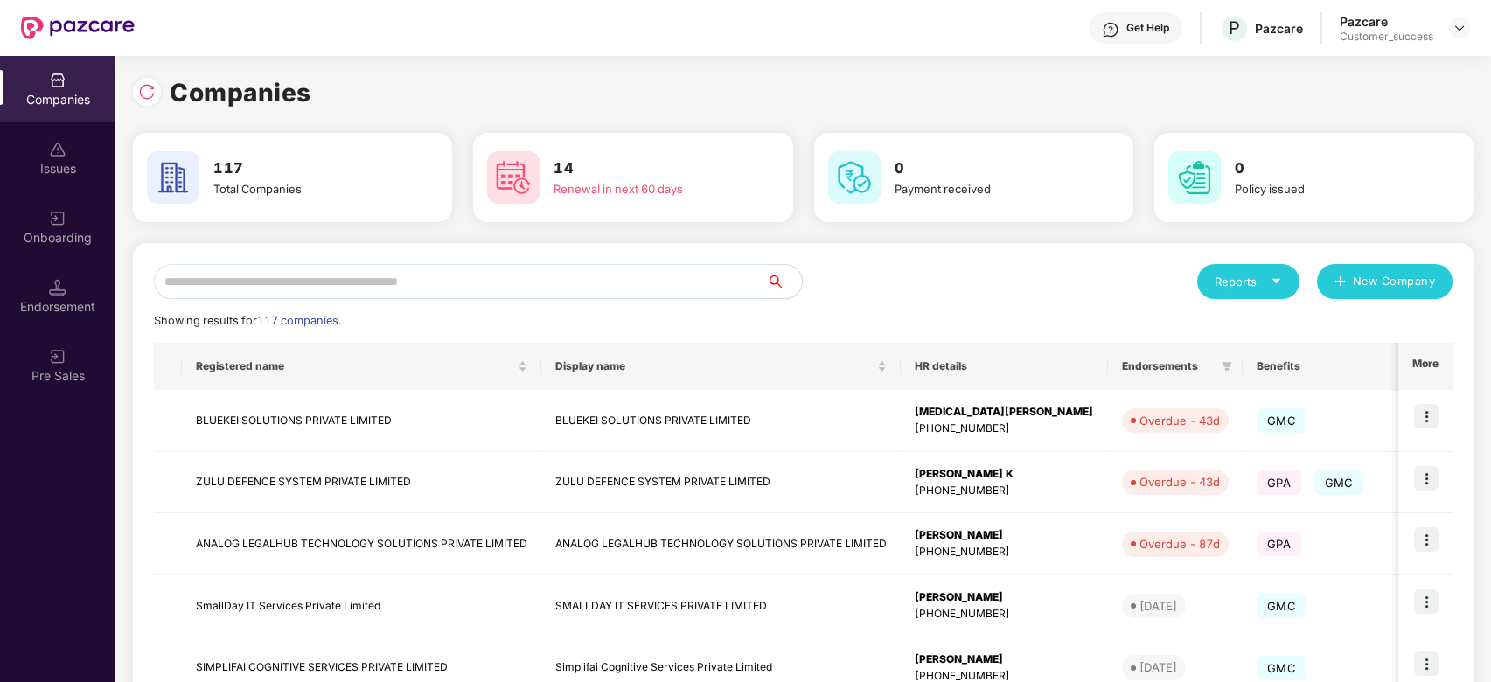
click at [341, 280] on input "text" at bounding box center [460, 281] width 613 height 35
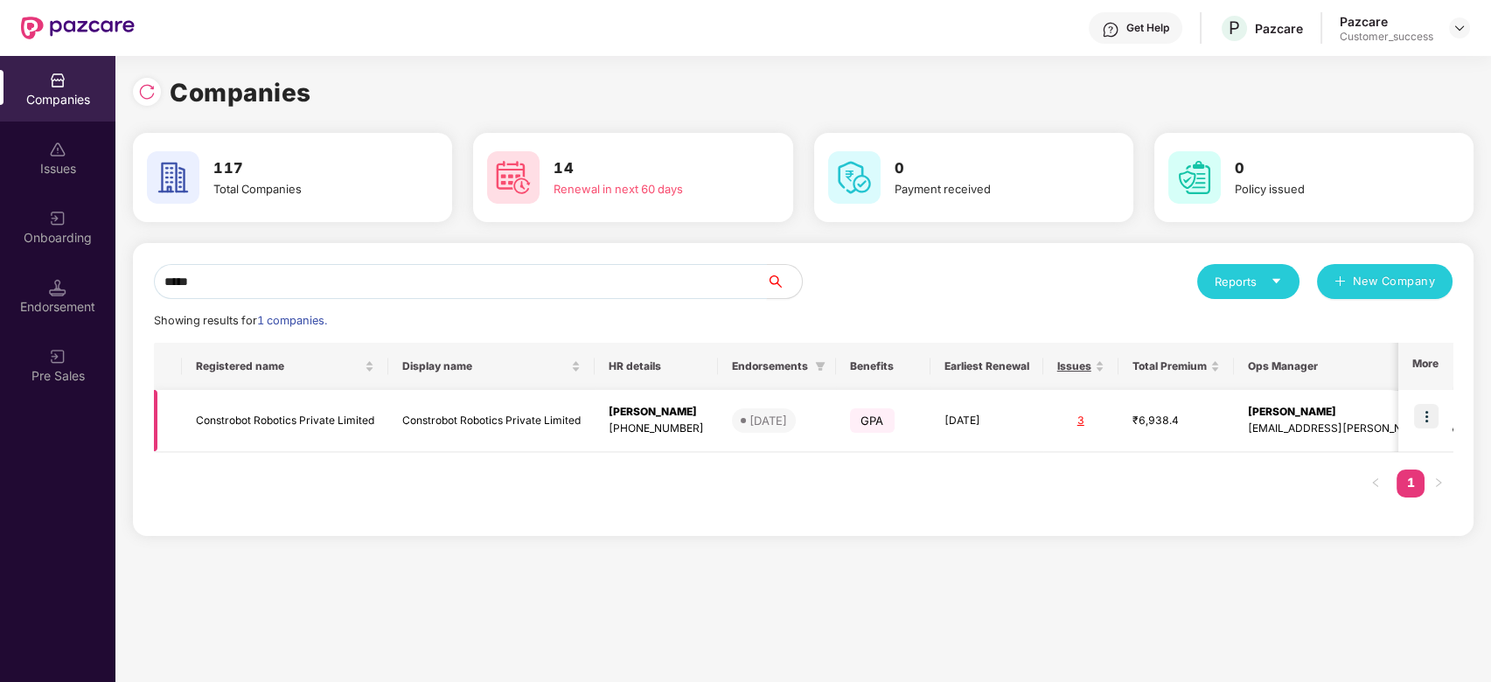
type input "*****"
click at [1433, 414] on img at bounding box center [1426, 416] width 24 height 24
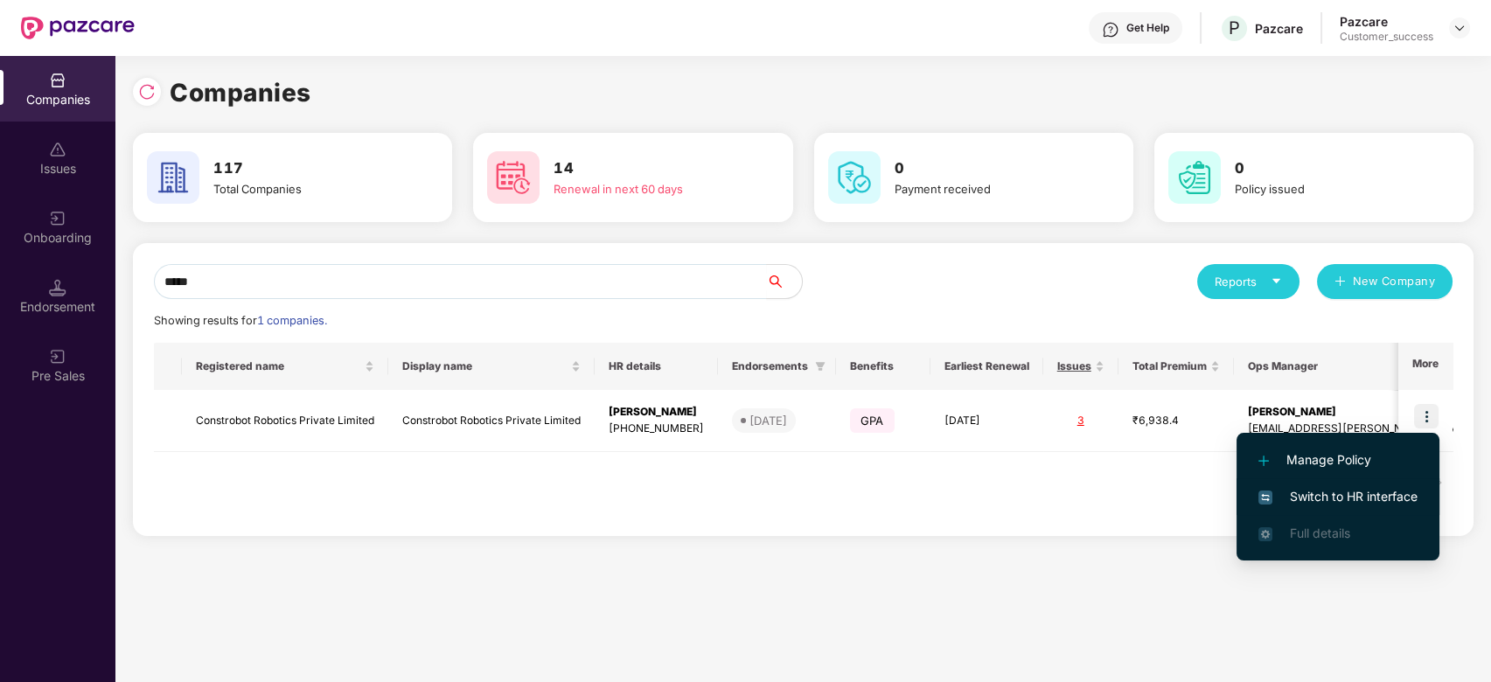
click at [1338, 500] on span "Switch to HR interface" at bounding box center [1337, 496] width 159 height 19
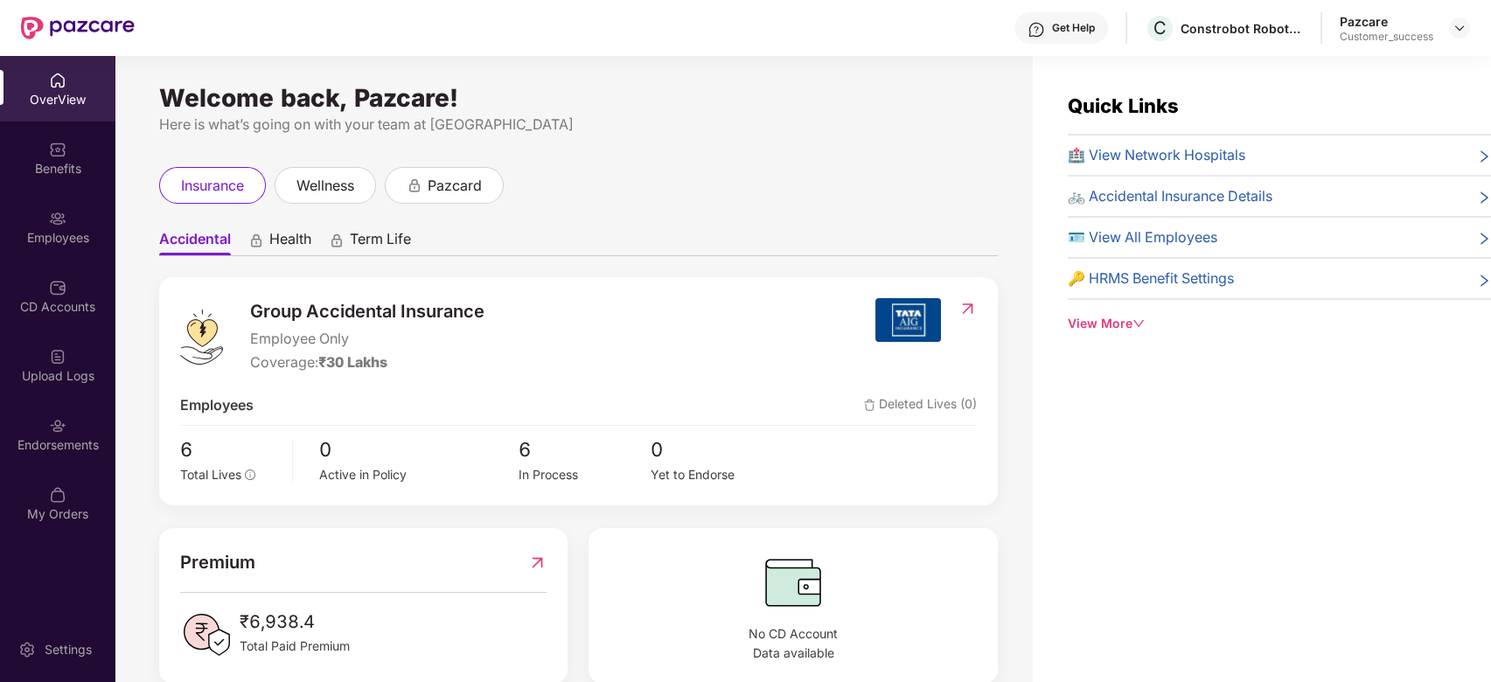
click at [42, 229] on div "Employees" at bounding box center [57, 237] width 115 height 17
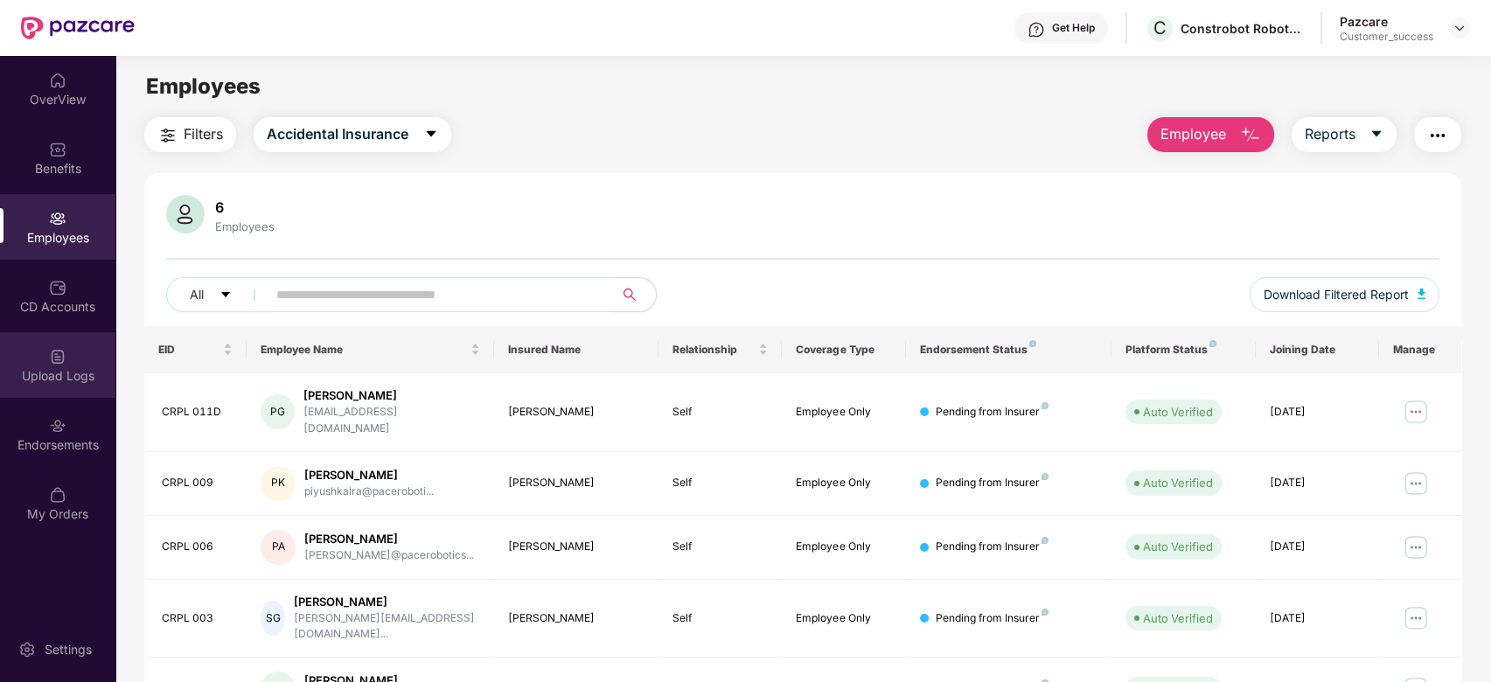
click at [61, 367] on div "Upload Logs" at bounding box center [57, 375] width 115 height 17
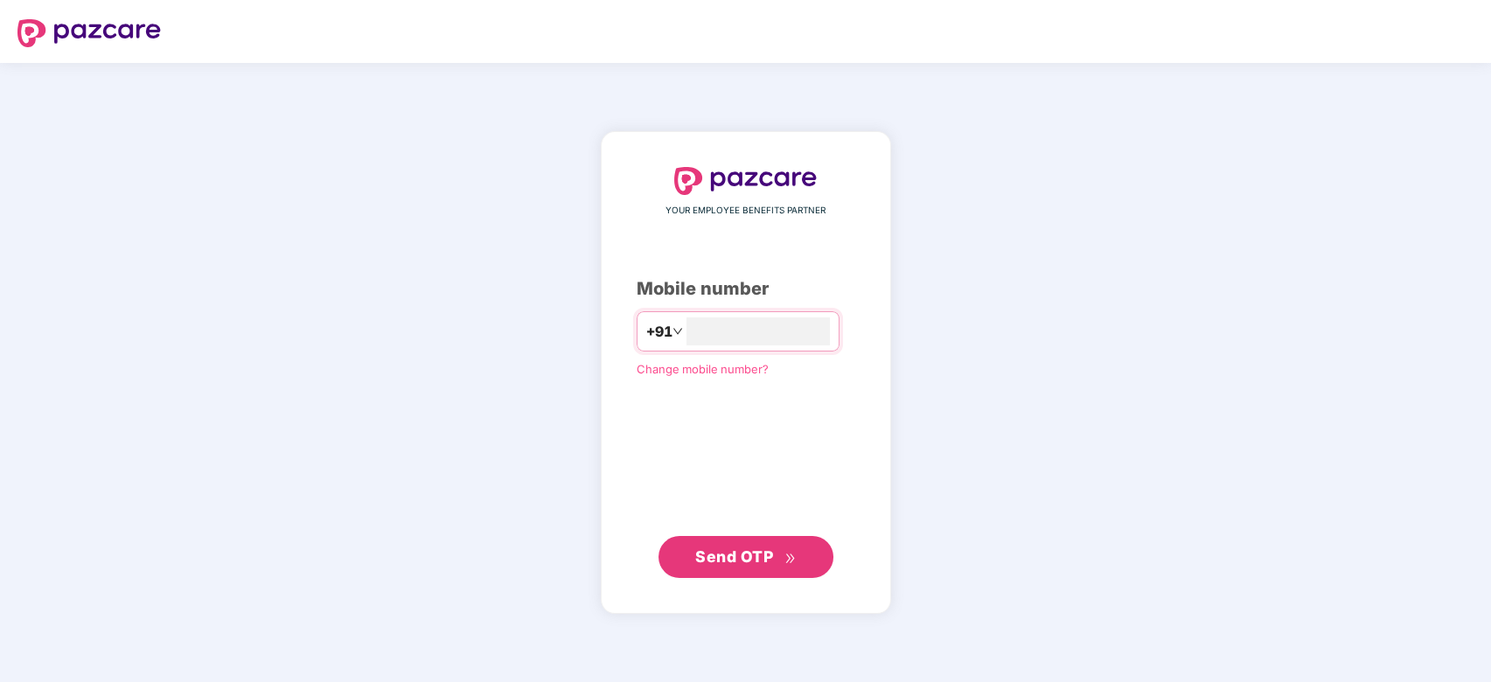
type input "**********"
click at [748, 558] on span "Send OTP" at bounding box center [734, 555] width 78 height 18
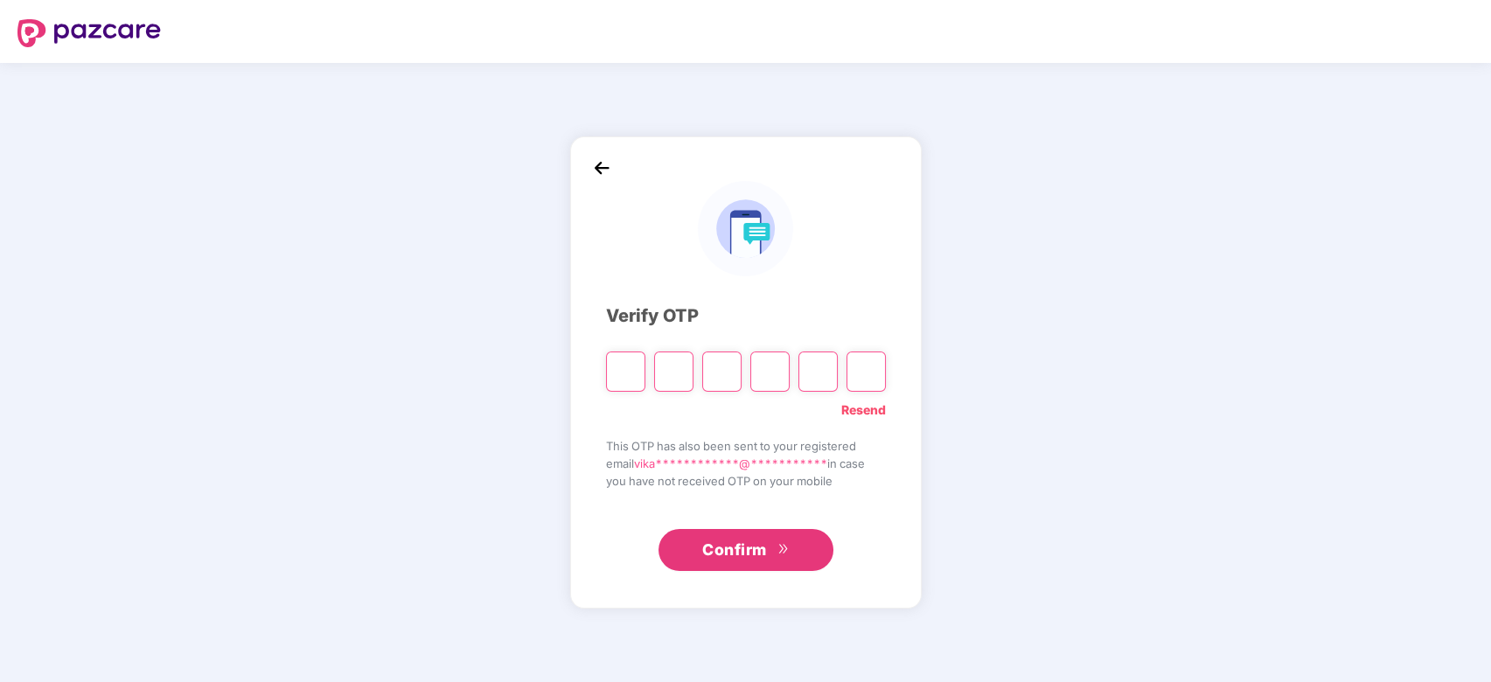
type input "*"
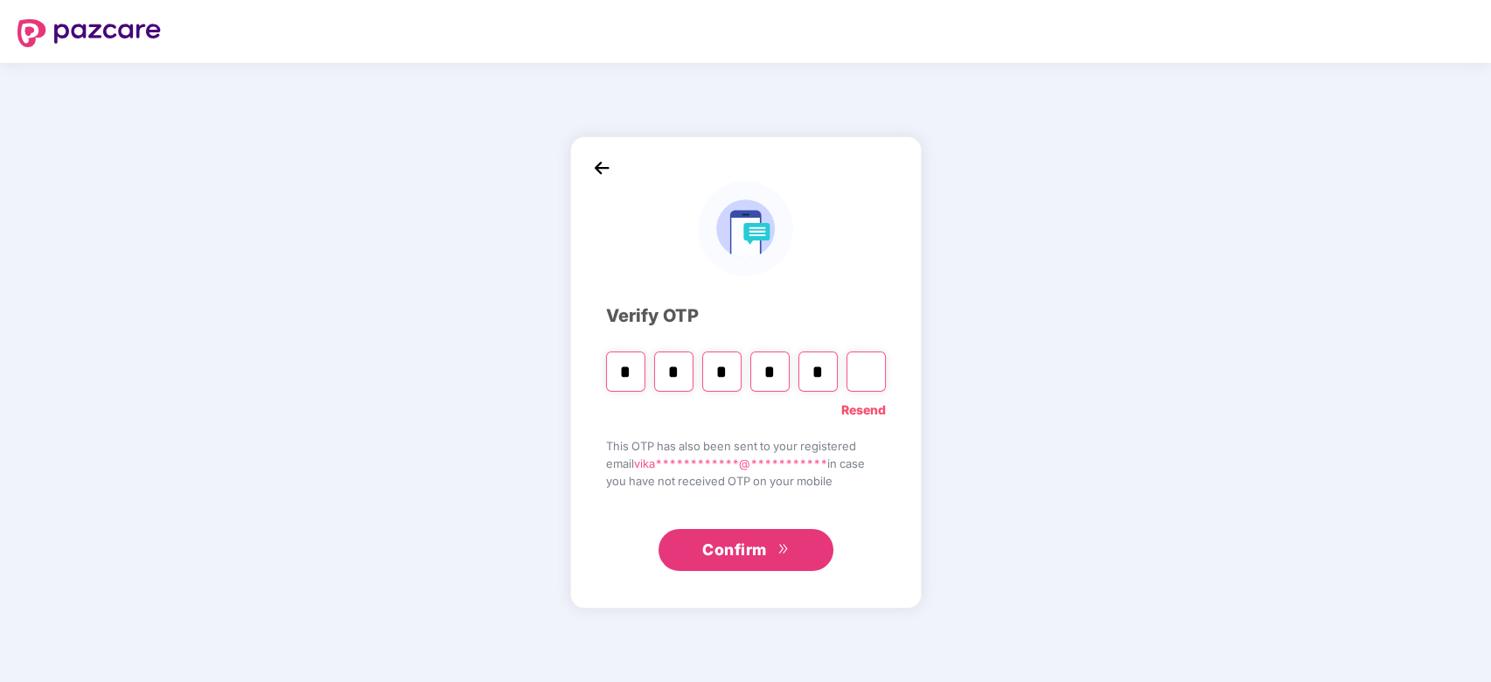
type input "*"
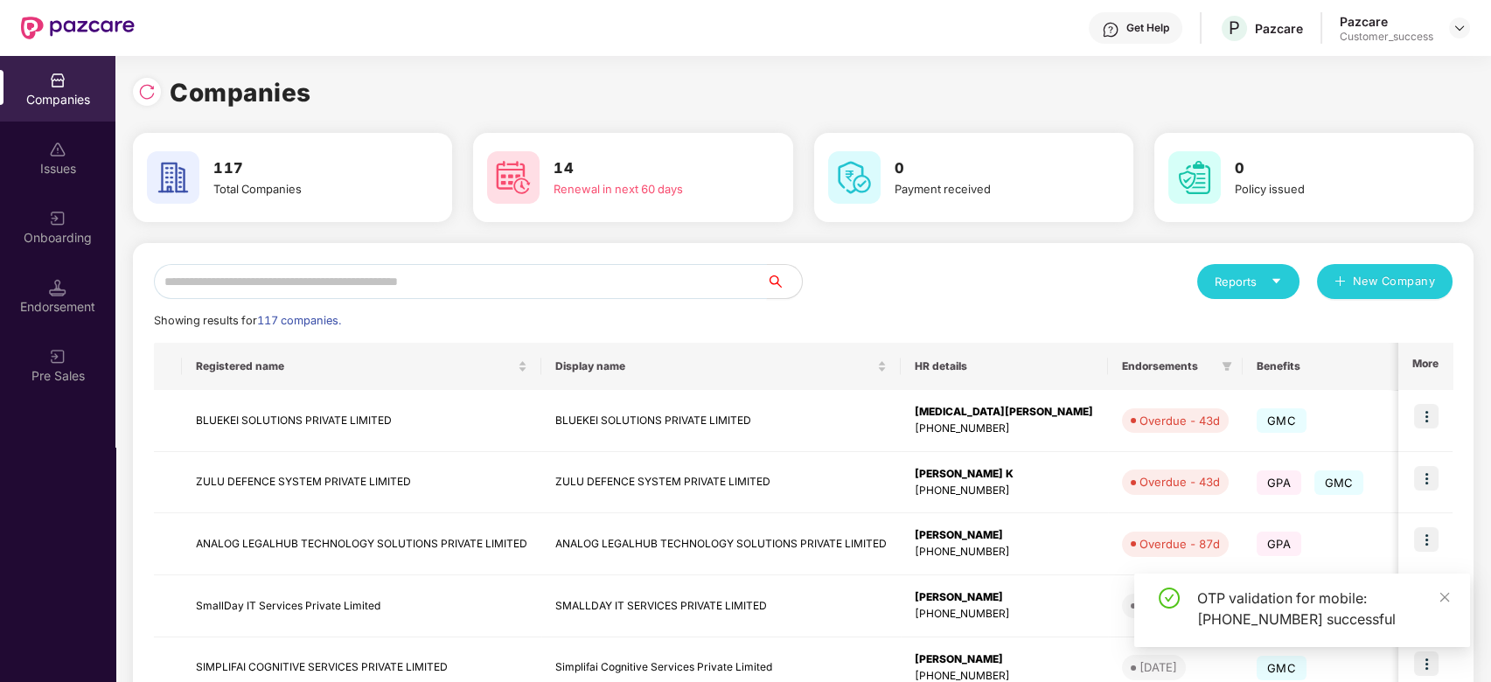
click at [457, 288] on input "text" at bounding box center [460, 281] width 613 height 35
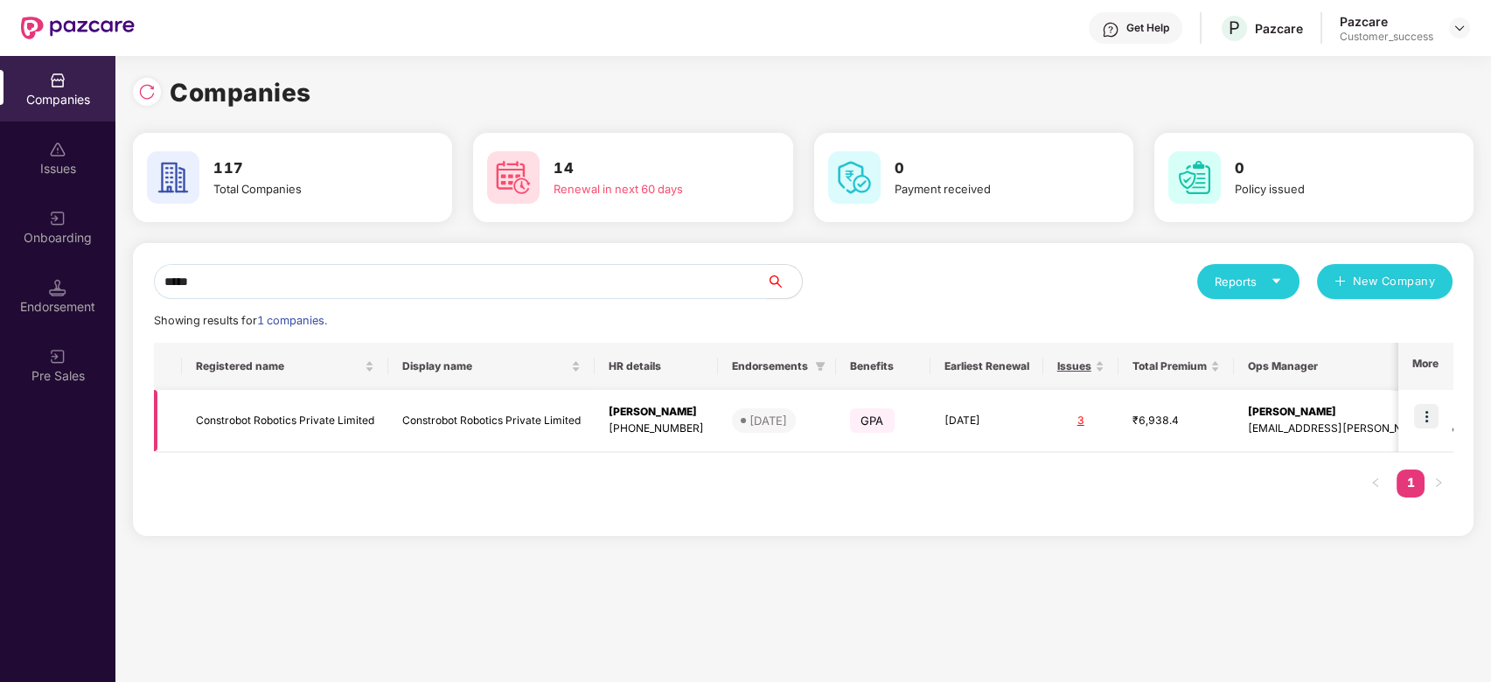
type input "*****"
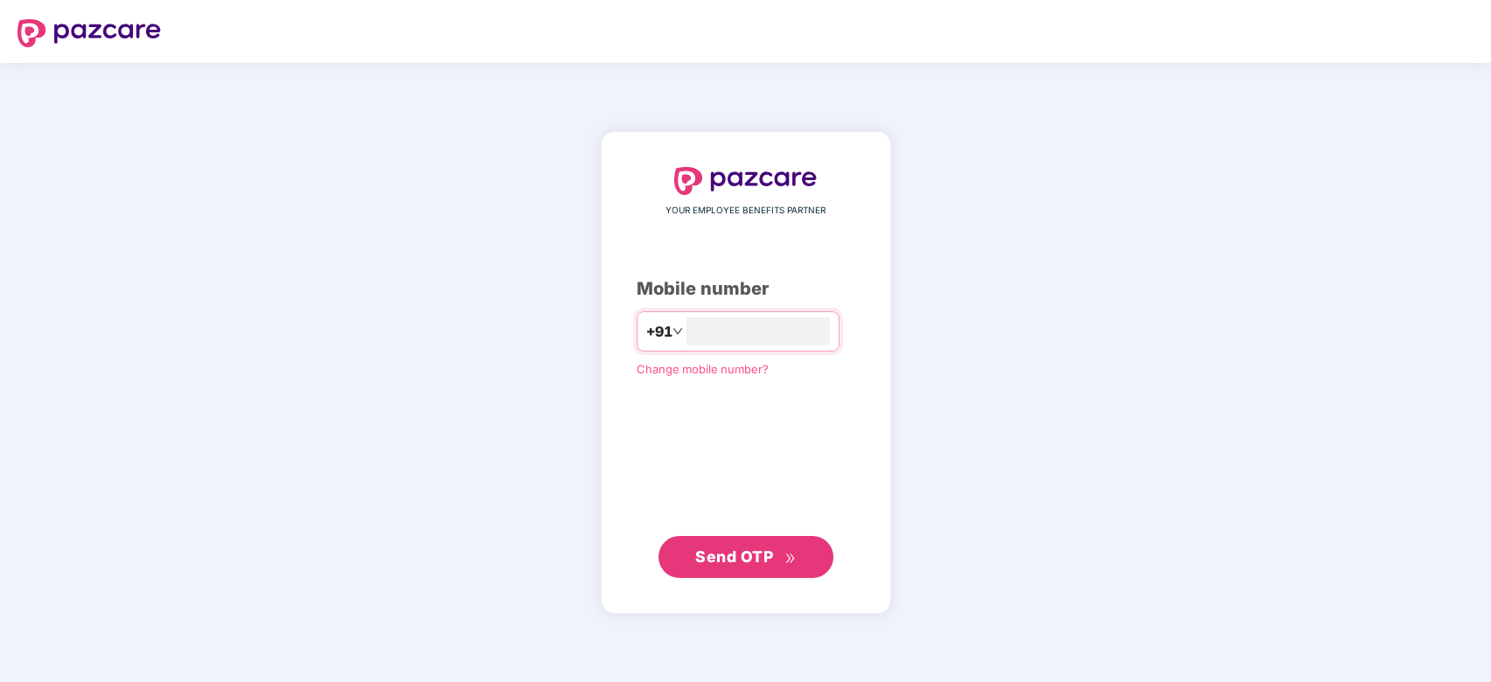
type input "**********"
click at [740, 557] on span "Send OTP" at bounding box center [734, 555] width 78 height 18
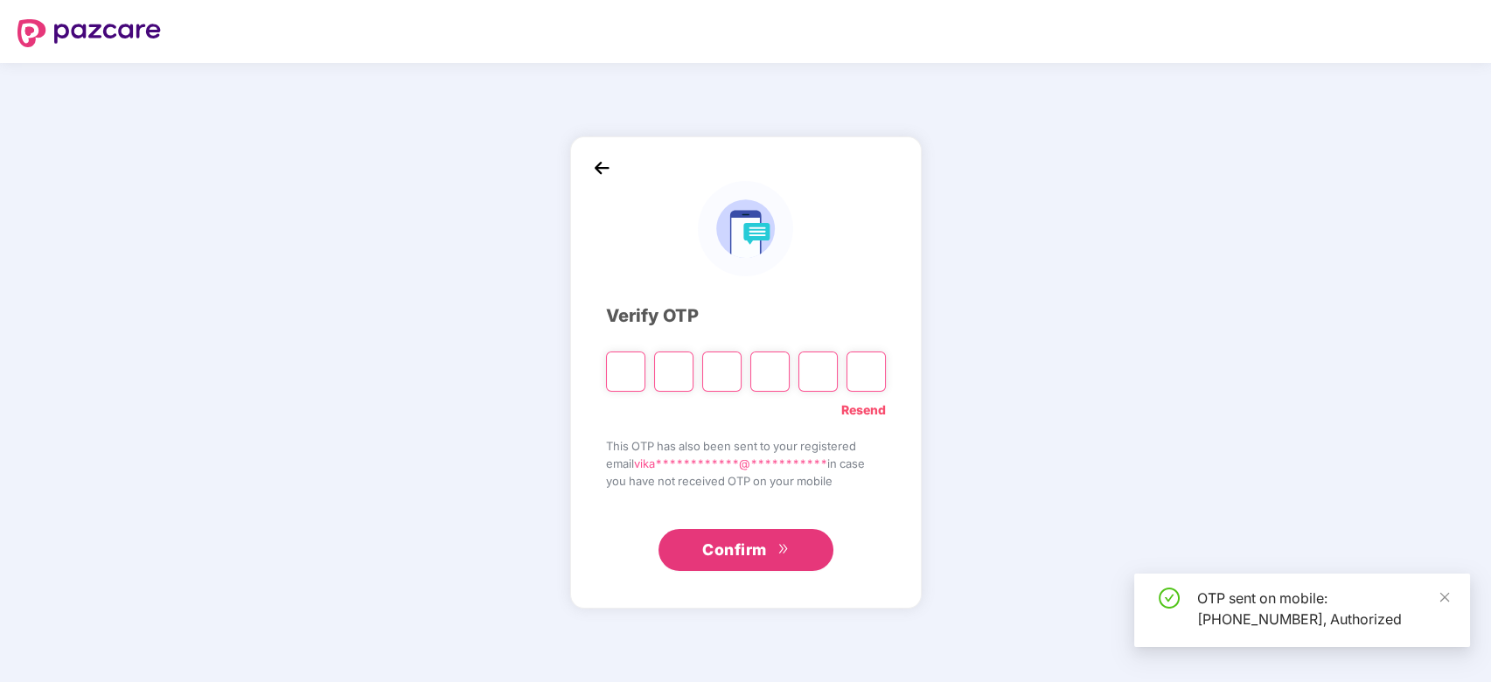
type input "*"
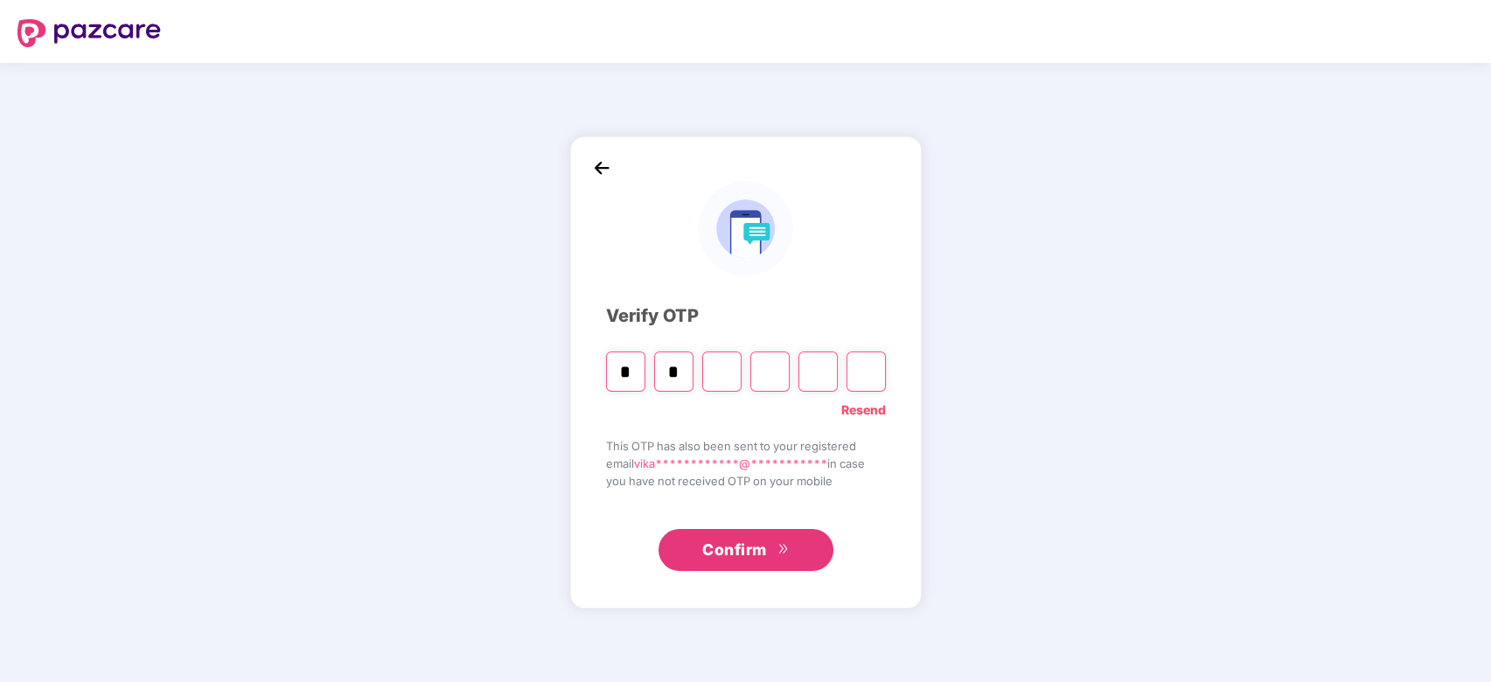
type input "*"
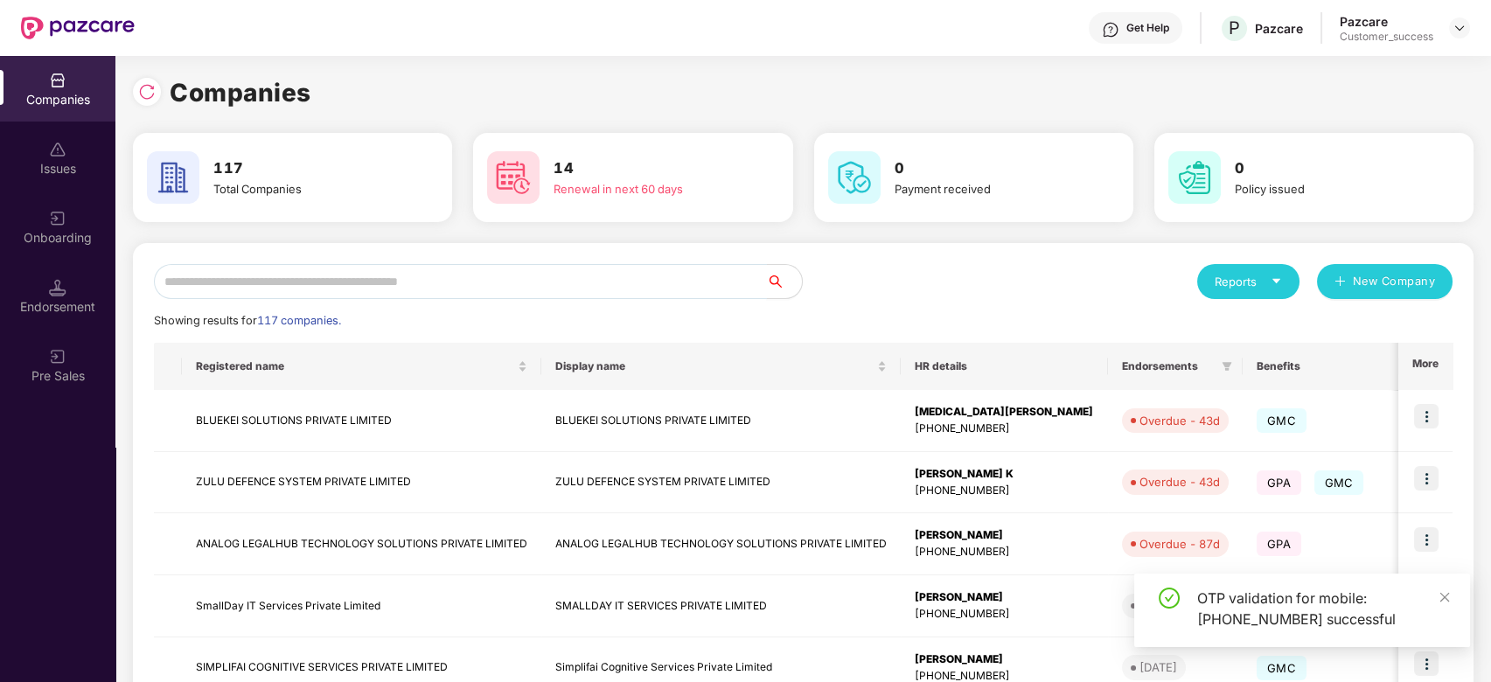
click at [490, 273] on input "text" at bounding box center [460, 281] width 613 height 35
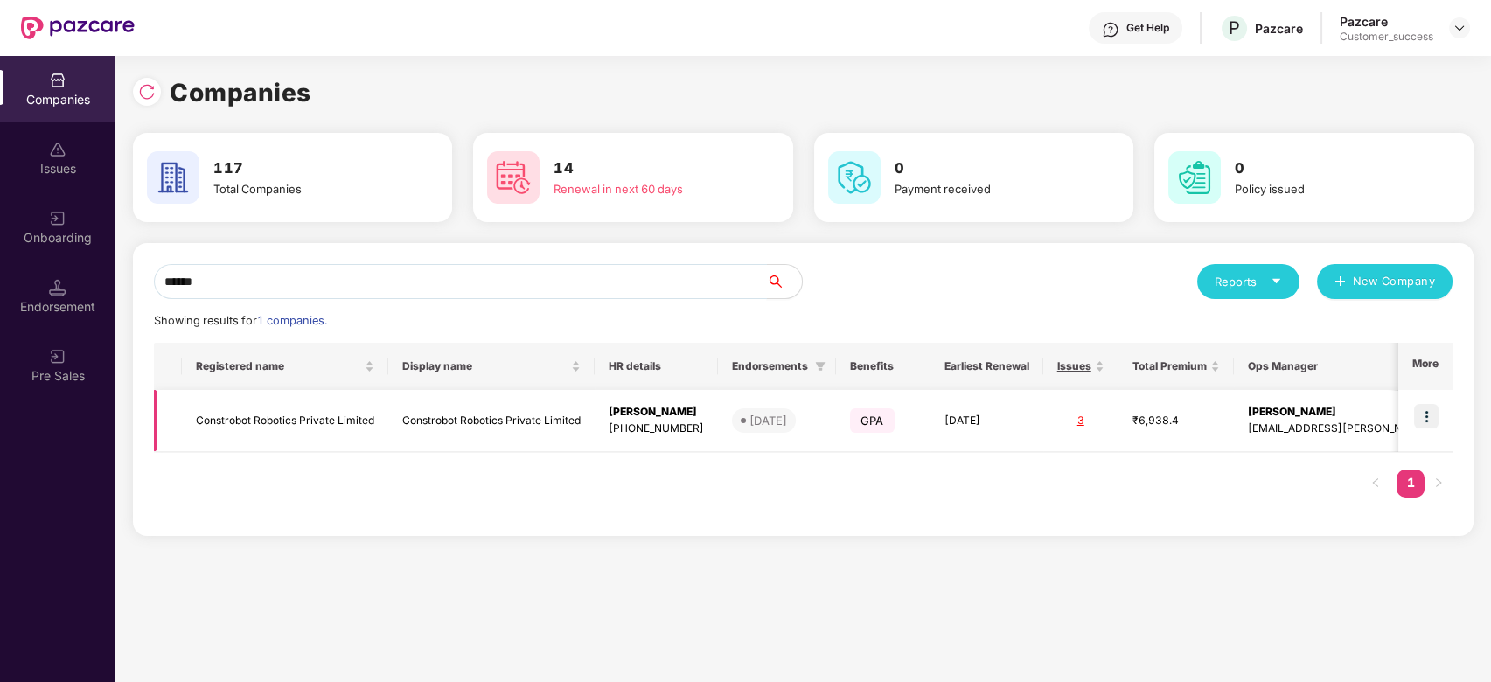
type input "******"
click at [1429, 419] on img at bounding box center [1426, 416] width 24 height 24
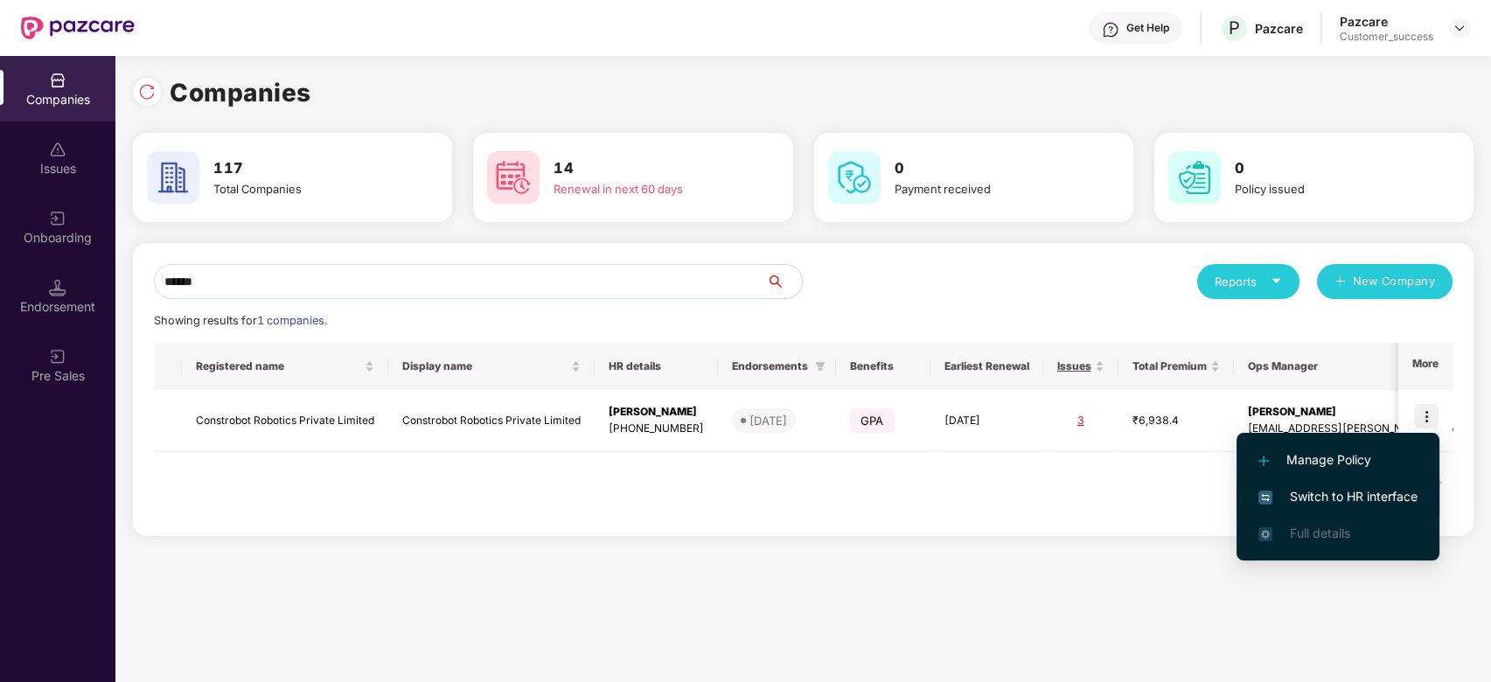
click at [1346, 497] on span "Switch to HR interface" at bounding box center [1337, 496] width 159 height 19
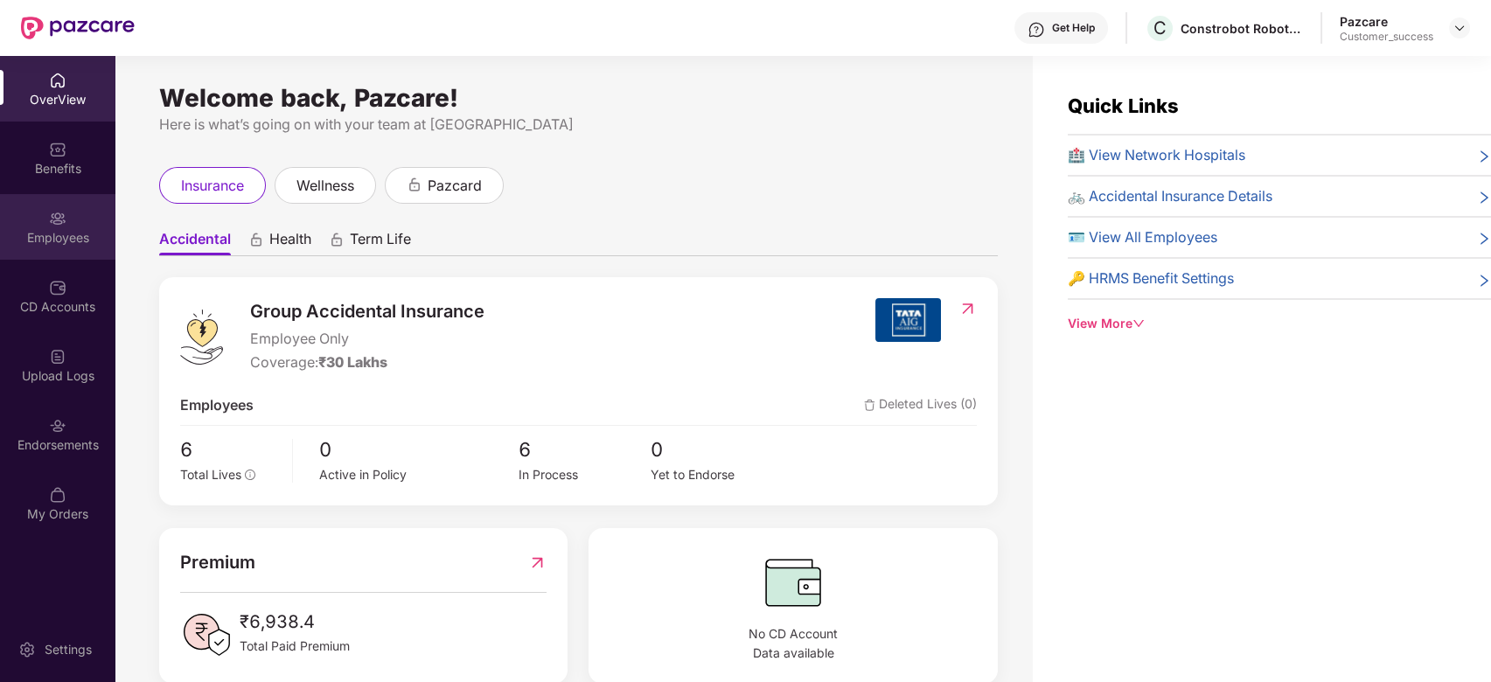
click at [63, 210] on img at bounding box center [57, 218] width 17 height 17
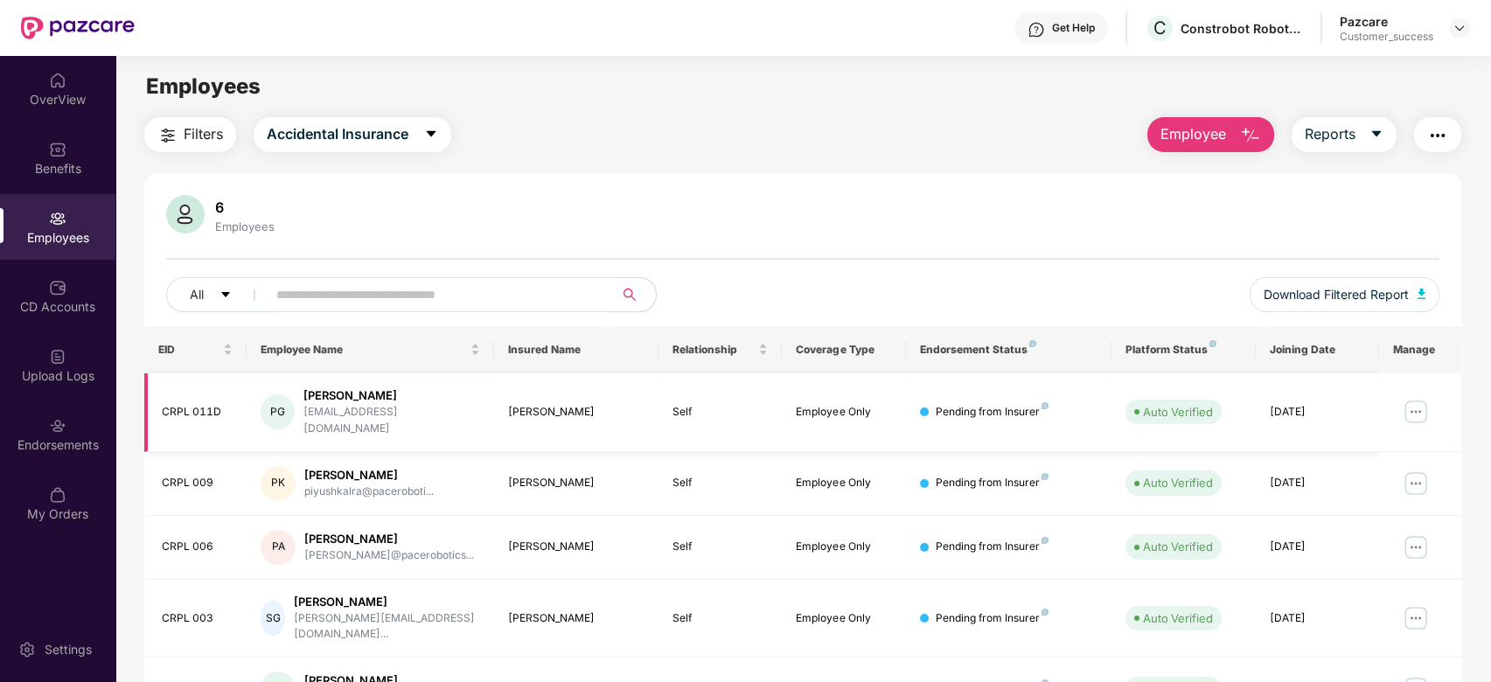
scroll to position [136, 0]
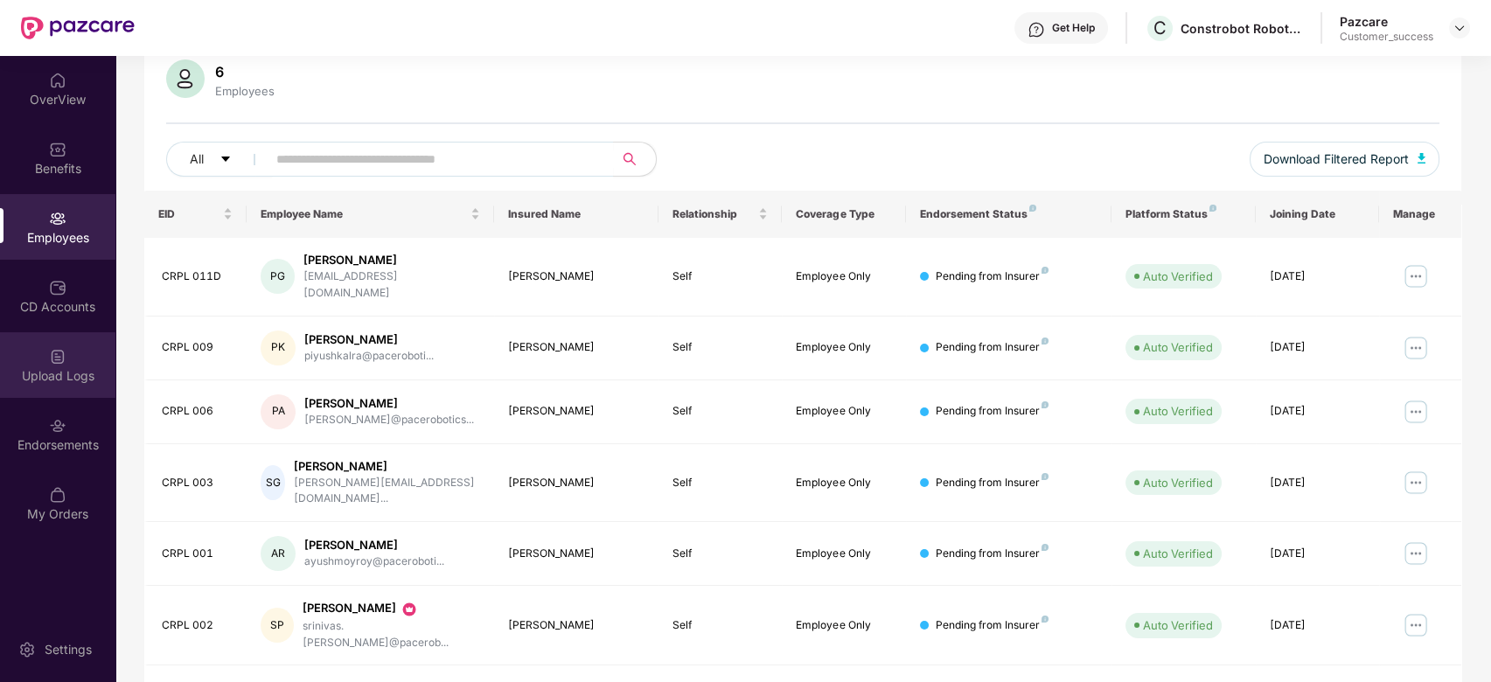
click at [56, 361] on img at bounding box center [57, 356] width 17 height 17
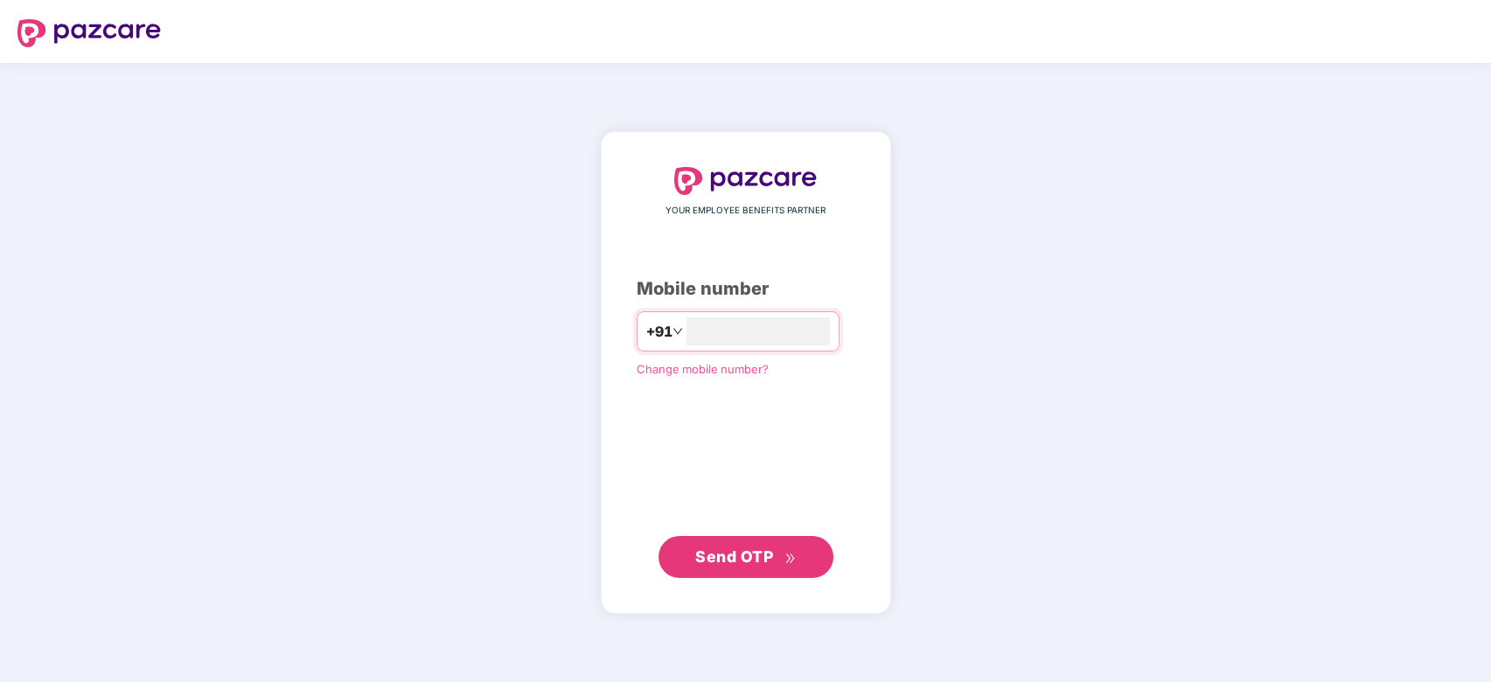
type input "**********"
click at [762, 557] on span "Send OTP" at bounding box center [734, 555] width 78 height 18
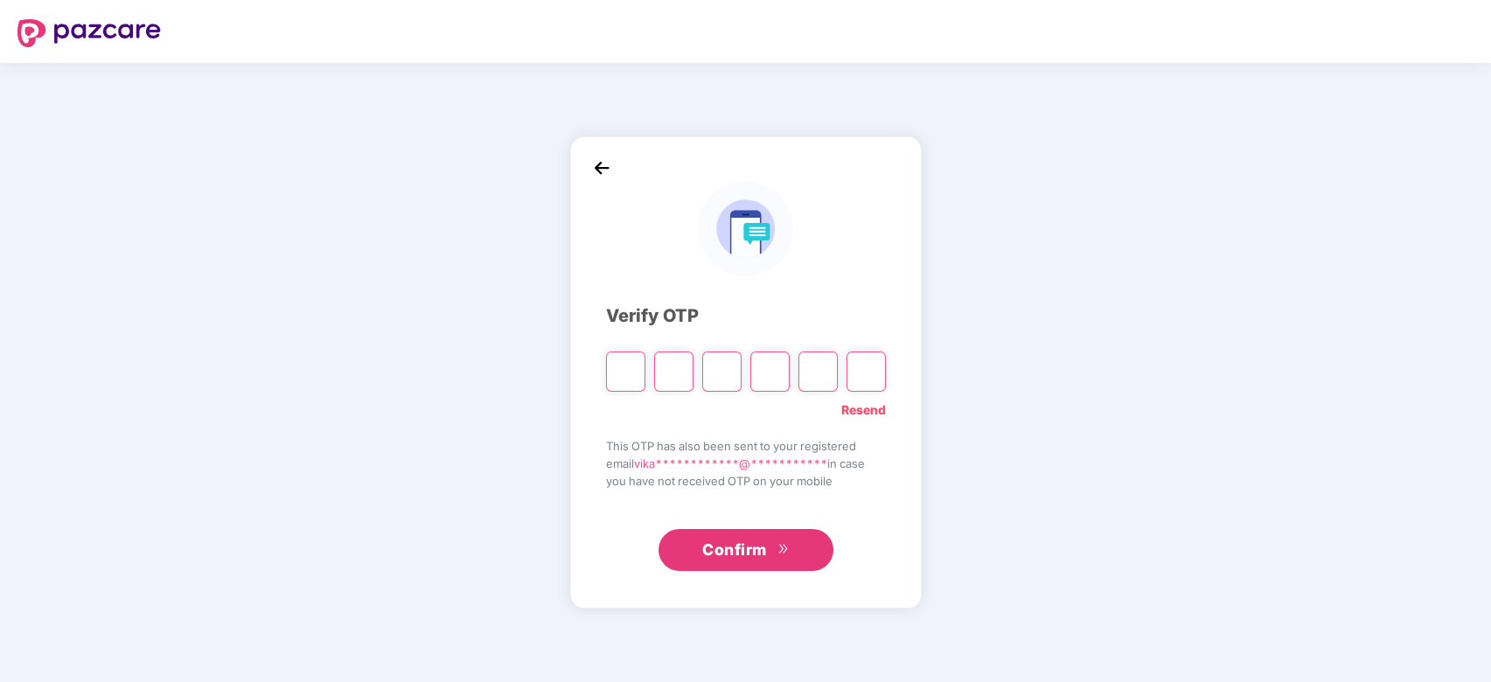
type input "*"
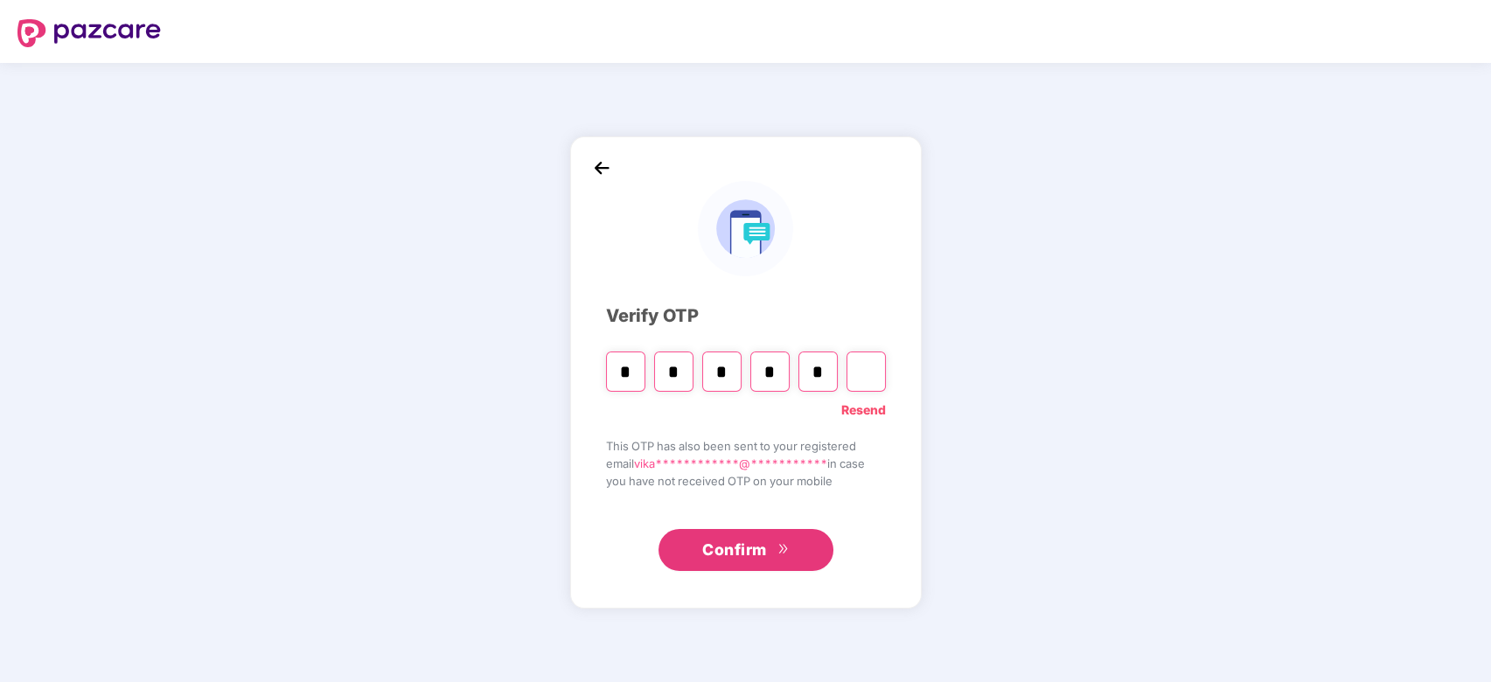
type input "*"
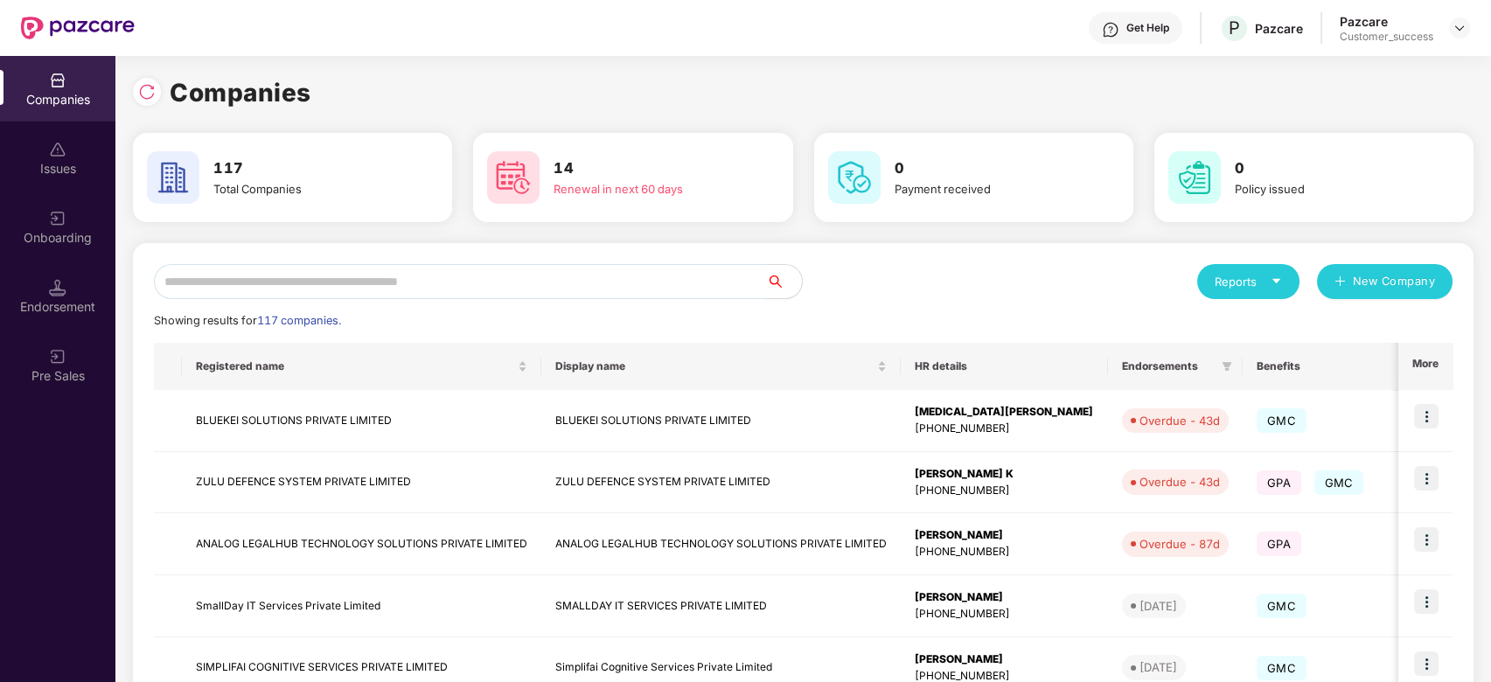
click at [312, 280] on input "text" at bounding box center [460, 281] width 613 height 35
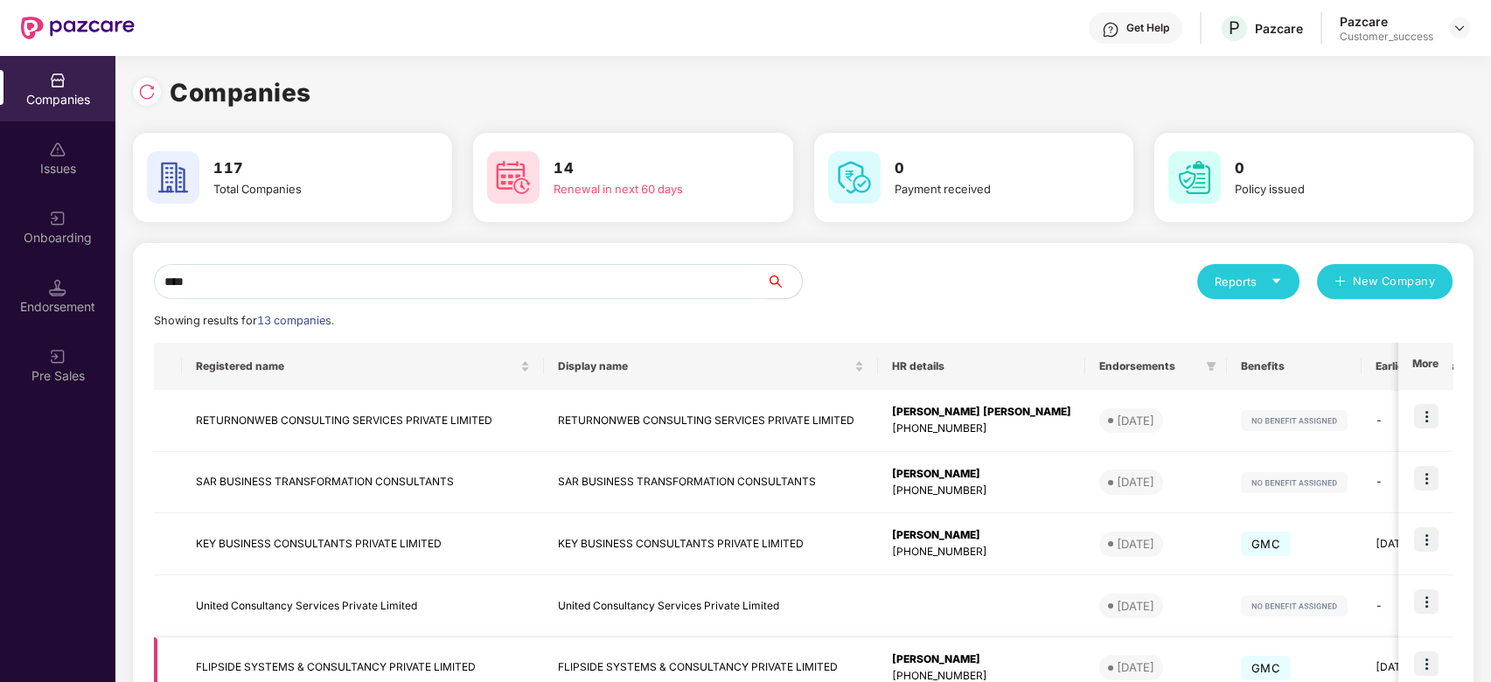
type input "****"
